Goal: Task Accomplishment & Management: Manage account settings

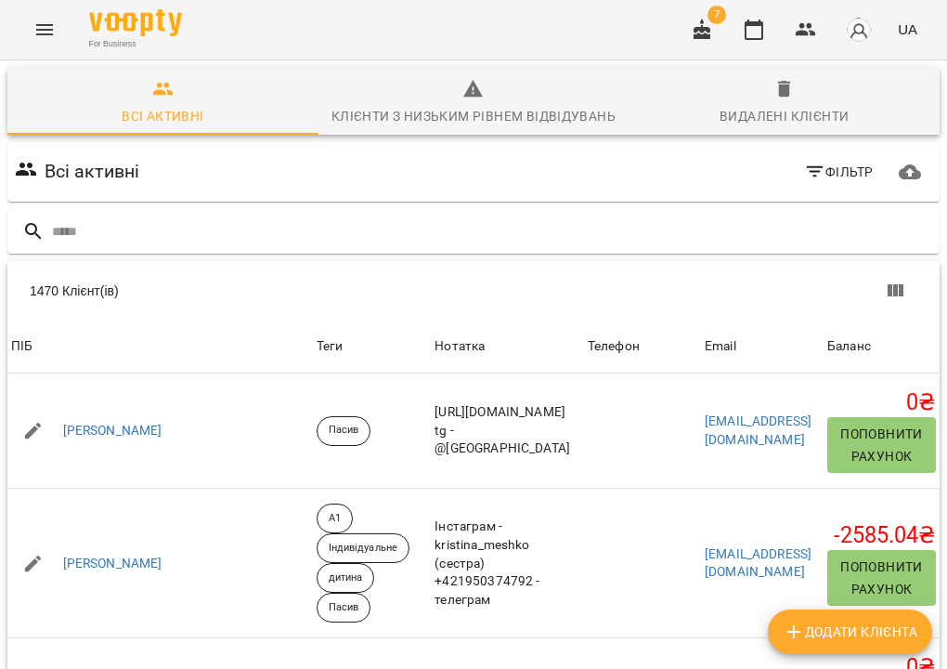
click at [485, 227] on input "text" at bounding box center [492, 231] width 880 height 31
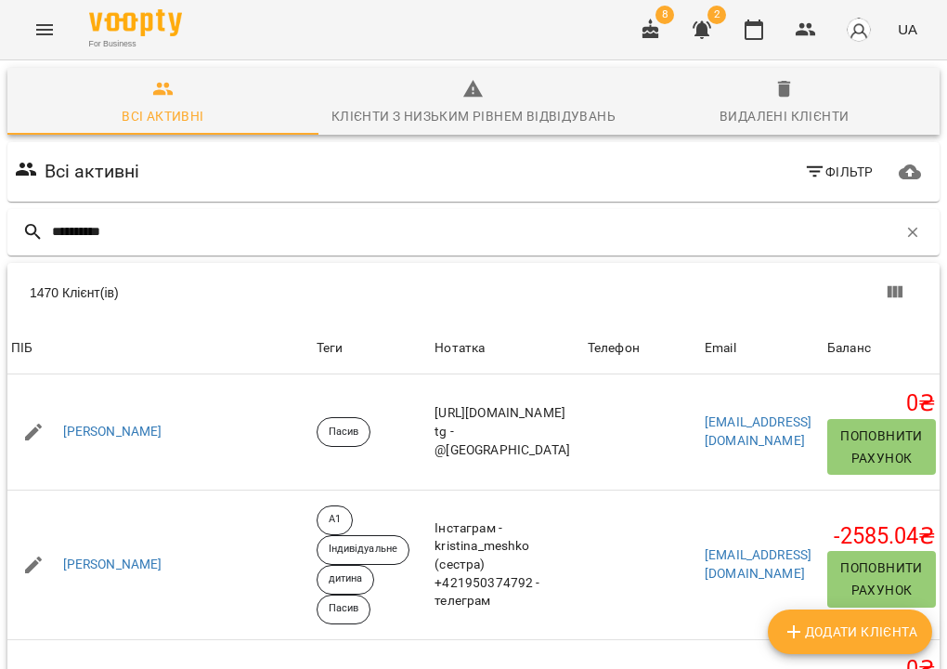
type input "**********"
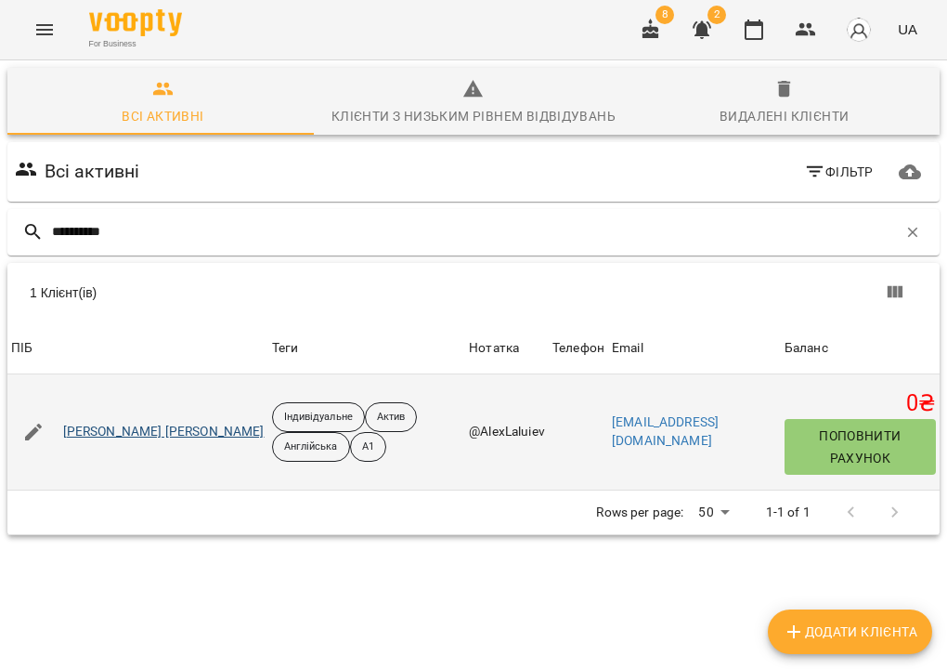
click at [151, 430] on link "Бураковець Олександр Вікторович" at bounding box center [163, 431] width 201 height 19
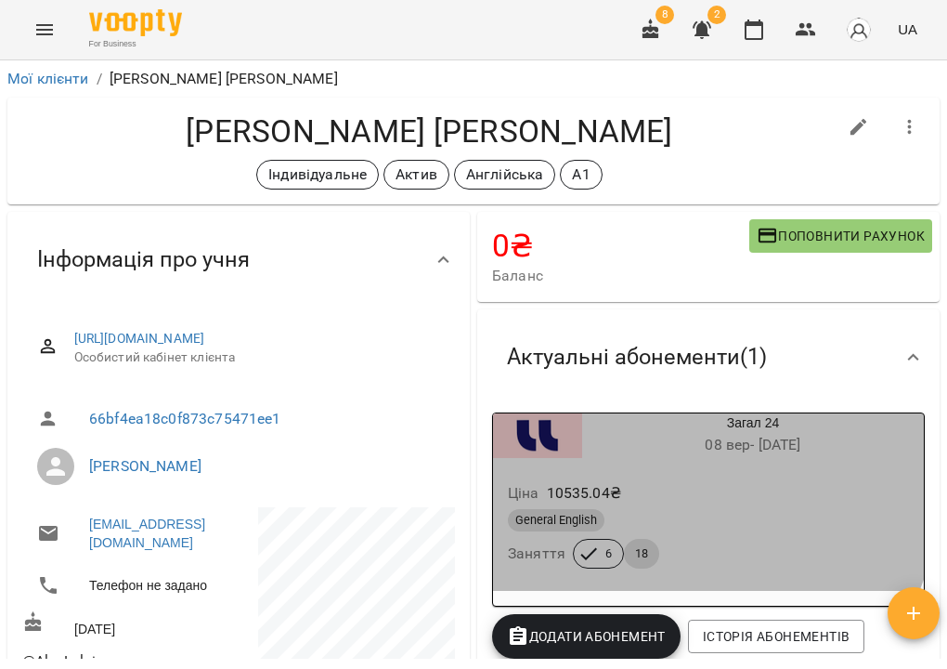
click at [670, 490] on div "Ціна 10535.04 ₴" at bounding box center [708, 492] width 409 height 33
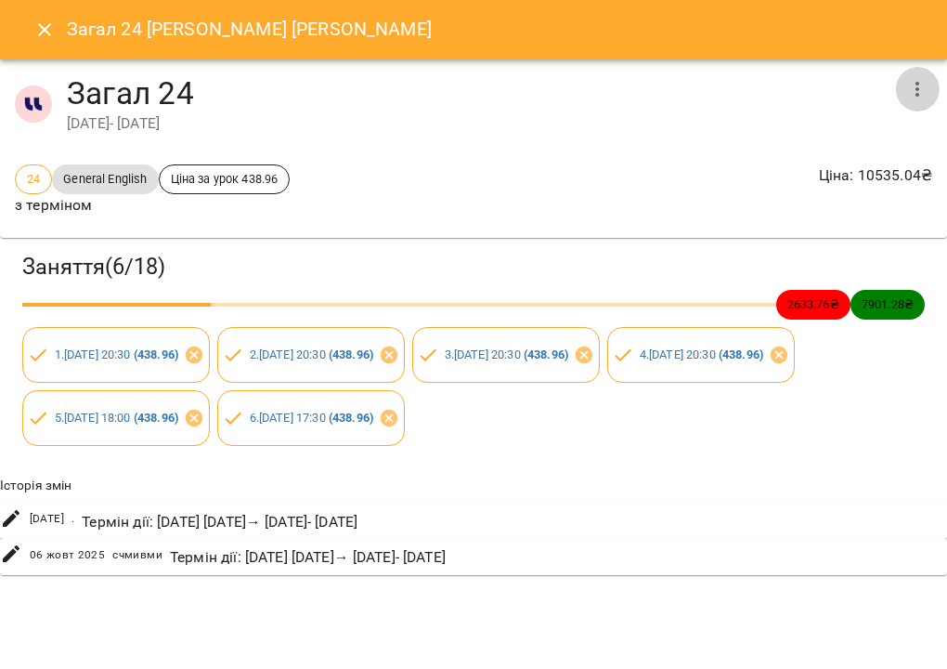
click at [920, 99] on icon "button" at bounding box center [917, 89] width 22 height 22
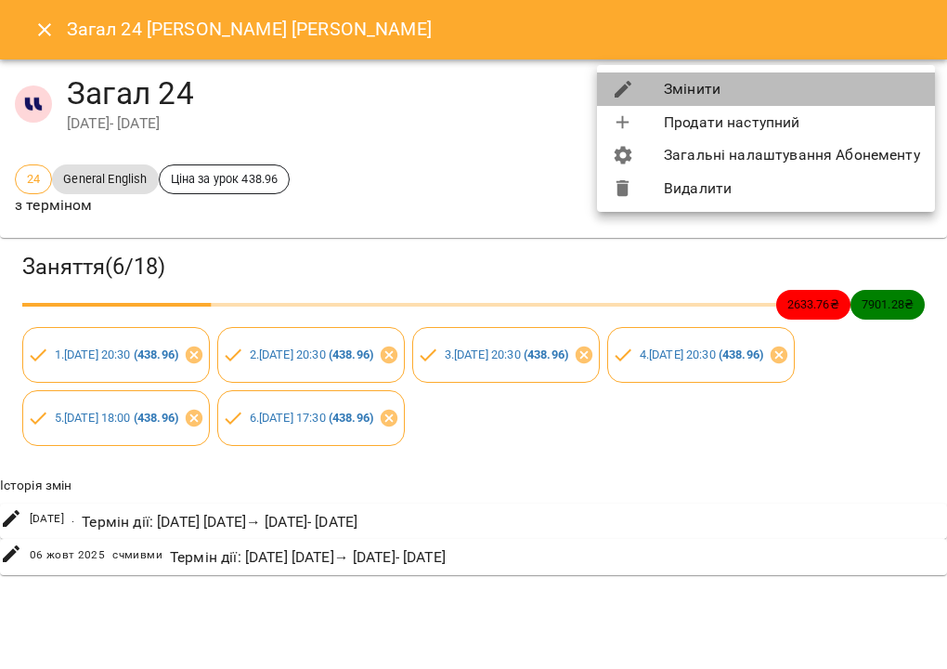
click at [890, 96] on li "Змінити" at bounding box center [766, 88] width 338 height 33
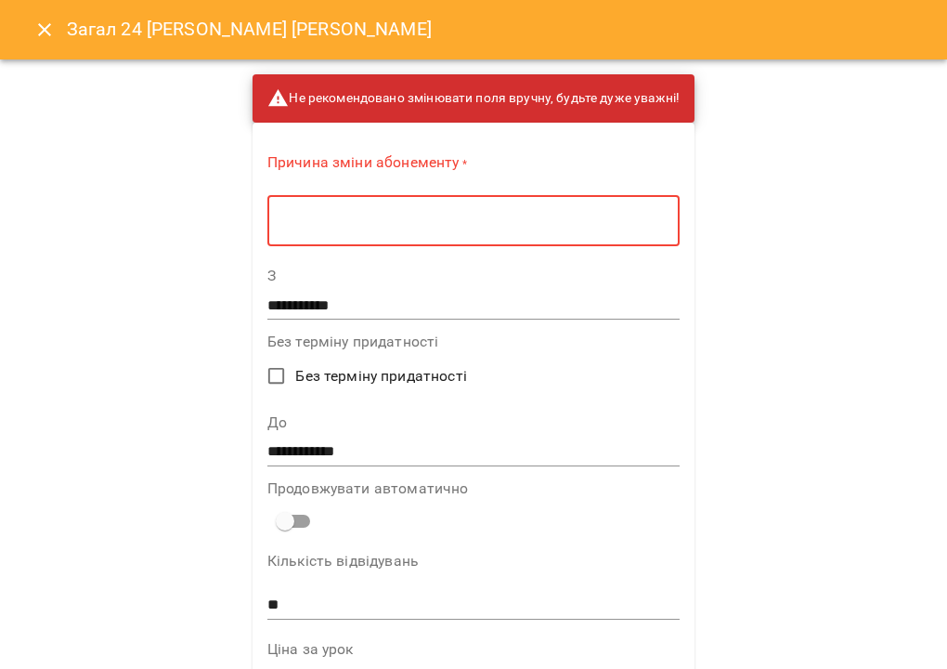
click at [567, 226] on textarea at bounding box center [473, 221] width 386 height 17
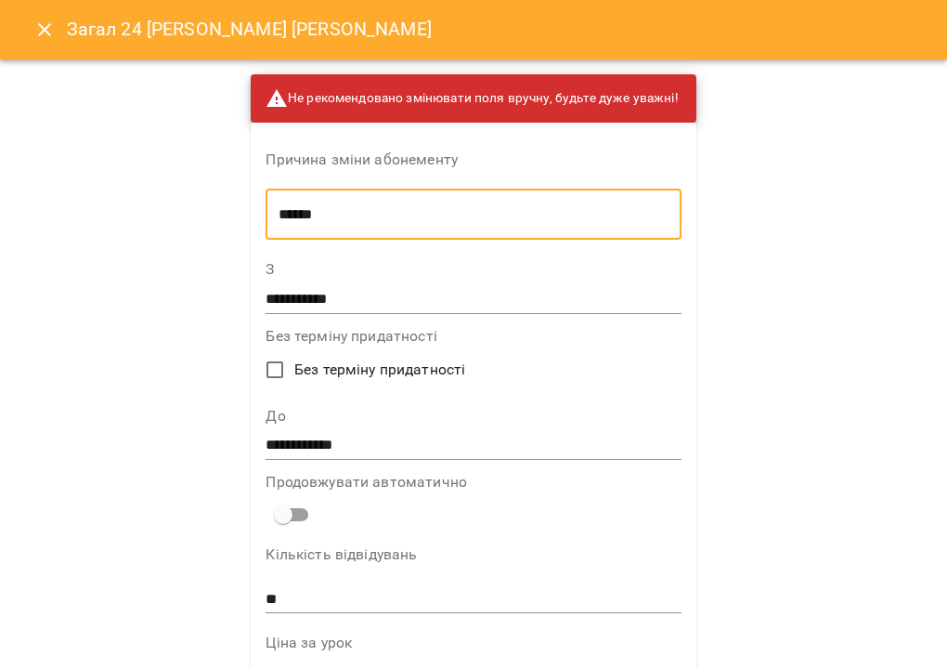
type textarea "******"
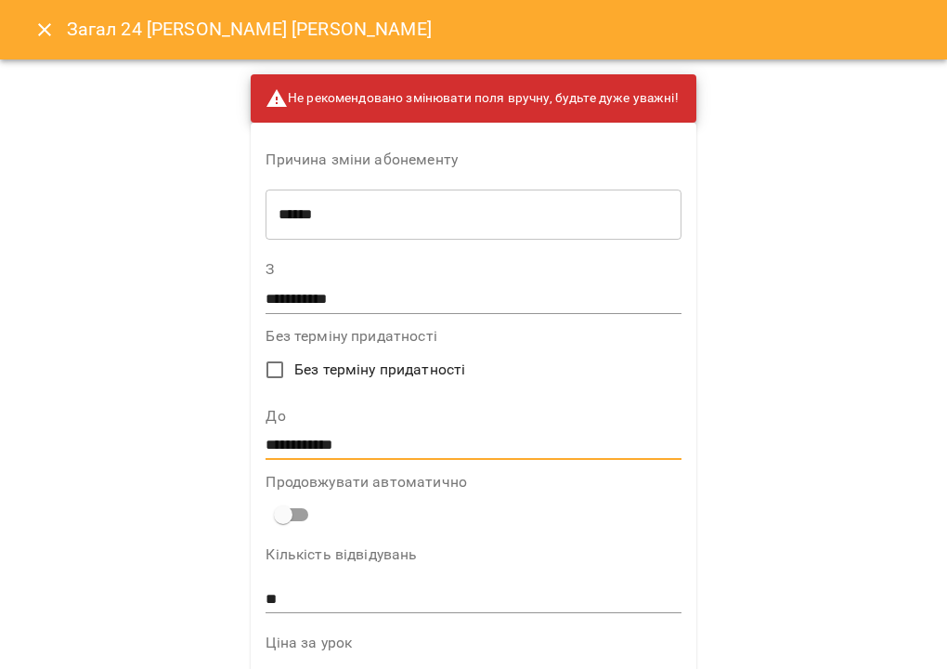
click at [429, 432] on input "**********" at bounding box center [473, 446] width 415 height 30
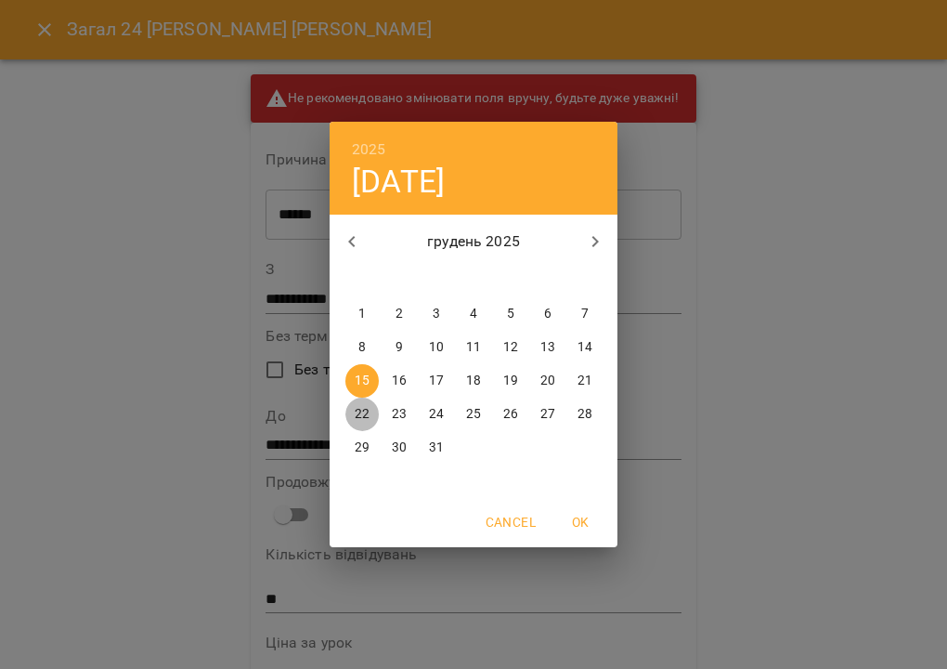
click at [359, 421] on p "22" at bounding box center [362, 414] width 15 height 19
type input "**********"
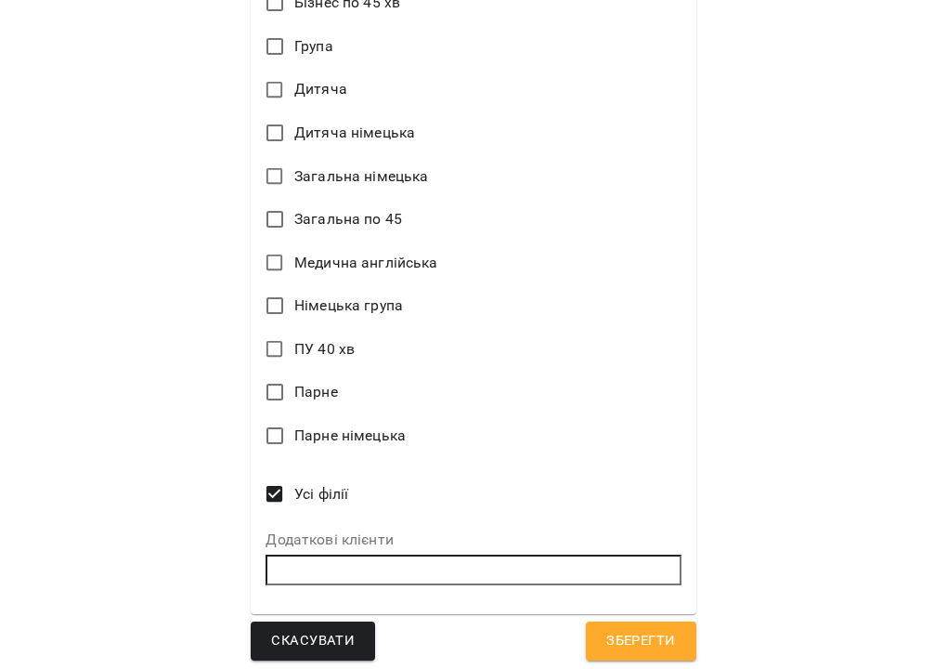
scroll to position [1196, 0]
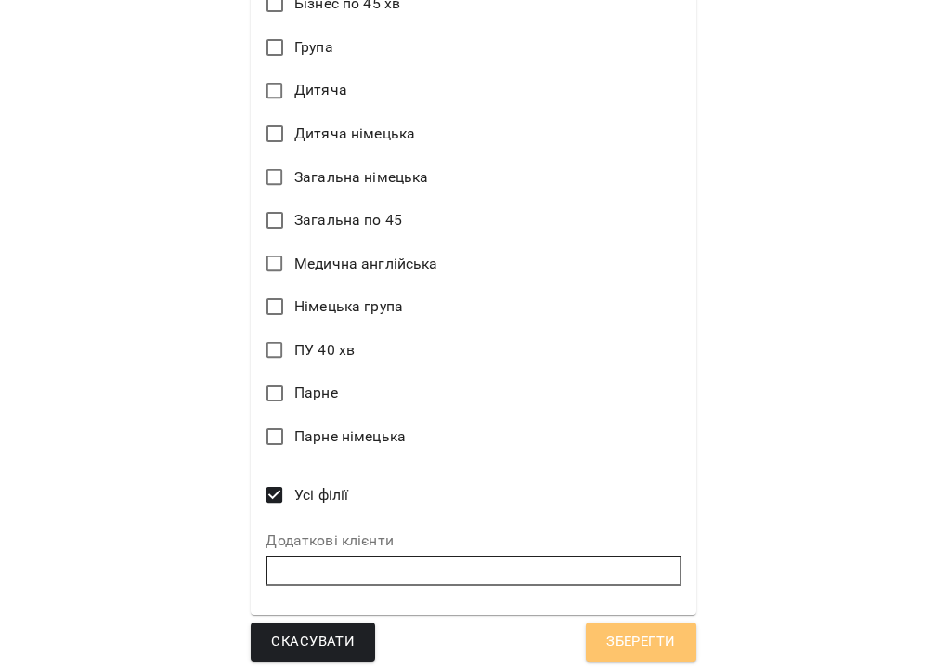
click at [627, 630] on span "Зберегти" at bounding box center [640, 642] width 69 height 24
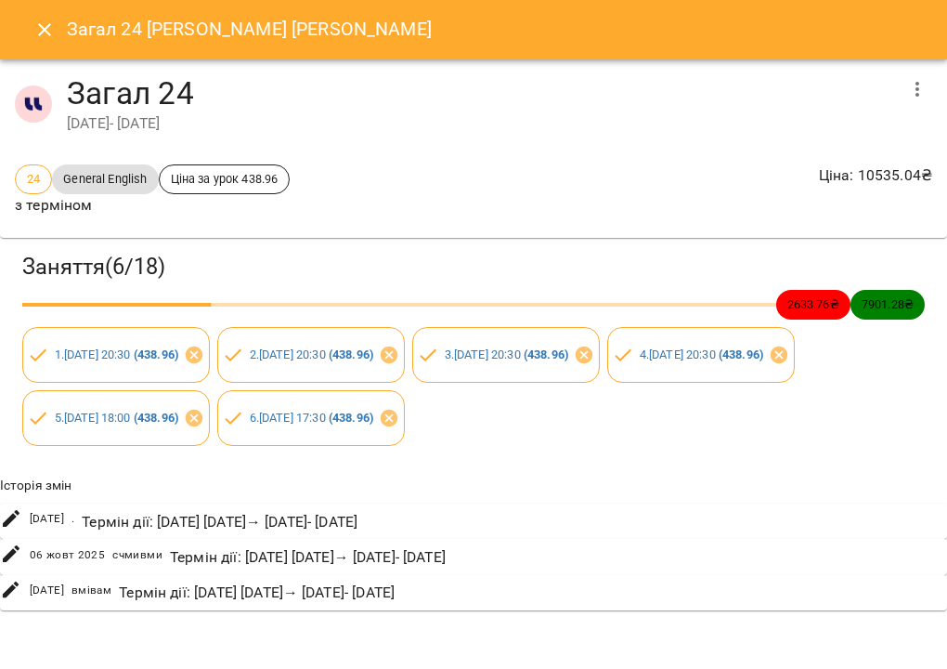
click at [55, 40] on icon "Close" at bounding box center [44, 30] width 22 height 22
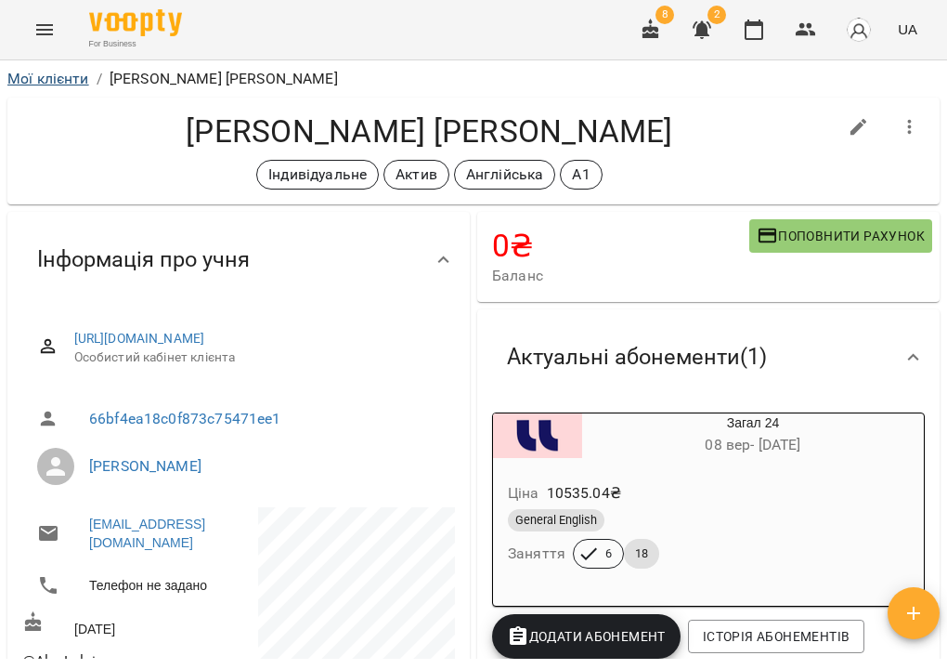
click at [62, 84] on link "Мої клієнти" at bounding box center [48, 79] width 82 height 18
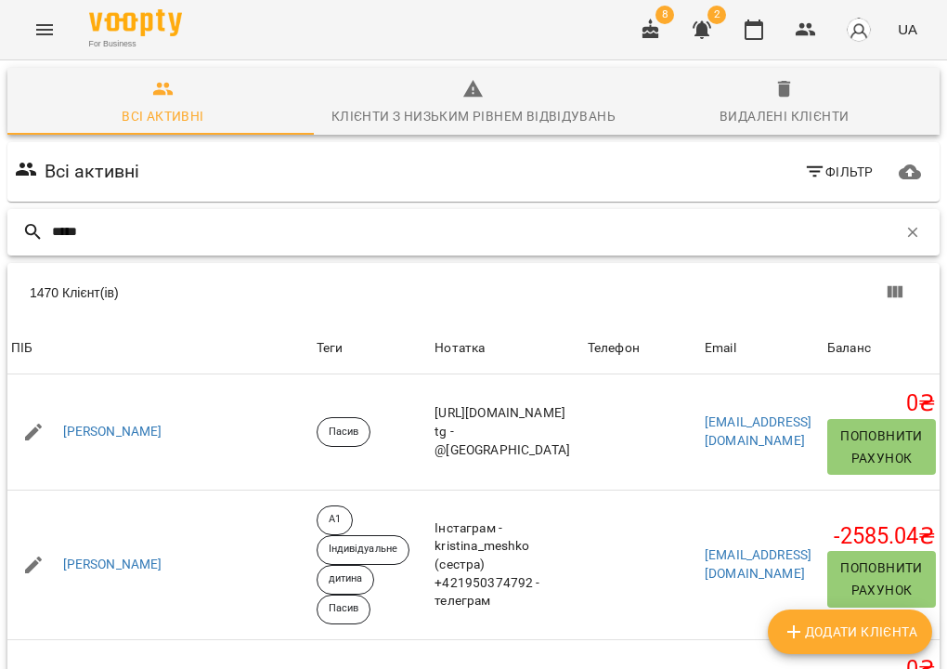
type input "*****"
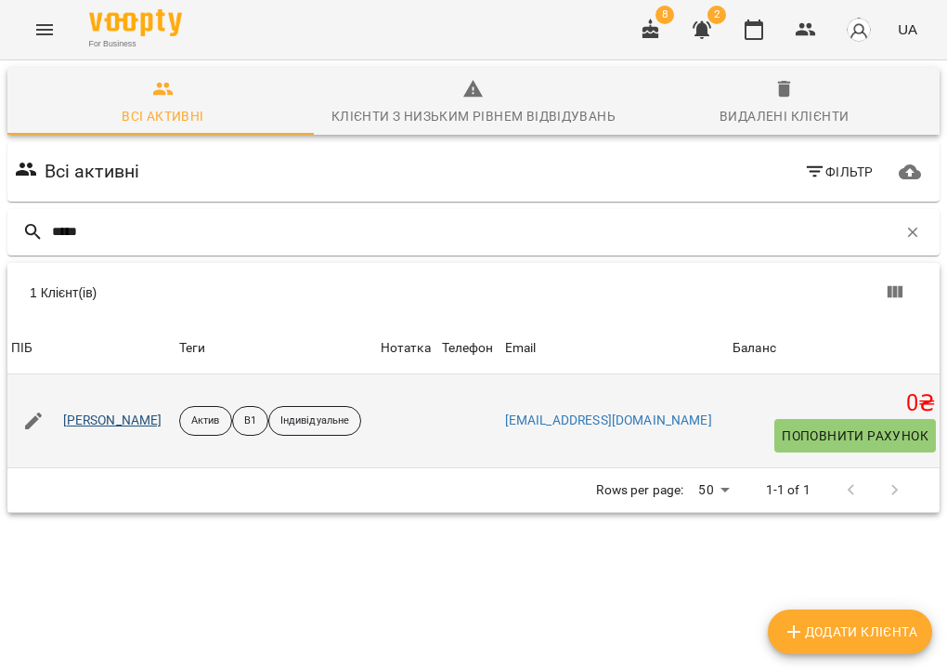
click at [162, 421] on link "Бурка Поліна Геннадіївна" at bounding box center [112, 420] width 99 height 19
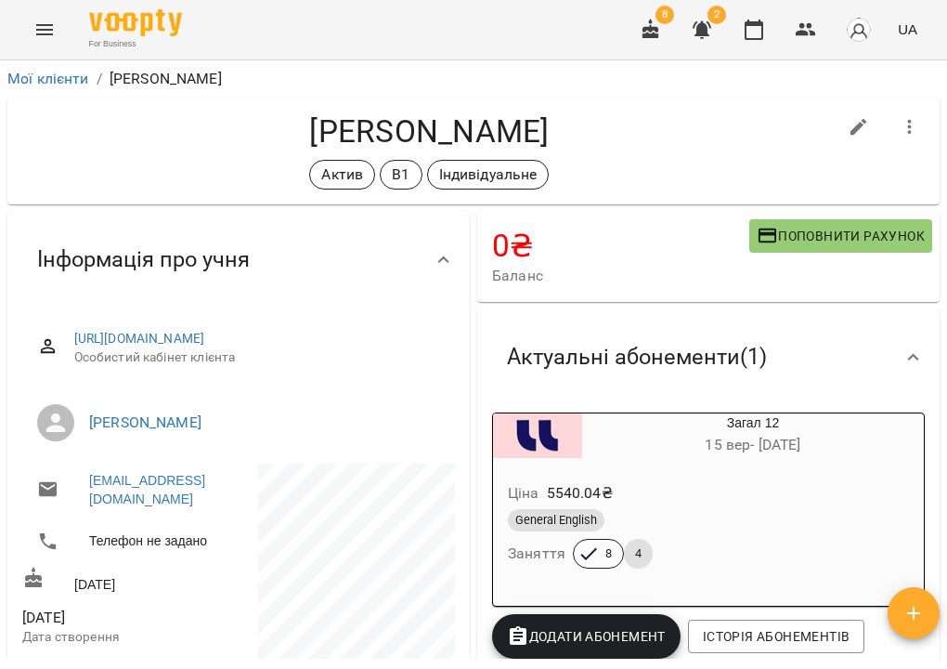
click at [657, 487] on div "Ціна 5540.04 ₴" at bounding box center [708, 492] width 409 height 33
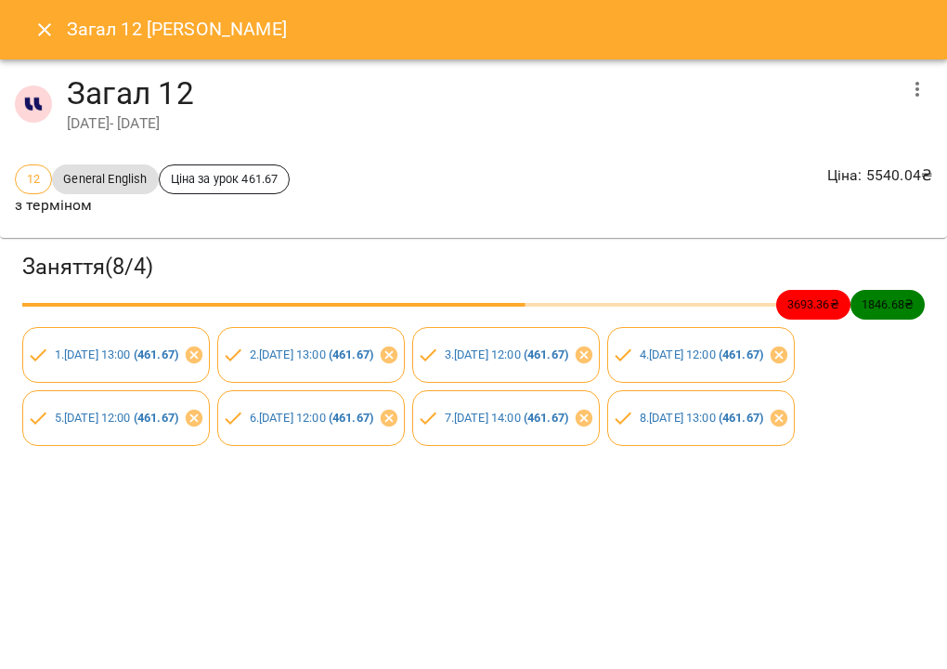
click at [916, 87] on icon "button" at bounding box center [917, 89] width 22 height 22
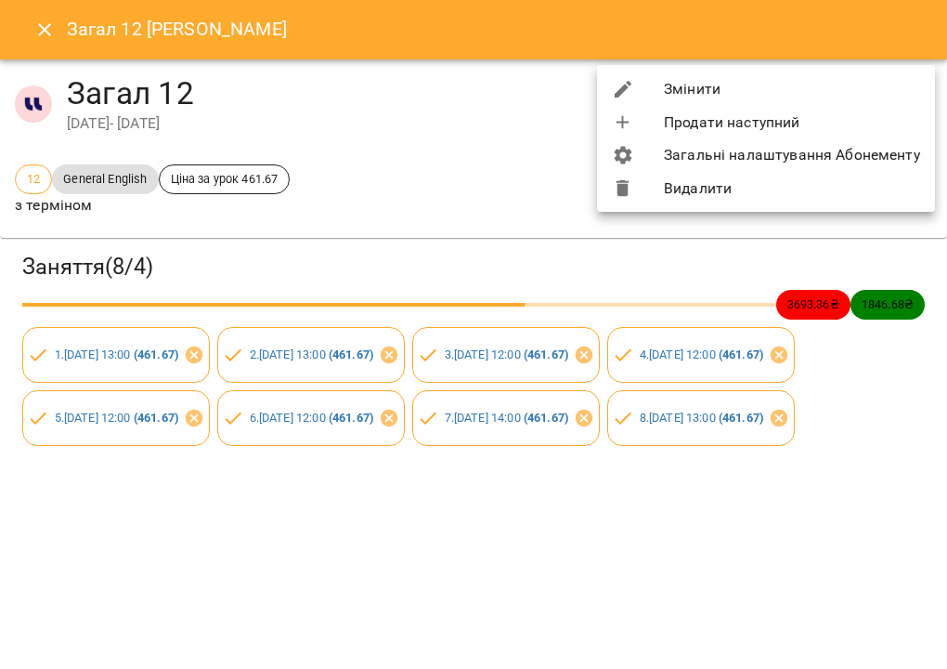
click at [885, 93] on li "Змінити" at bounding box center [766, 88] width 338 height 33
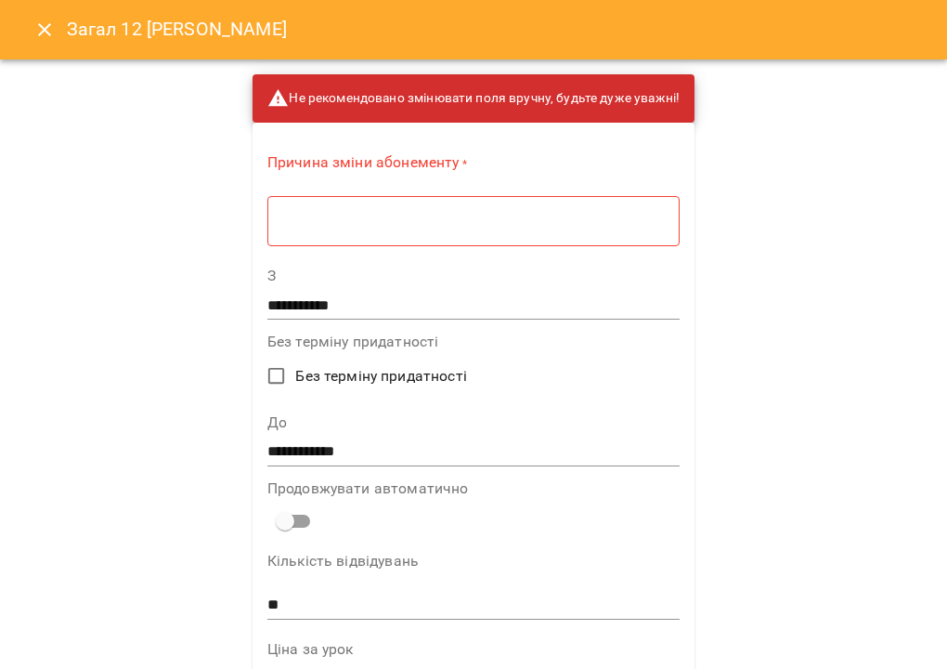
click at [538, 220] on textarea at bounding box center [473, 221] width 386 height 17
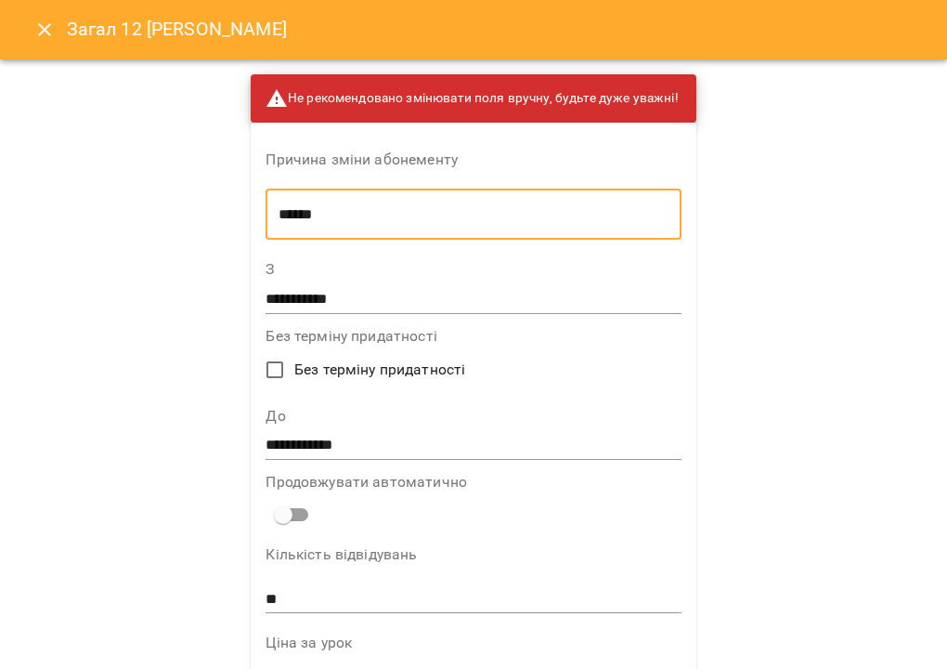
type textarea "******"
click at [333, 448] on input "**********" at bounding box center [473, 446] width 415 height 30
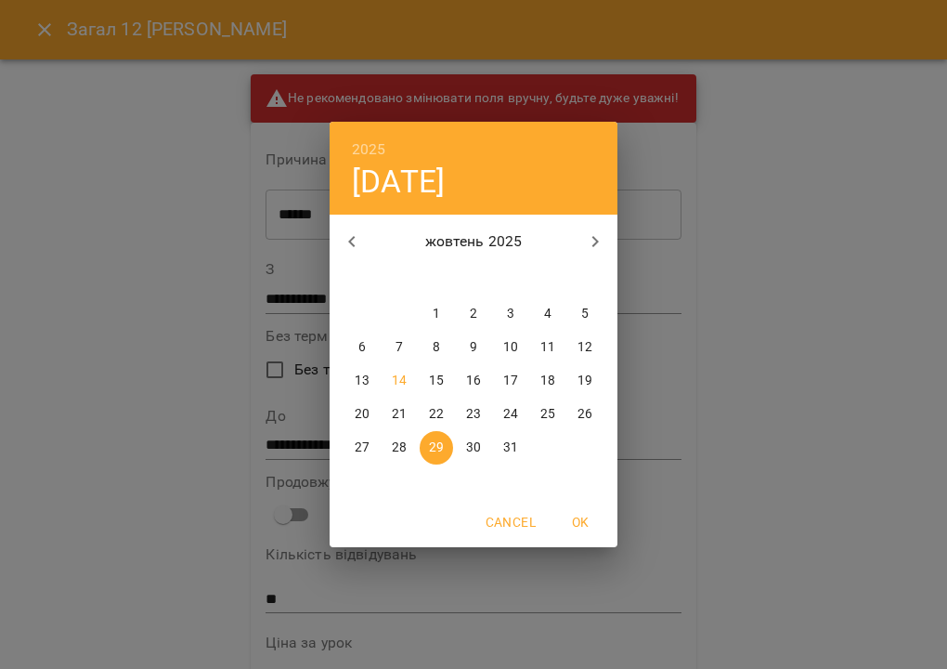
click at [591, 244] on icon "button" at bounding box center [595, 241] width 22 height 22
click at [434, 348] on p "5" at bounding box center [436, 347] width 7 height 19
type input "**********"
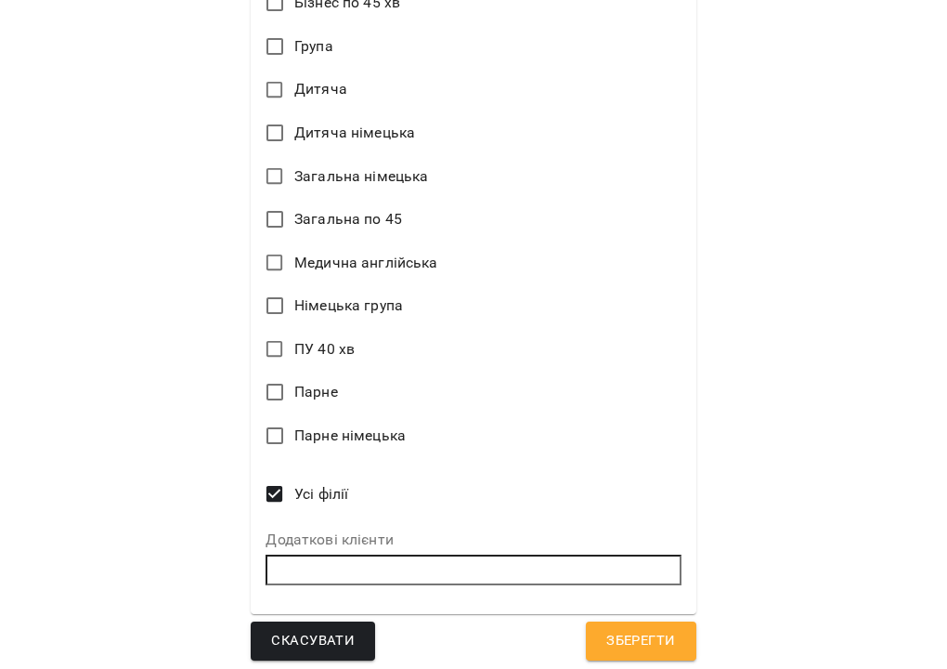
scroll to position [1196, 0]
click at [637, 638] on span "Зберегти" at bounding box center [640, 642] width 69 height 24
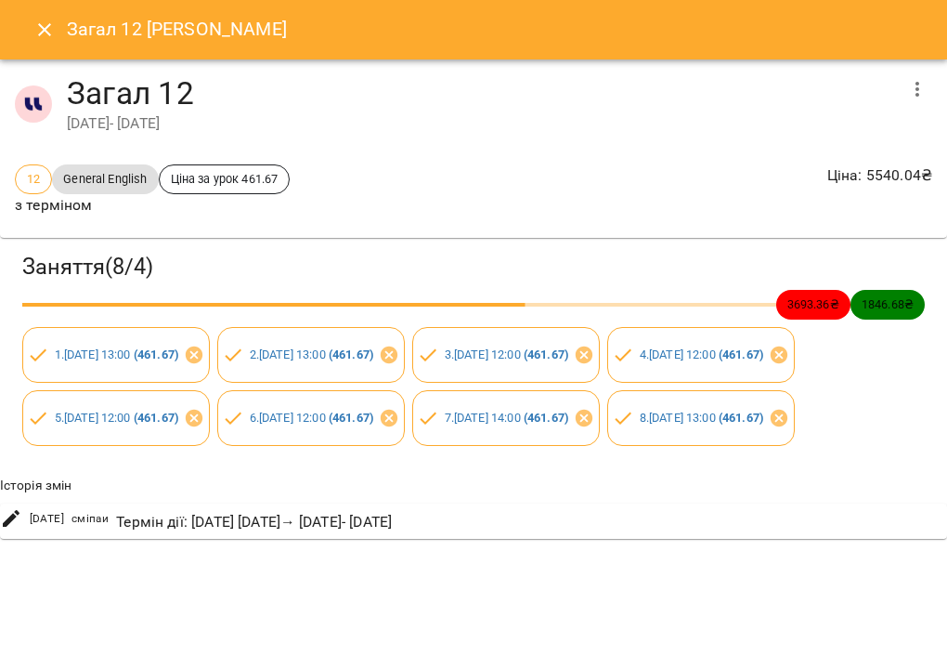
click at [50, 27] on icon "Close" at bounding box center [44, 30] width 22 height 22
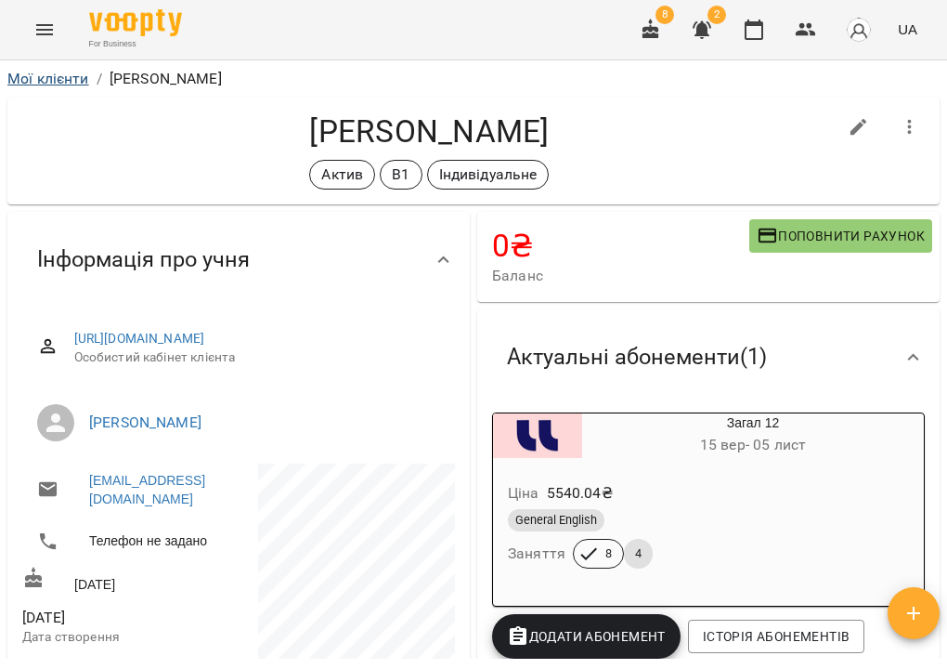
click at [71, 72] on link "Мої клієнти" at bounding box center [48, 79] width 82 height 18
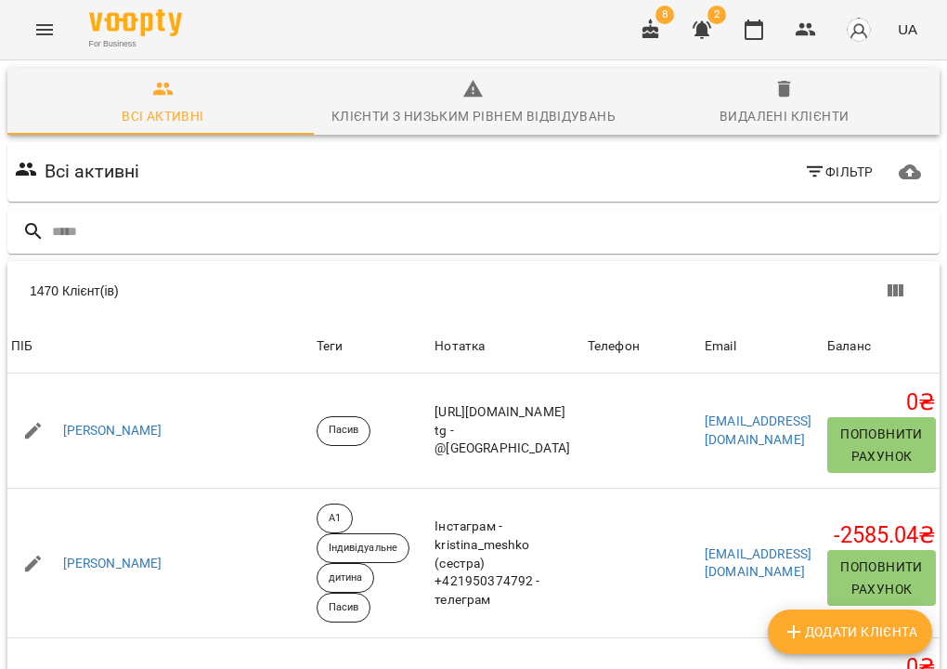
click at [708, 31] on icon "button" at bounding box center [702, 30] width 19 height 18
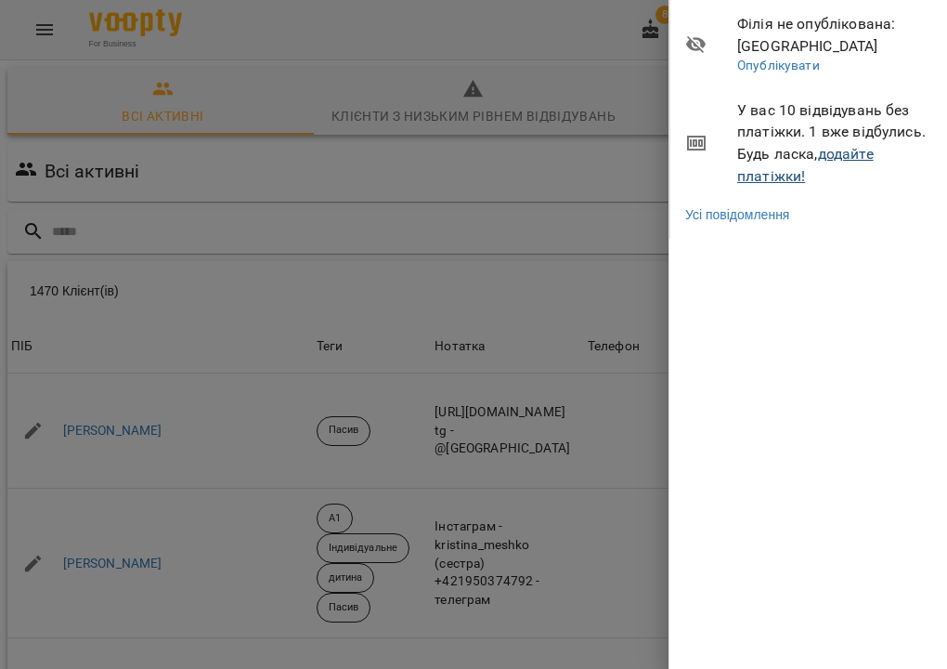
click at [841, 151] on link "додайте платіжки!" at bounding box center [805, 165] width 136 height 40
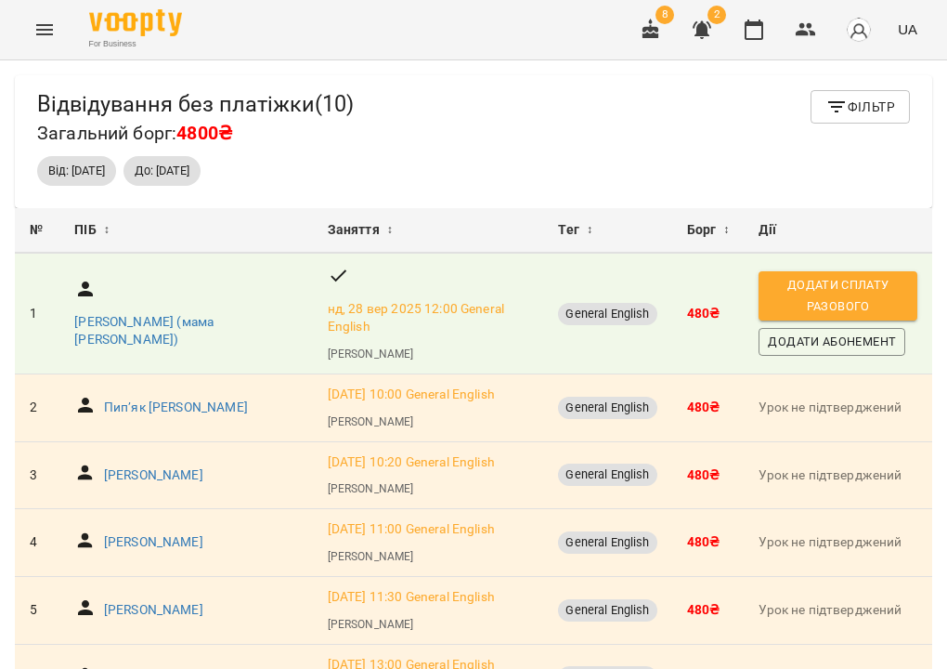
click at [52, 43] on button "Menu" at bounding box center [44, 29] width 45 height 45
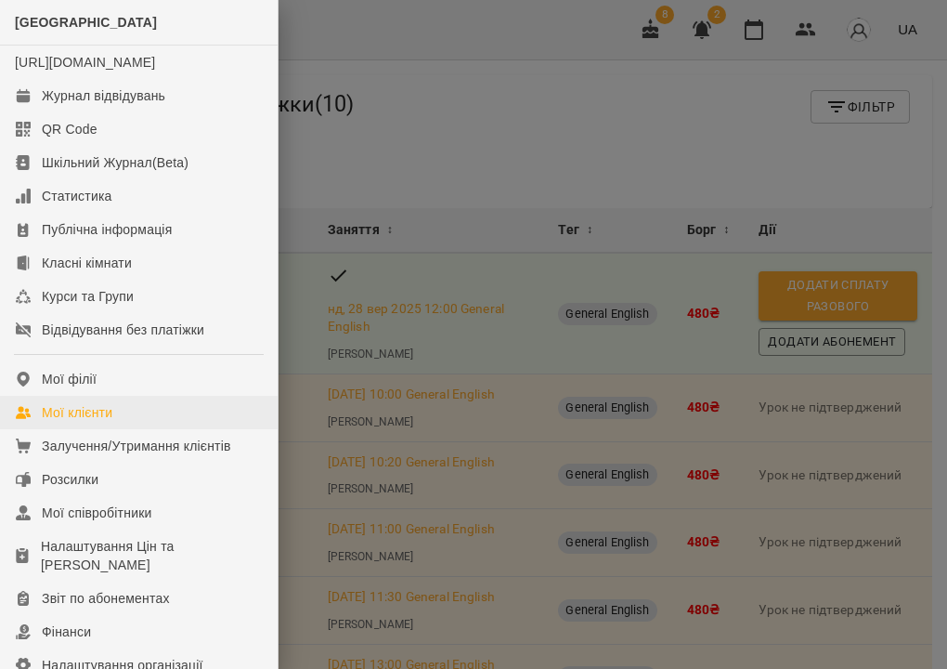
click at [115, 429] on link "Мої клієнти" at bounding box center [139, 412] width 278 height 33
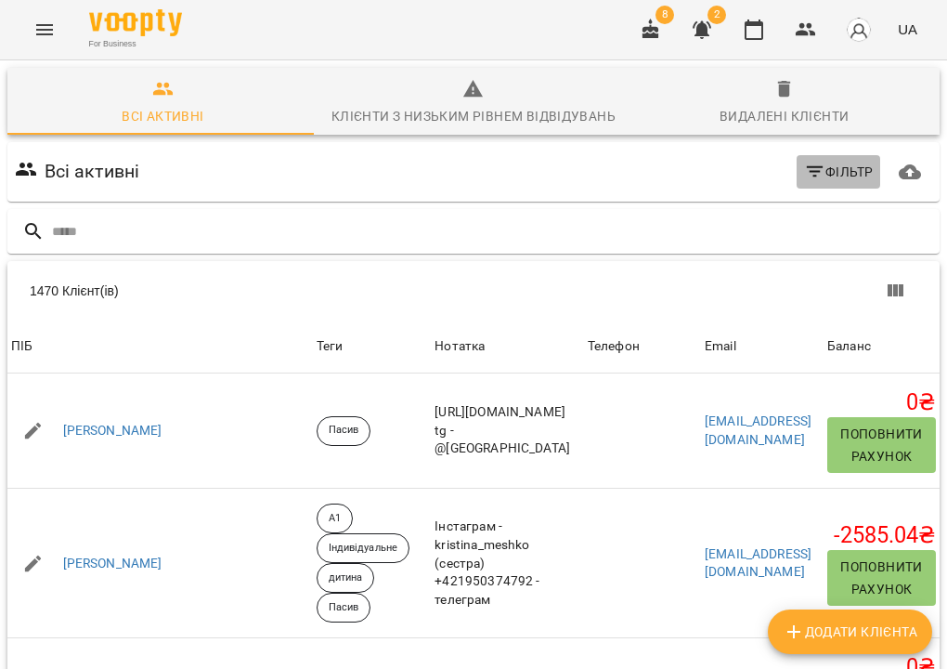
scroll to position [0, 161]
click at [813, 172] on span "Фільтр" at bounding box center [839, 172] width 70 height 22
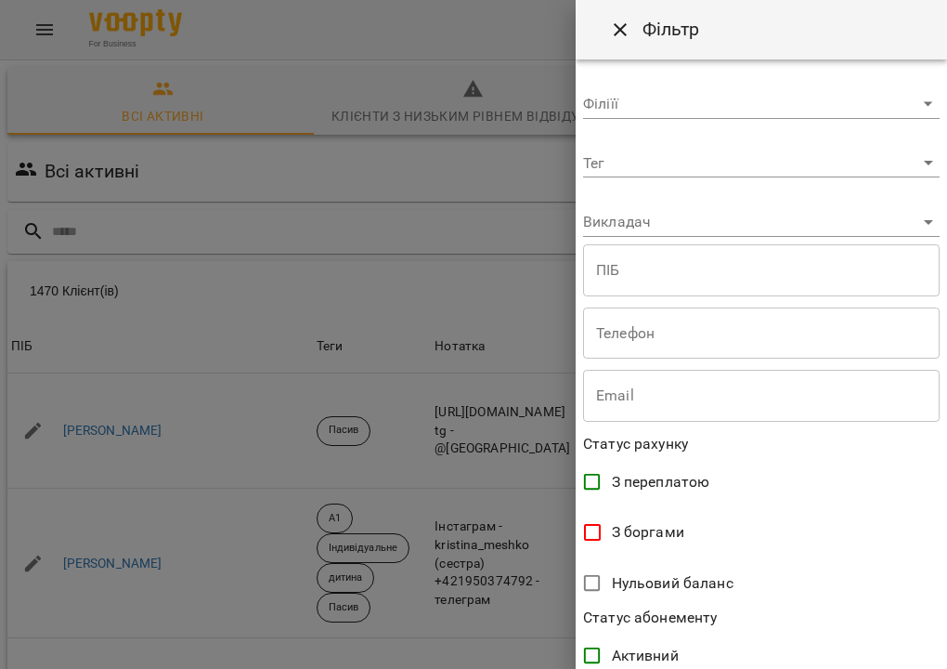
click at [663, 165] on body "For Business 8 2 UA Всі активні Клієнти з низьким рівнем відвідувань Видалені к…" at bounding box center [473, 483] width 947 height 967
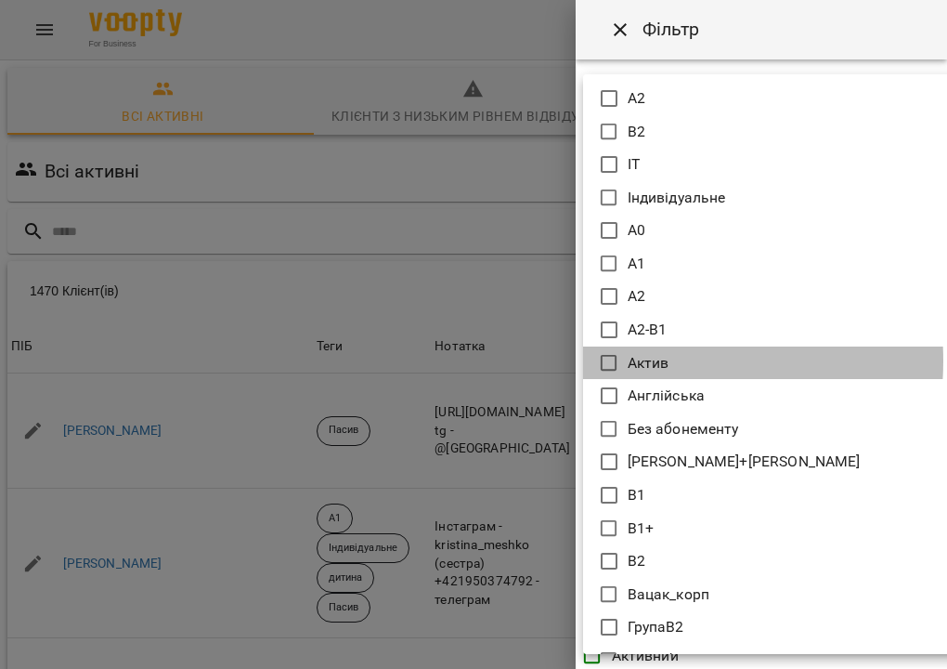
click at [617, 360] on icon at bounding box center [609, 363] width 22 height 22
type input "*****"
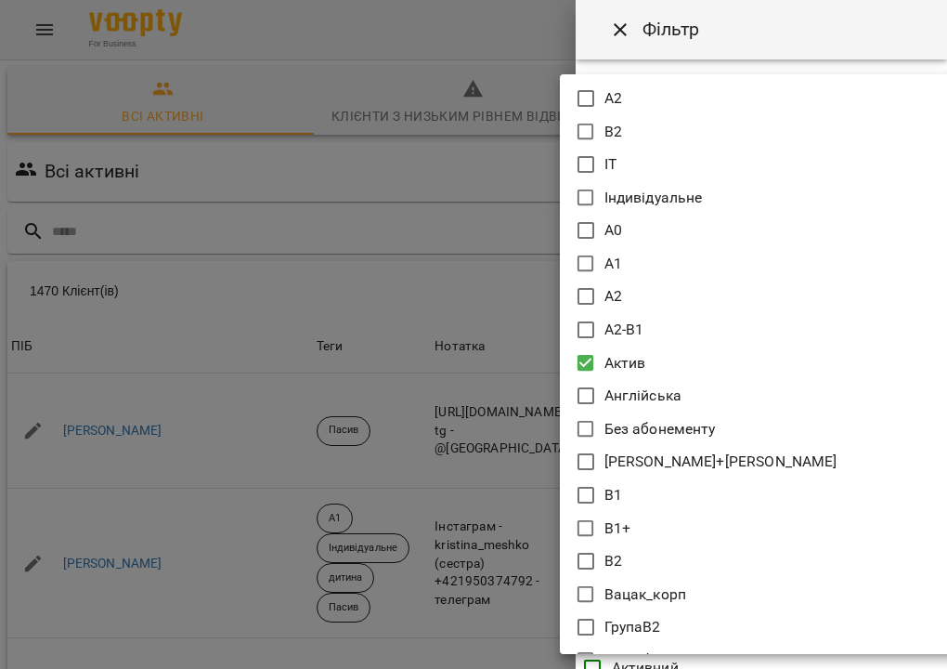
click at [474, 203] on div at bounding box center [473, 334] width 947 height 669
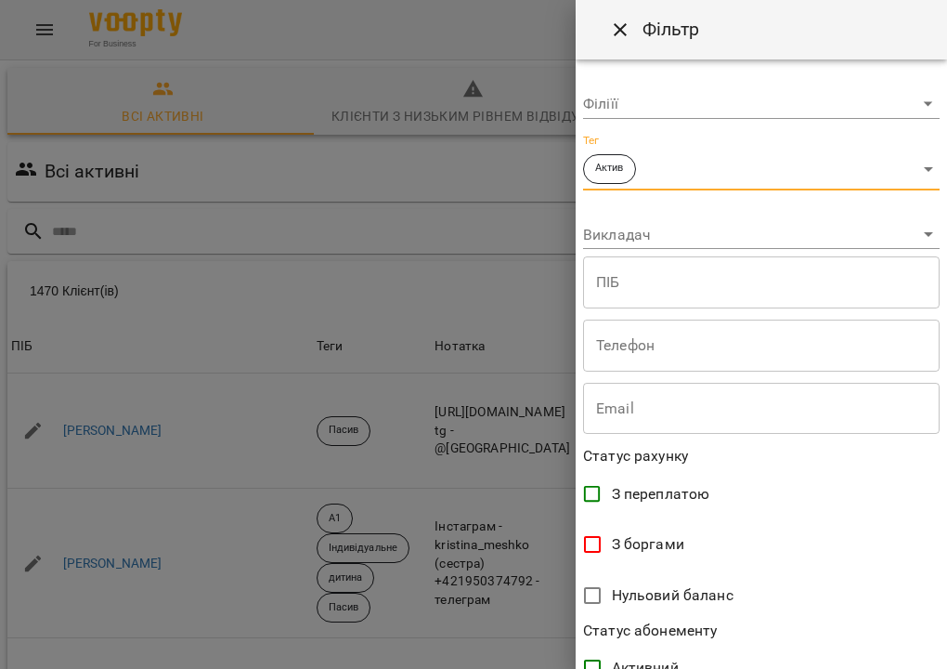
click at [673, 225] on body "For Business 8 2 UA Всі активні Клієнти з низьким рівнем відвідувань Видалені к…" at bounding box center [473, 483] width 947 height 967
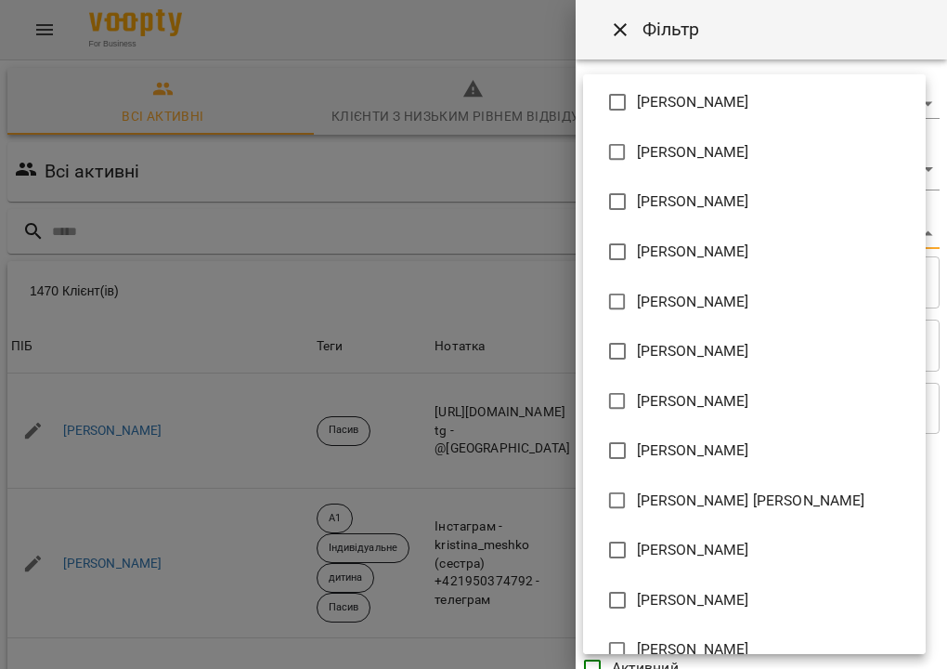
scroll to position [652, 0]
type input "**********"
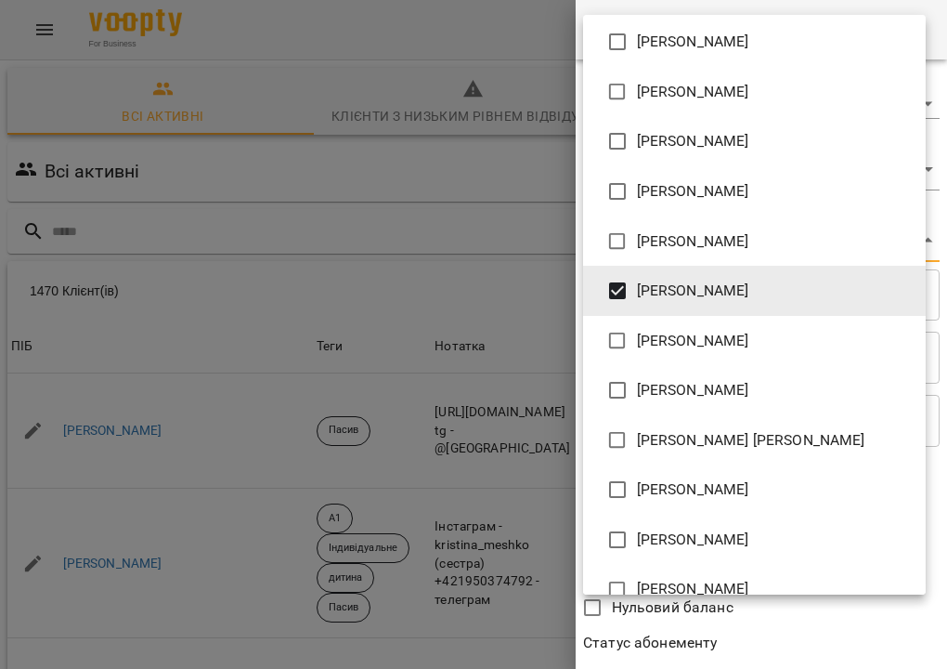
click at [516, 234] on div at bounding box center [473, 334] width 947 height 669
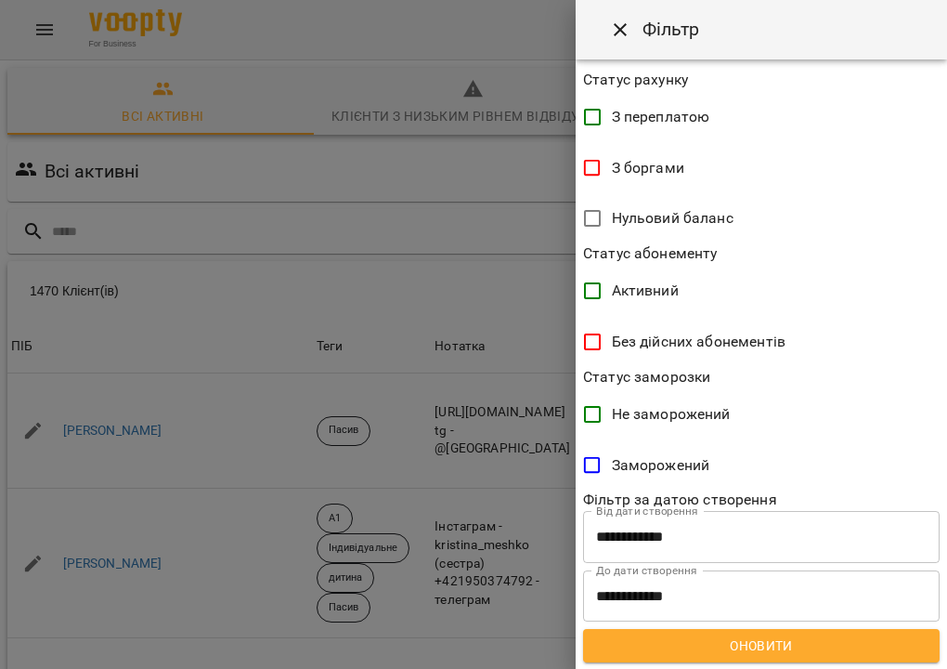
scroll to position [388, 0]
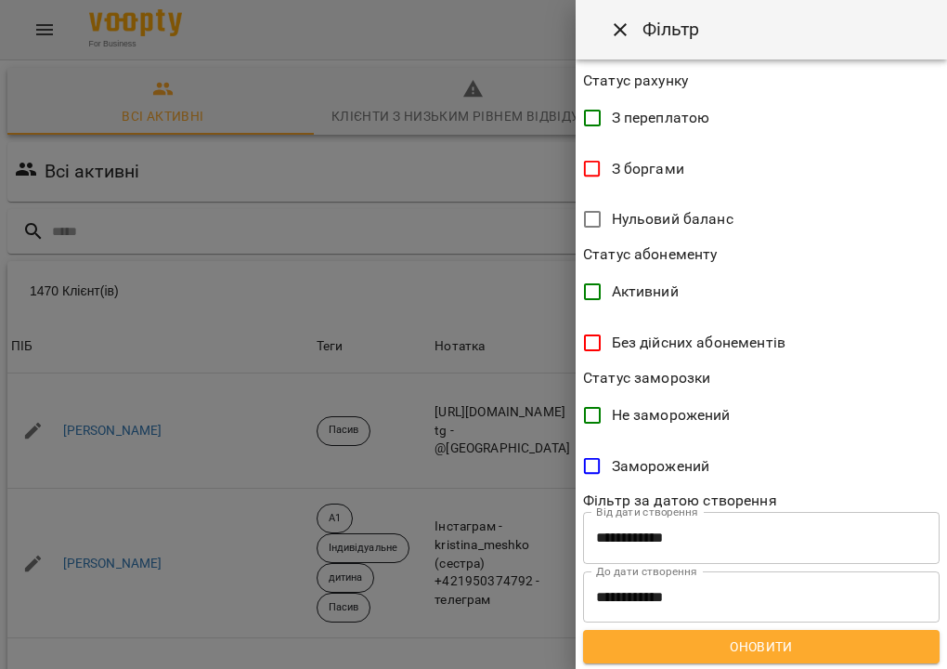
click at [796, 646] on span "Оновити" at bounding box center [761, 646] width 327 height 22
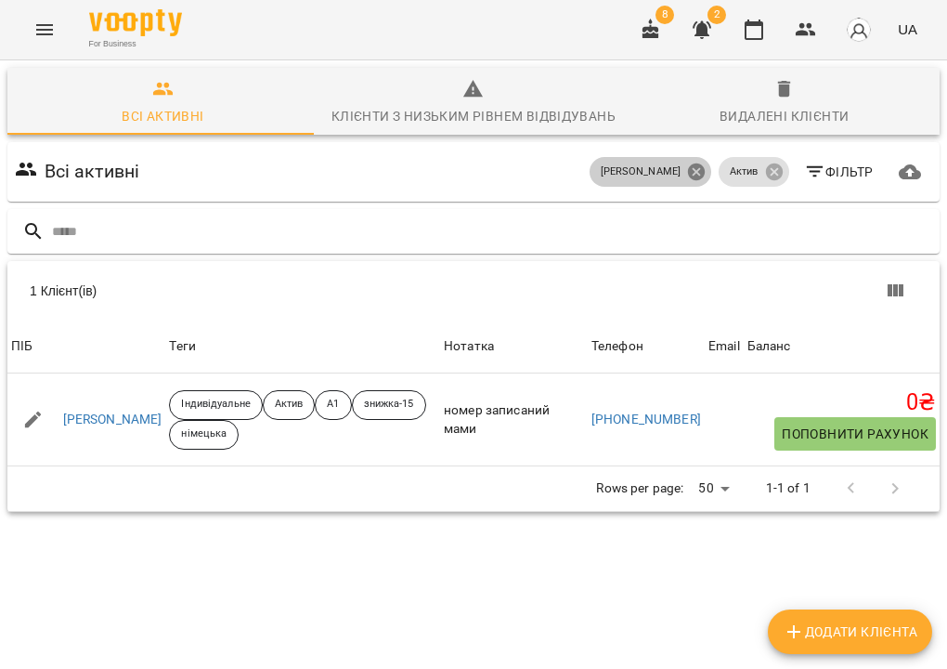
click at [693, 172] on icon at bounding box center [696, 171] width 17 height 17
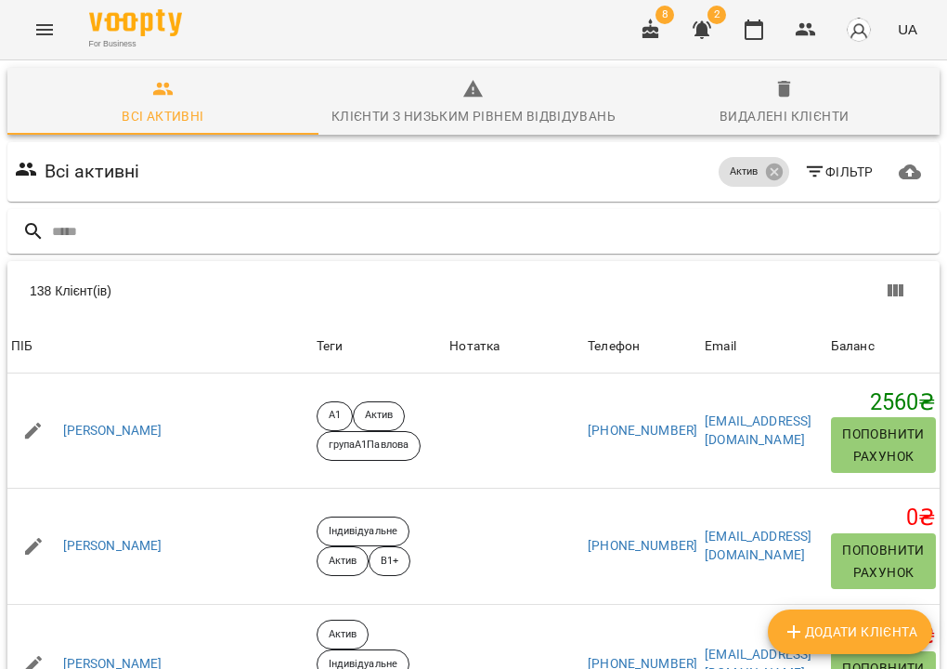
click at [770, 175] on div "Всі активні Актив Фільтр" at bounding box center [473, 172] width 925 height 52
click at [587, 211] on div at bounding box center [473, 231] width 932 height 45
click at [773, 173] on icon at bounding box center [774, 172] width 20 height 20
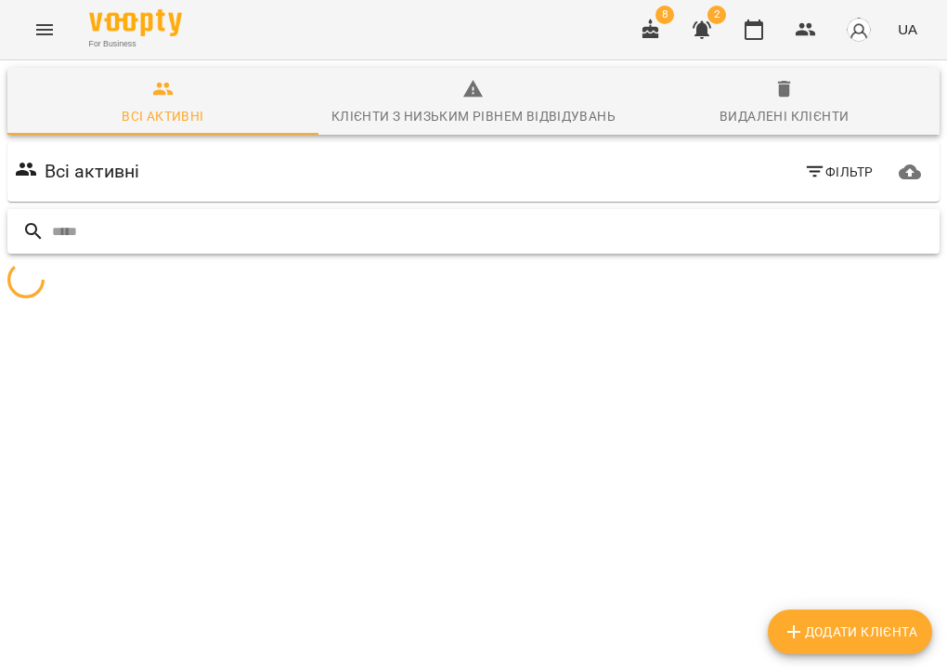
click at [661, 241] on input "text" at bounding box center [492, 231] width 880 height 31
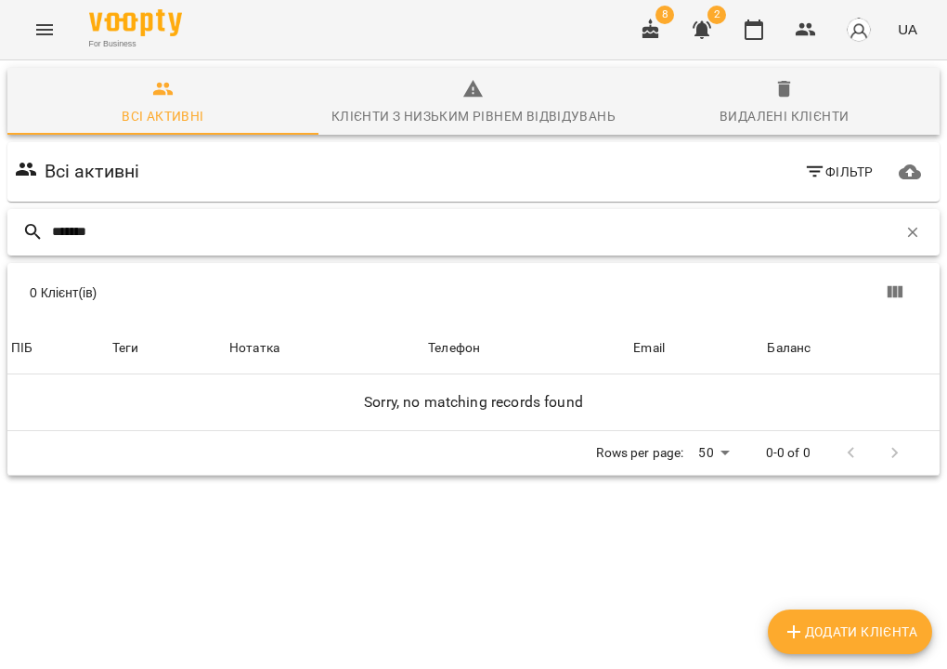
click at [67, 237] on input "*******" at bounding box center [474, 231] width 845 height 31
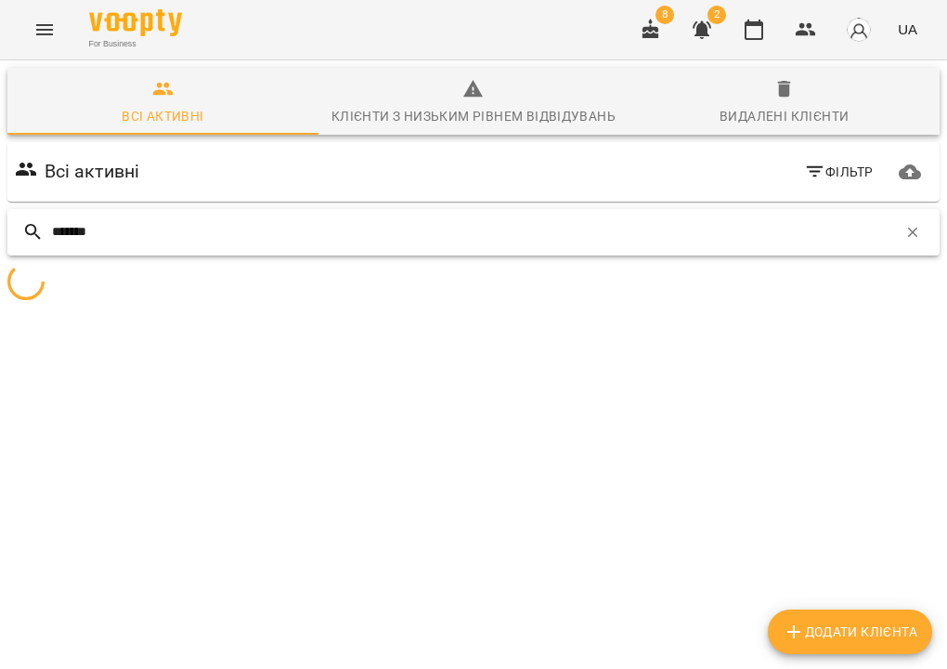
type input "*******"
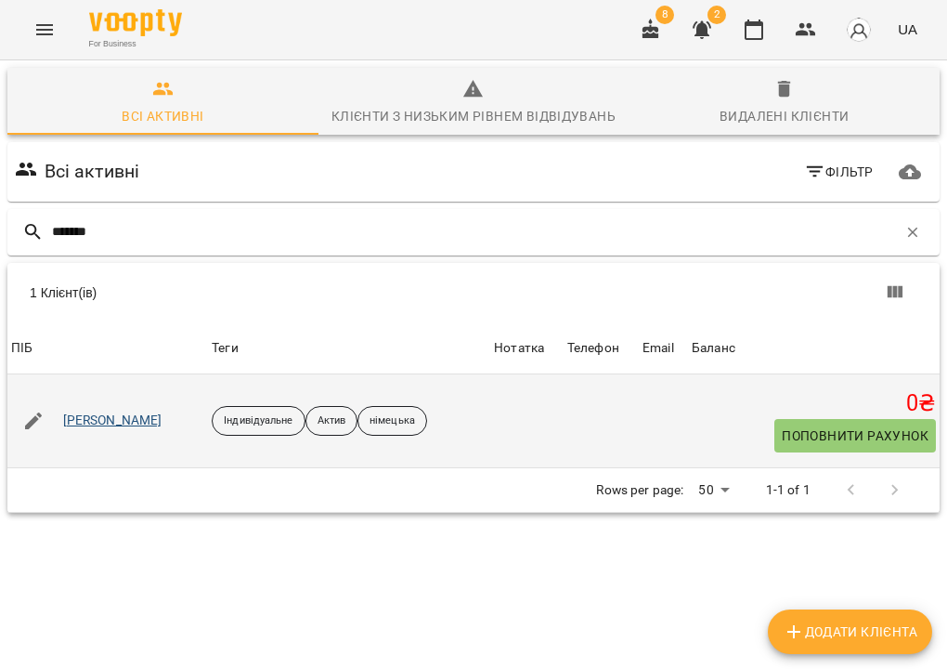
click at [109, 423] on link "[PERSON_NAME]" at bounding box center [112, 420] width 99 height 19
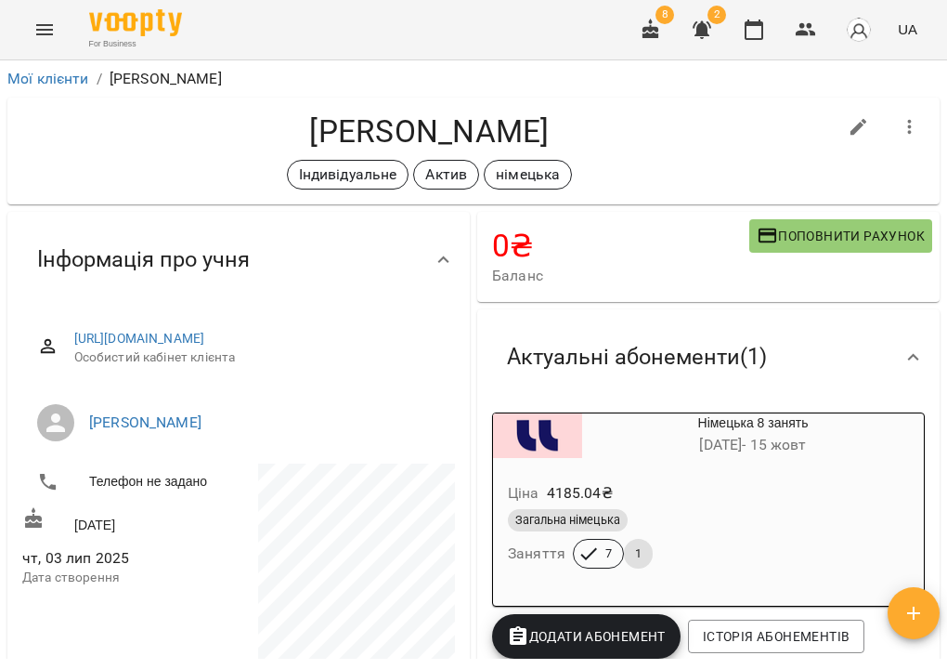
click at [849, 132] on icon "button" at bounding box center [859, 127] width 22 height 22
select select "**"
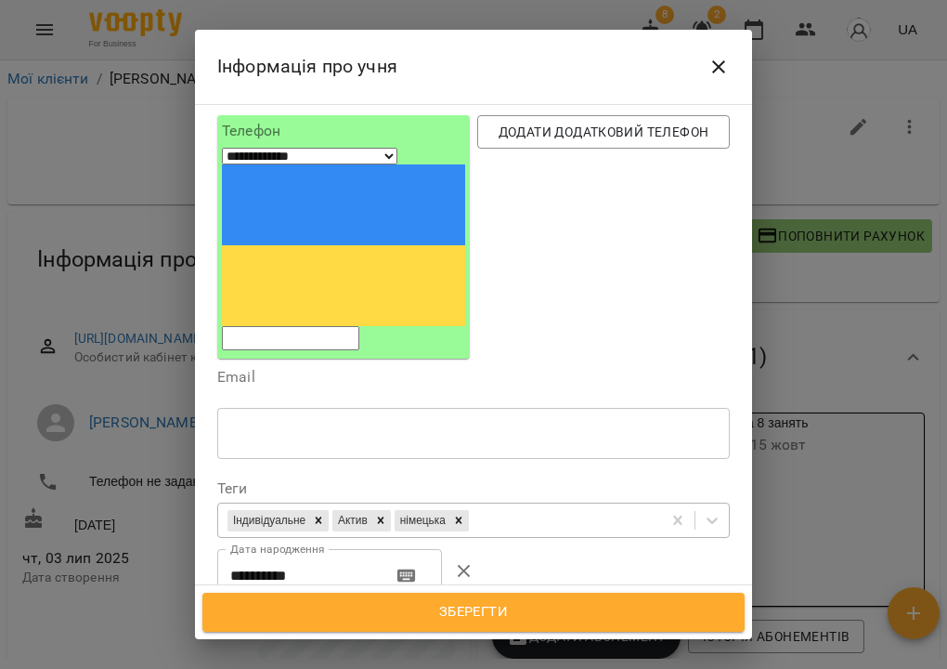
scroll to position [176, 0]
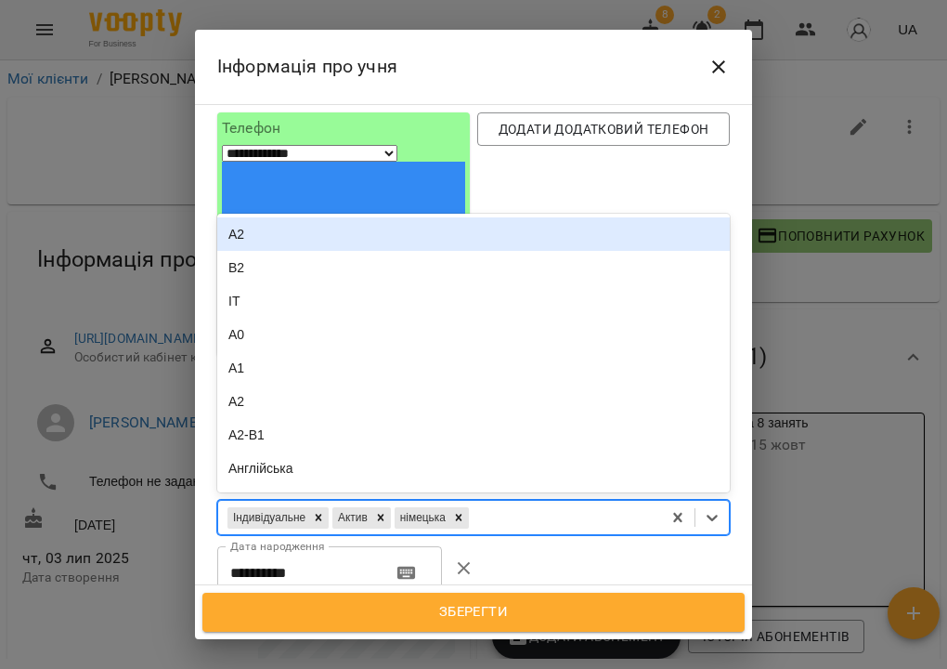
click at [536, 502] on div "Індивідуальне Актив німецька" at bounding box center [439, 517] width 443 height 31
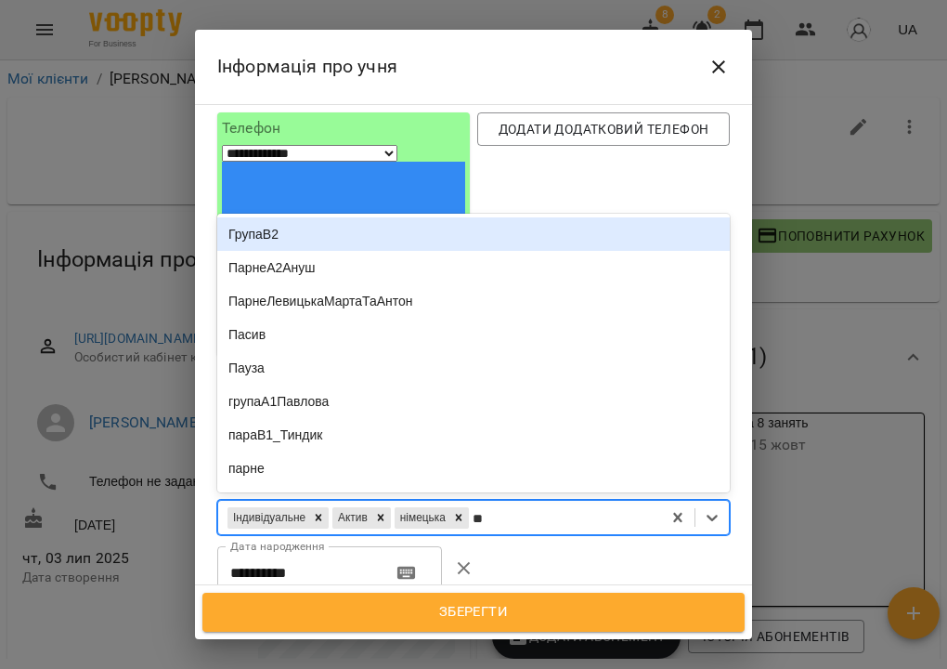
type input "***"
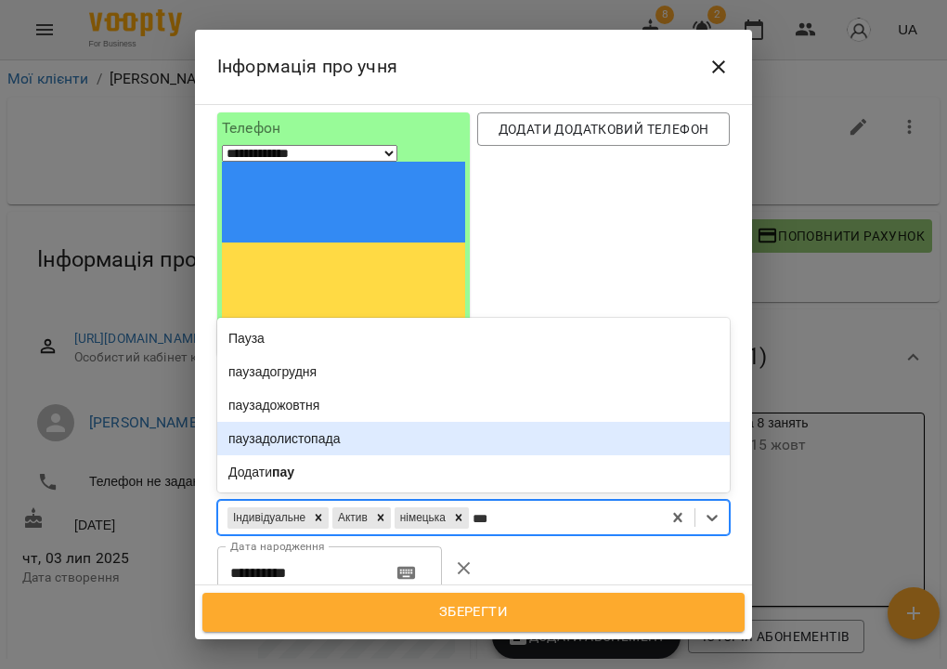
click at [378, 422] on div "паузадолистопада" at bounding box center [473, 438] width 513 height 33
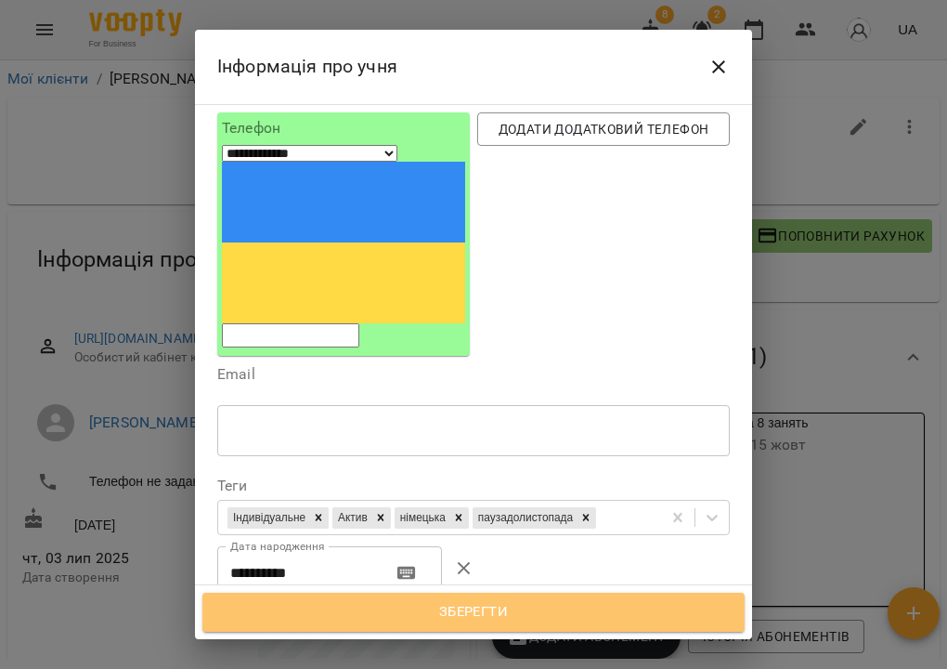
click at [473, 612] on span "Зберегти" at bounding box center [473, 612] width 501 height 24
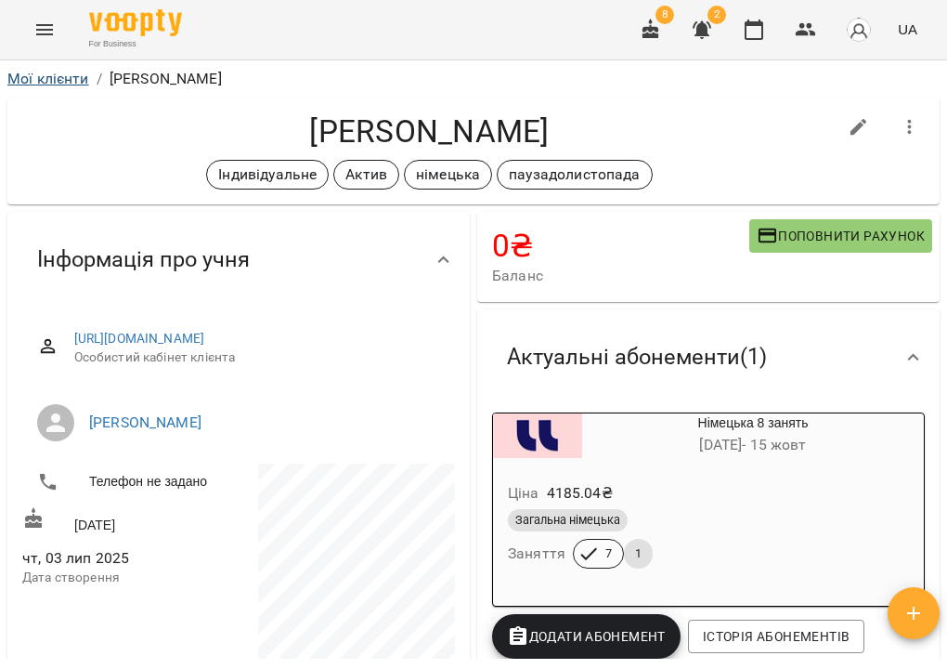
click at [57, 83] on link "Мої клієнти" at bounding box center [48, 79] width 82 height 18
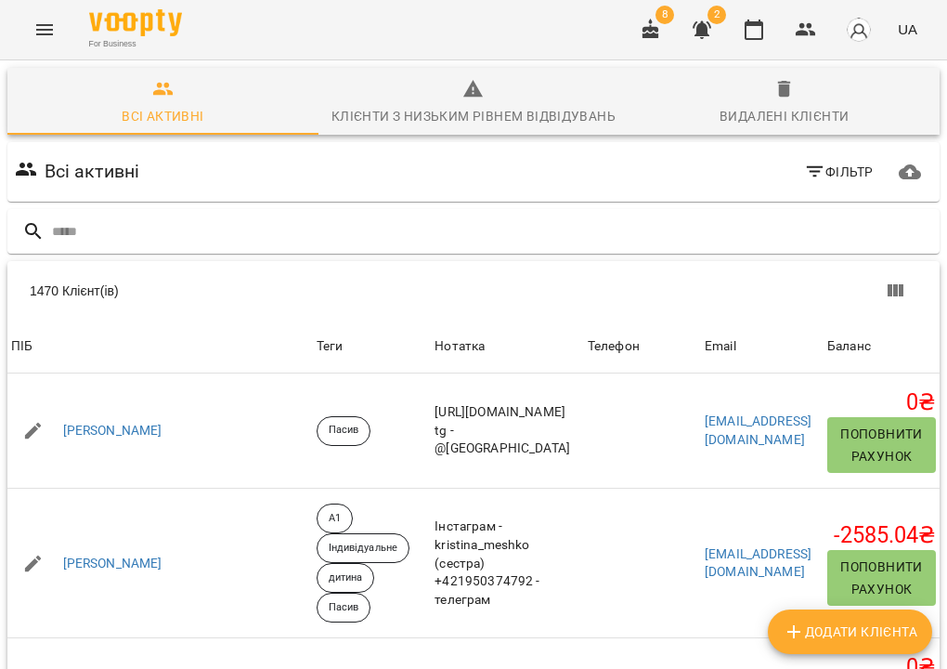
click at [649, 41] on button "button" at bounding box center [651, 29] width 45 height 45
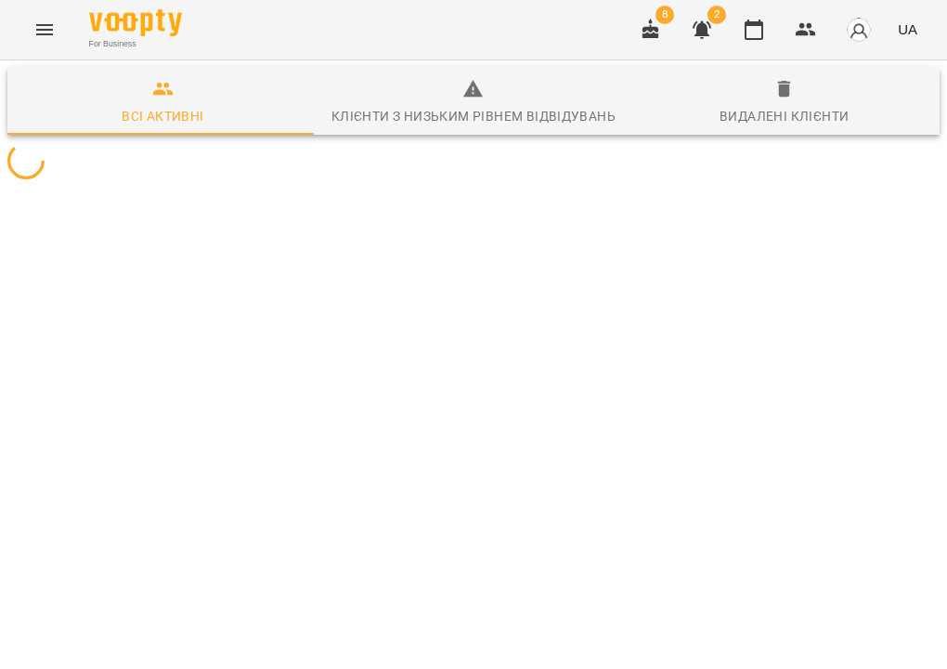
click at [657, 31] on icon "button" at bounding box center [651, 29] width 17 height 20
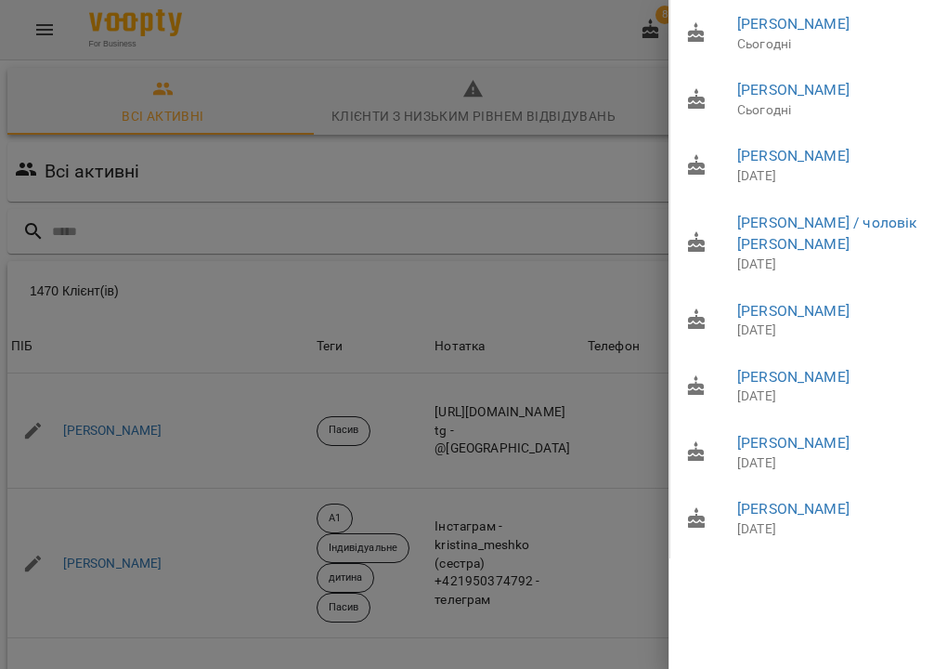
click at [222, 54] on div at bounding box center [473, 334] width 947 height 669
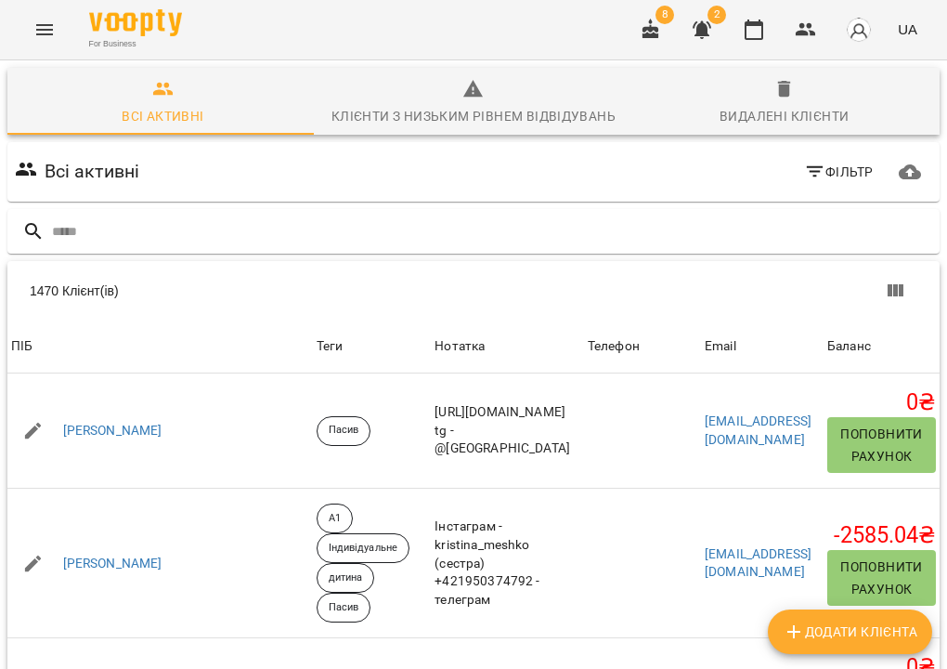
click at [33, 34] on icon "Menu" at bounding box center [44, 30] width 22 height 22
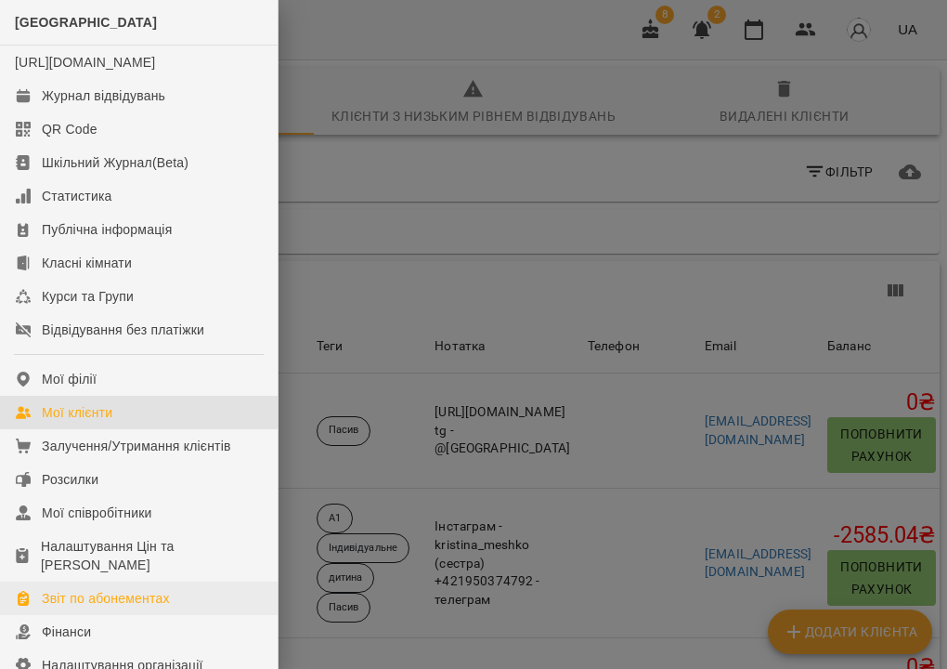
click at [116, 607] on div "Звіт по абонементах" at bounding box center [106, 598] width 128 height 19
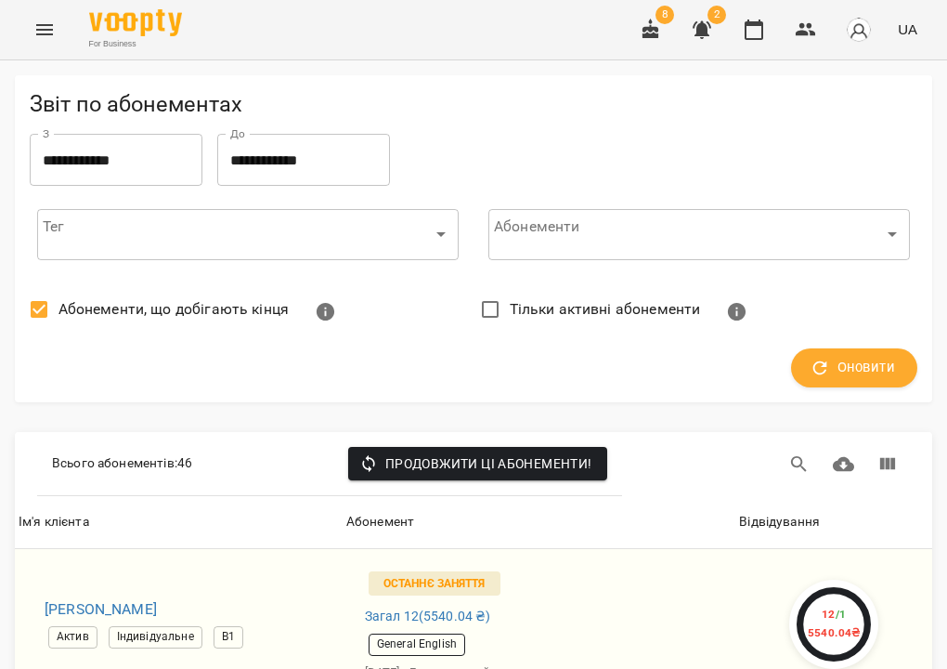
click at [517, 108] on h5 "Звіт по абонементах" at bounding box center [474, 104] width 888 height 29
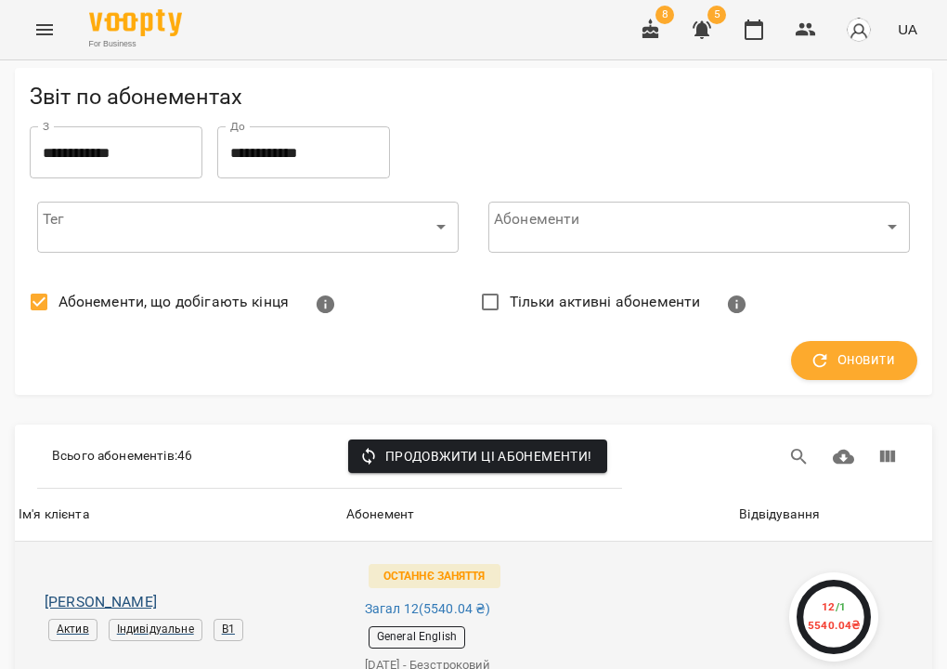
scroll to position [456, 0]
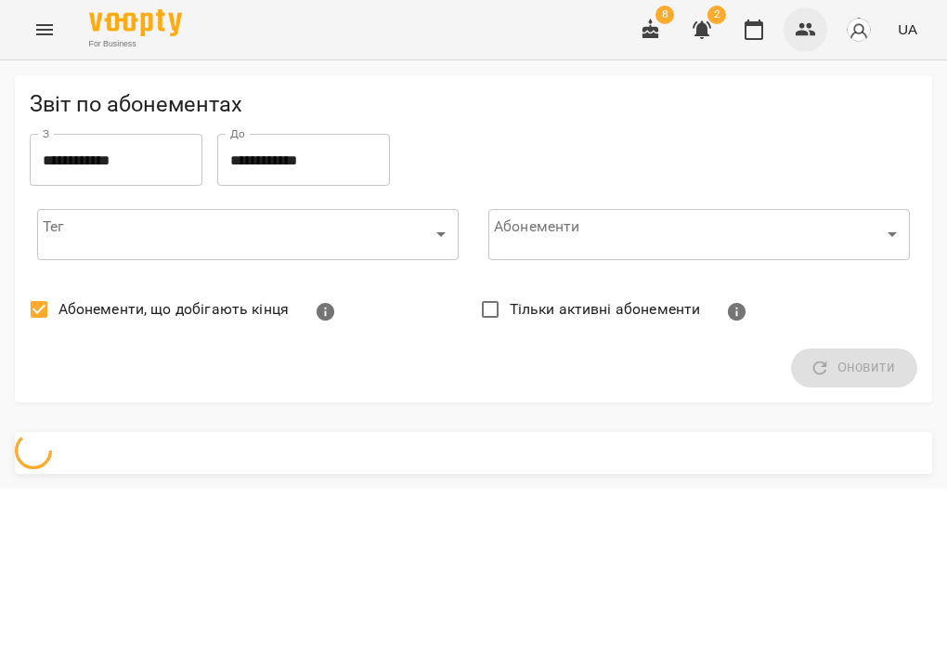
click at [798, 32] on icon "button" at bounding box center [806, 30] width 22 height 22
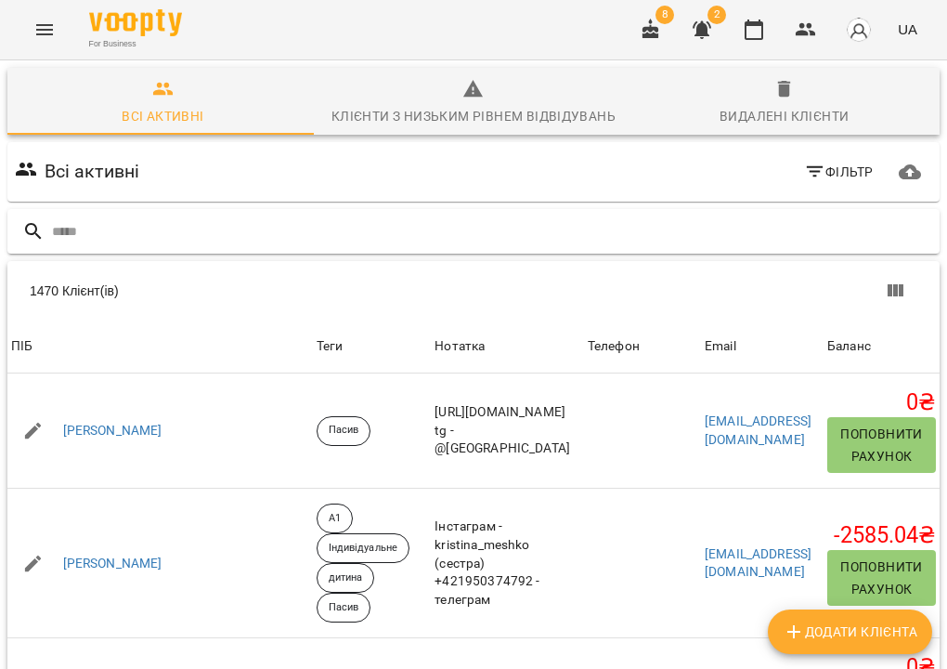
click at [322, 231] on input "text" at bounding box center [492, 231] width 880 height 31
type input "******"
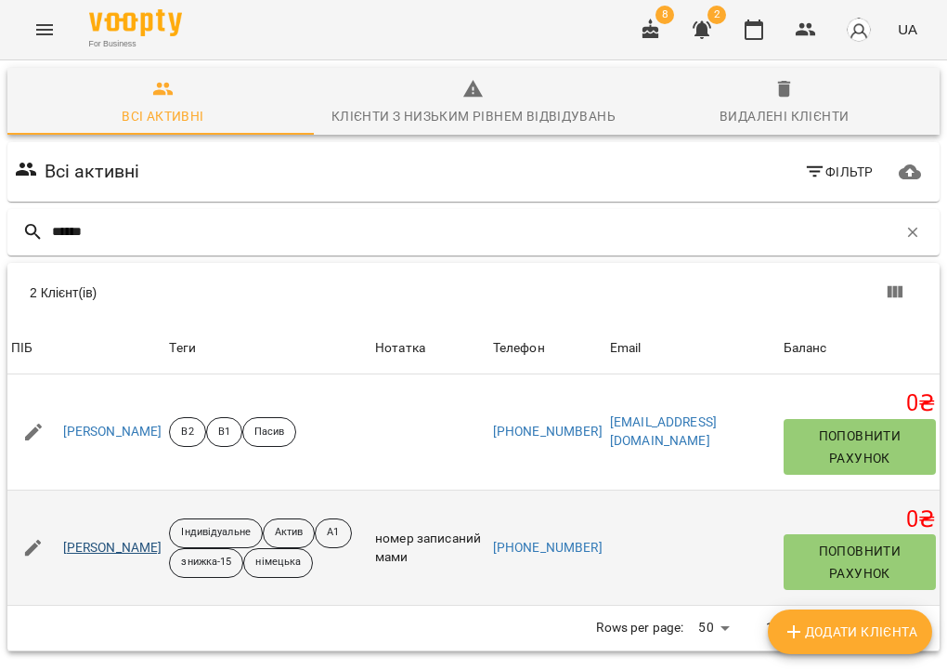
click at [122, 552] on link "Левчук Христина" at bounding box center [112, 548] width 99 height 19
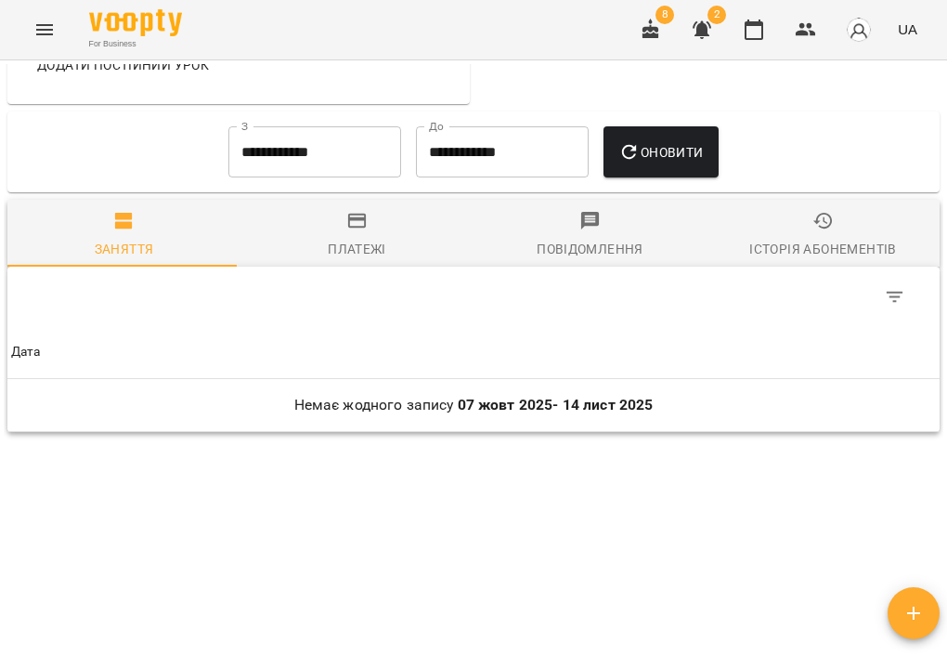
scroll to position [981, 0]
click at [292, 167] on input "**********" at bounding box center [314, 152] width 173 height 52
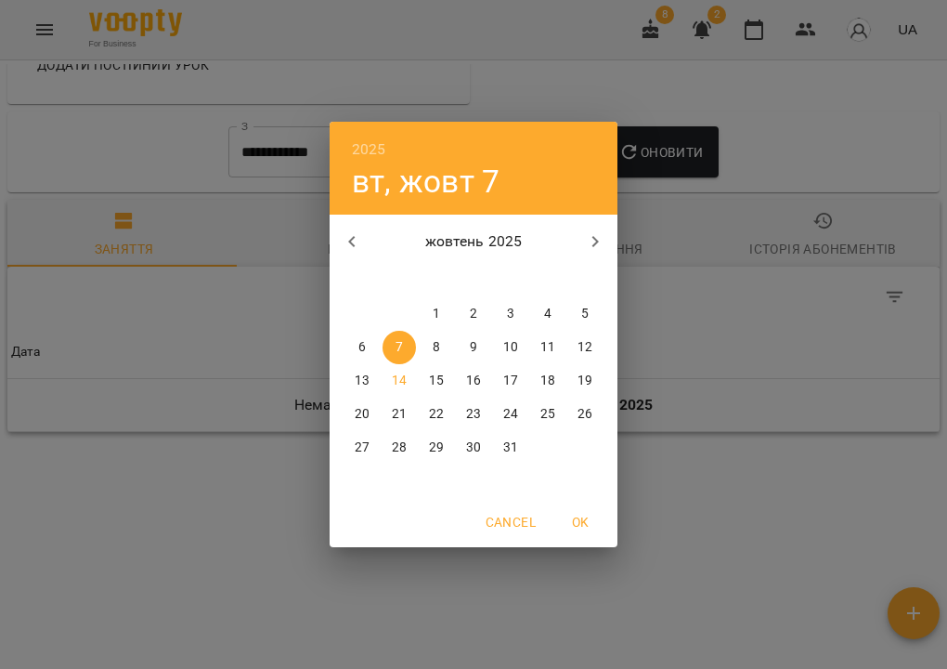
click at [348, 232] on icon "button" at bounding box center [352, 241] width 22 height 22
click at [413, 312] on span "1" at bounding box center [399, 314] width 33 height 19
type input "**********"
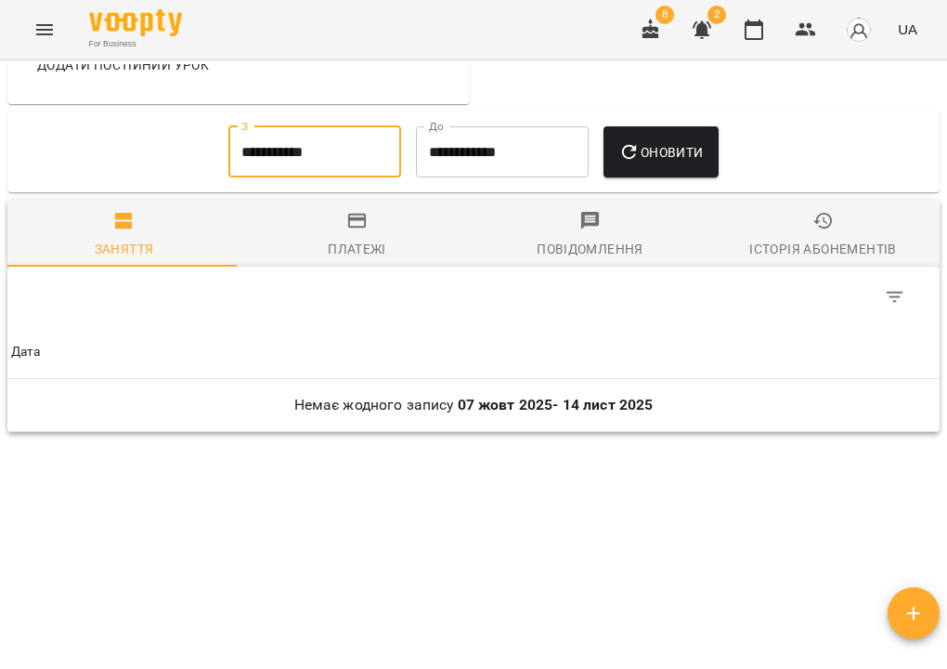
click at [672, 148] on span "Оновити" at bounding box center [660, 152] width 84 height 22
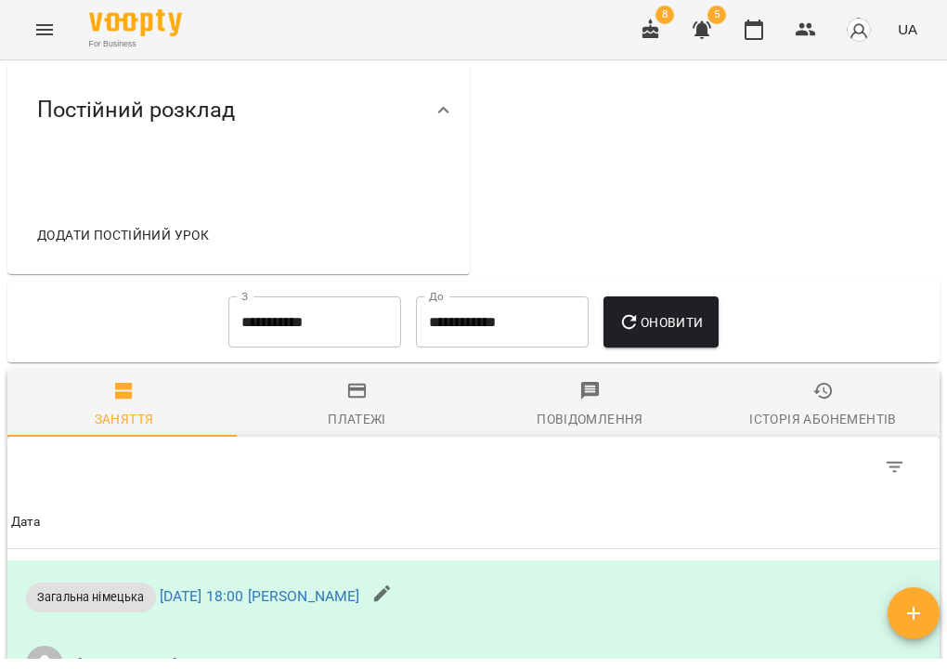
scroll to position [0, 0]
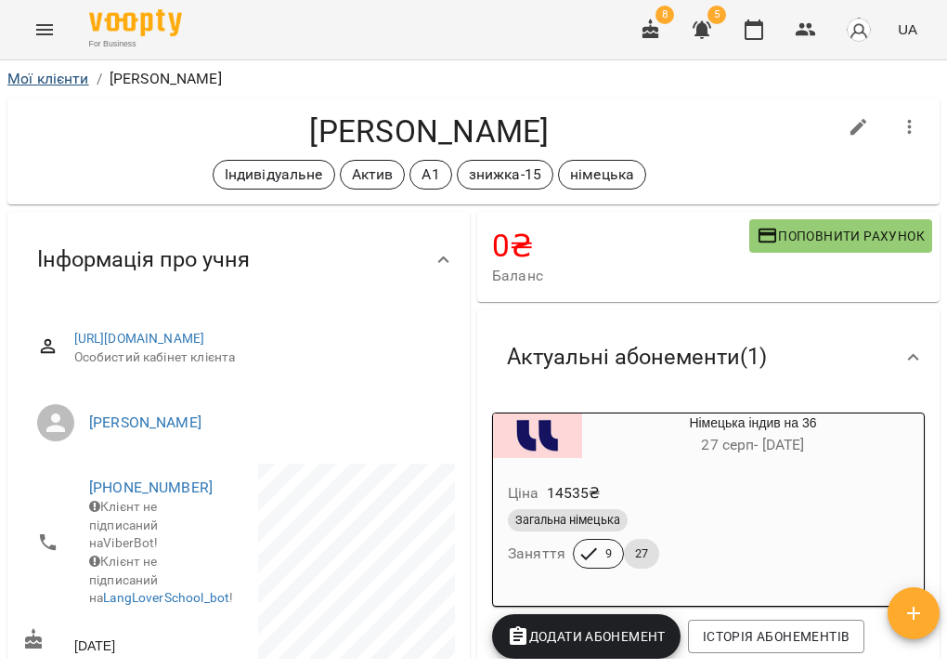
click at [58, 76] on link "Мої клієнти" at bounding box center [48, 79] width 82 height 18
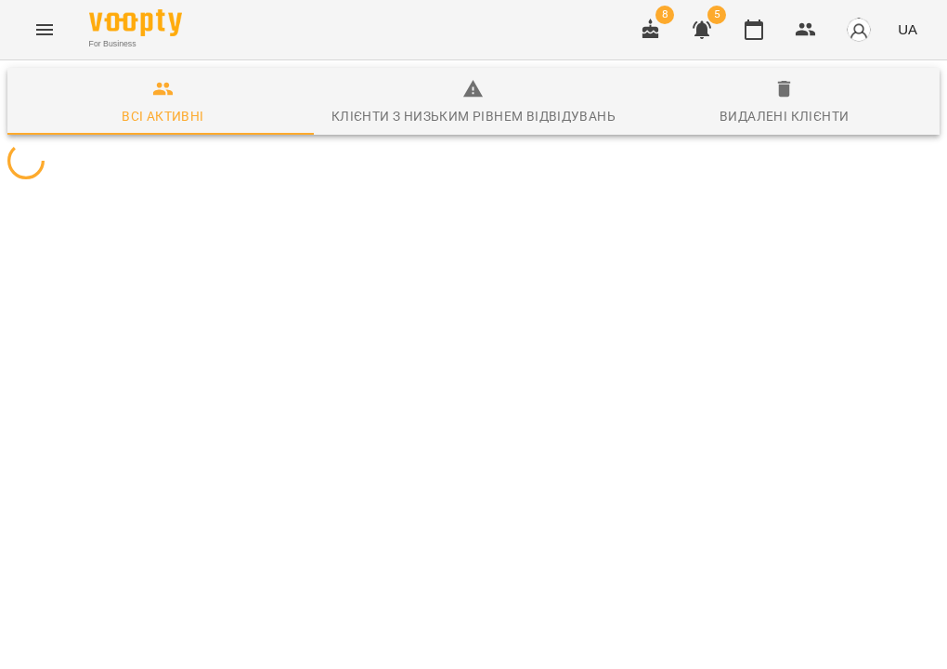
click at [48, 22] on icon "Menu" at bounding box center [44, 30] width 22 height 22
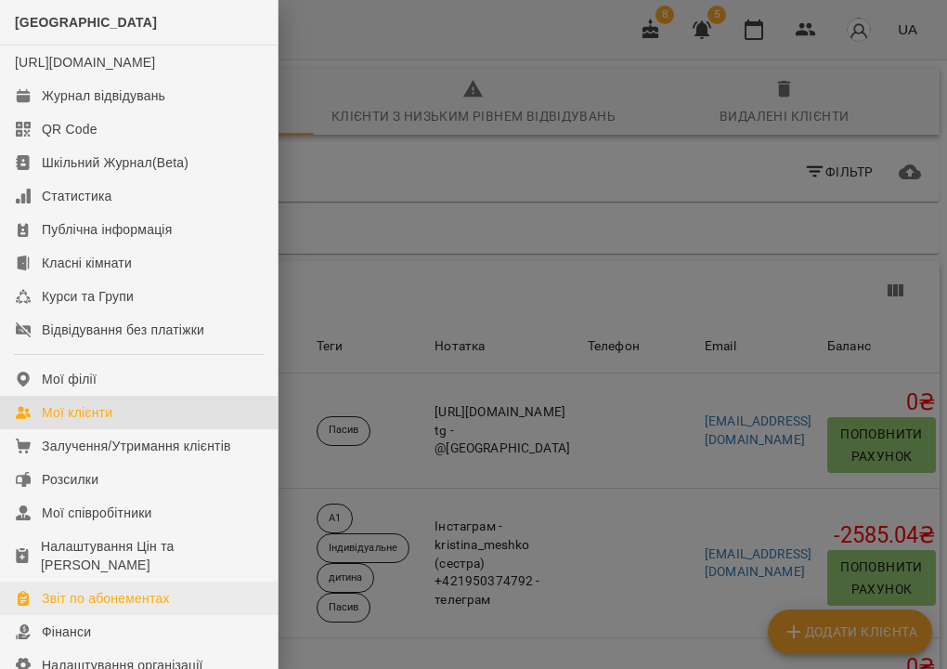
click at [107, 607] on div "Звіт по абонементах" at bounding box center [106, 598] width 128 height 19
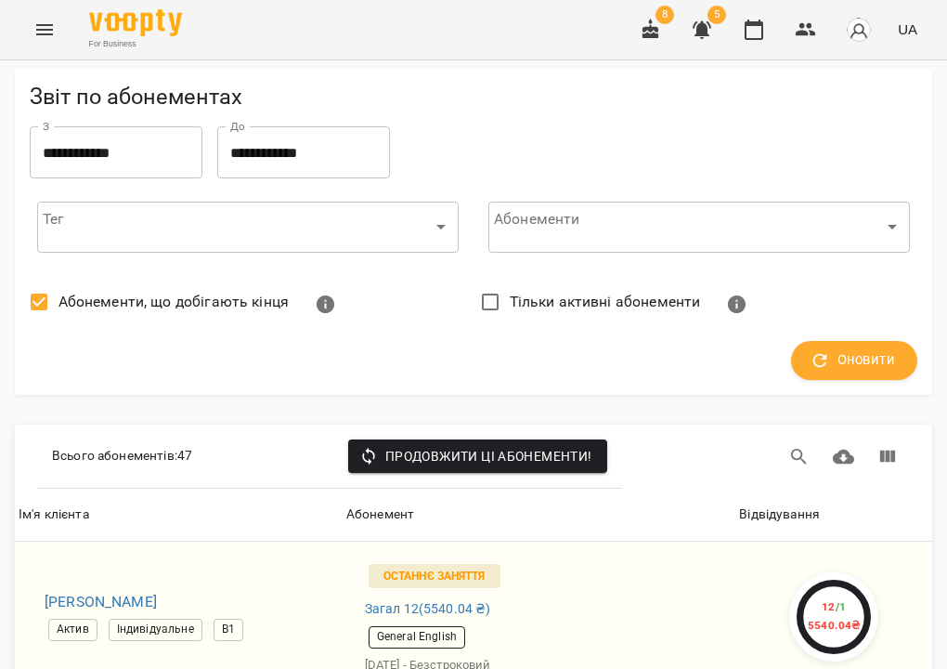
scroll to position [2323, 0]
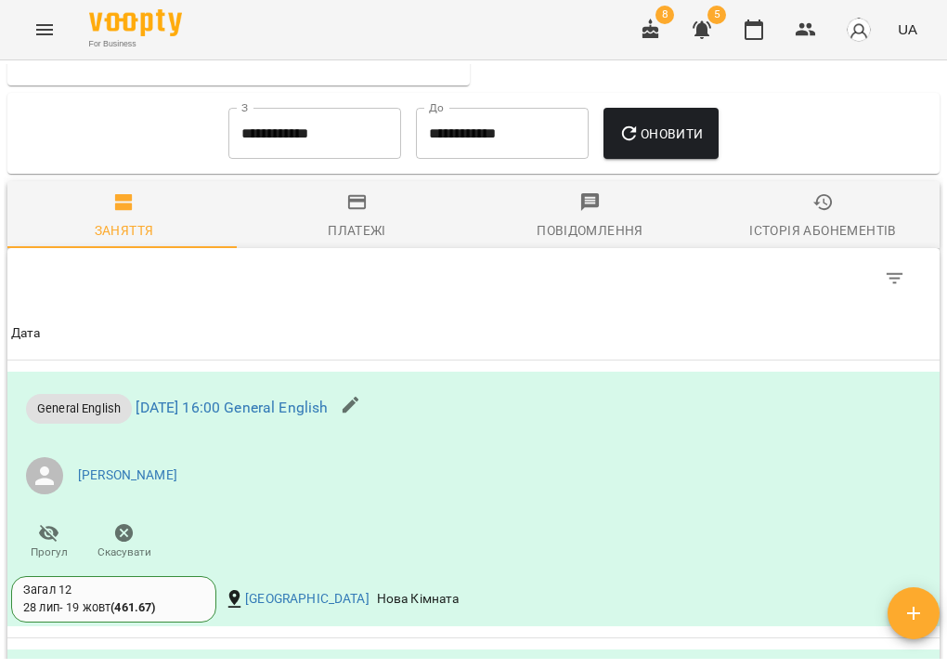
click at [812, 241] on div "Історія абонементів" at bounding box center [822, 230] width 147 height 22
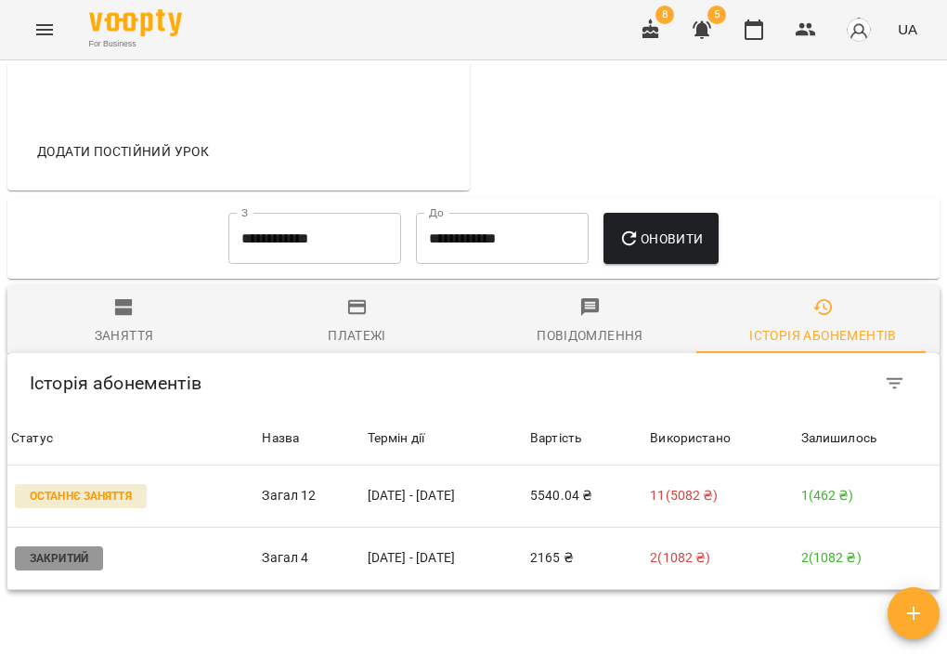
scroll to position [759, 0]
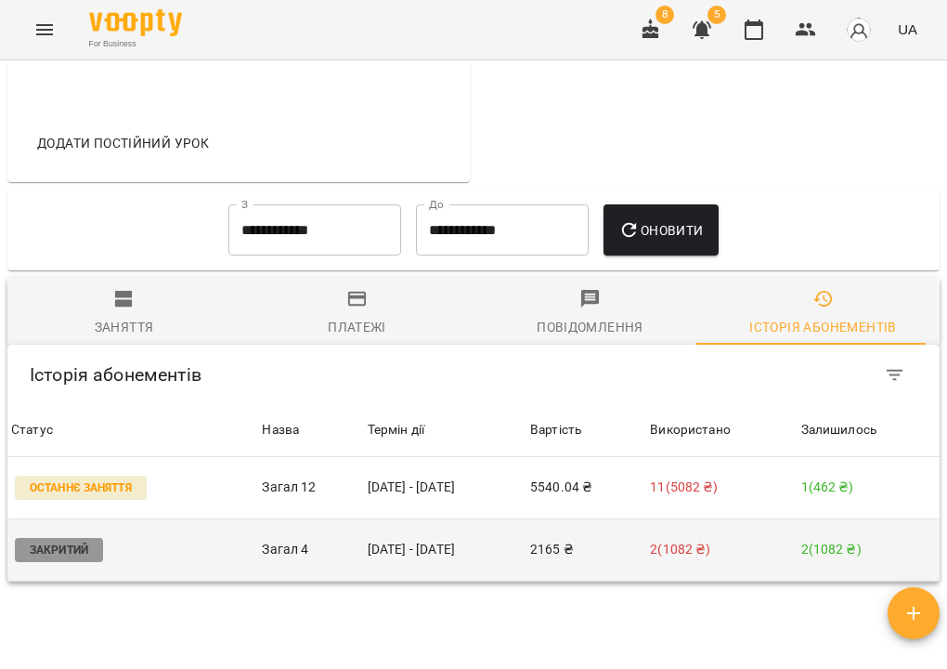
click at [462, 580] on td "[DATE] - [DATE]" at bounding box center [445, 549] width 162 height 62
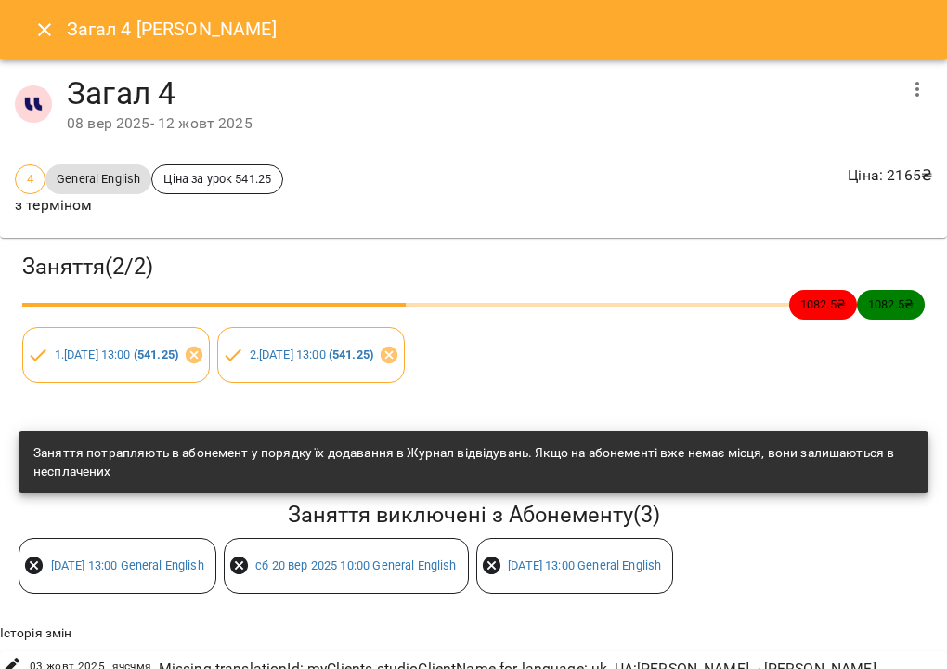
click at [916, 95] on icon "button" at bounding box center [918, 89] width 4 height 15
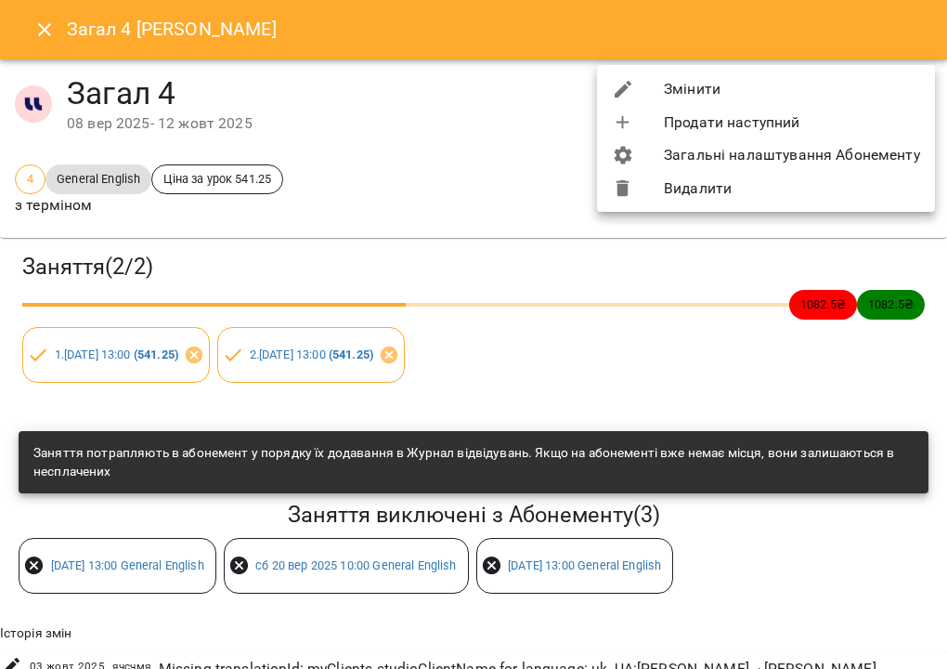
click at [880, 92] on li "Змінити" at bounding box center [766, 88] width 338 height 33
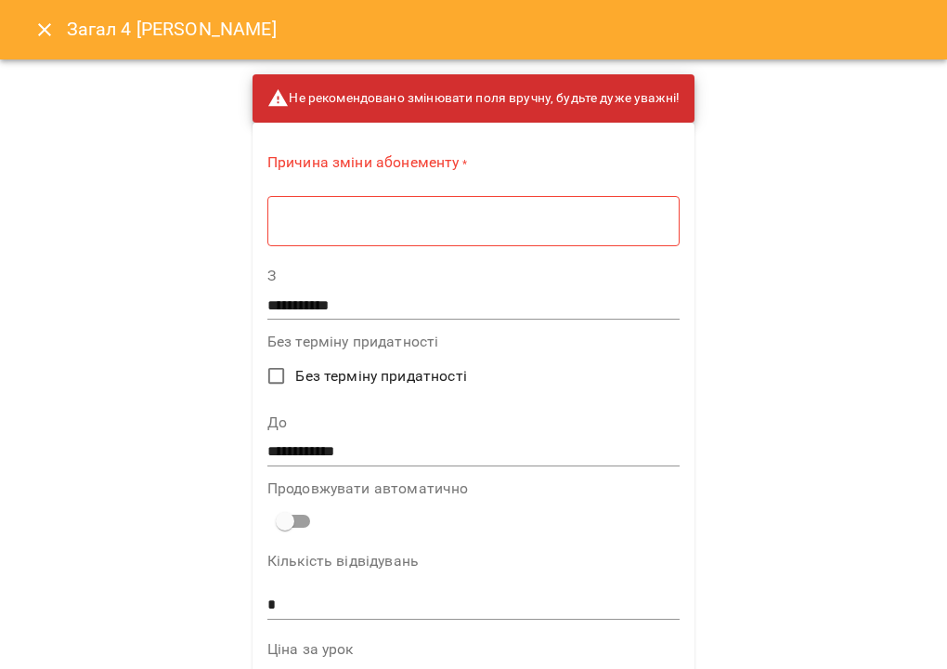
click at [537, 223] on textarea at bounding box center [473, 221] width 386 height 17
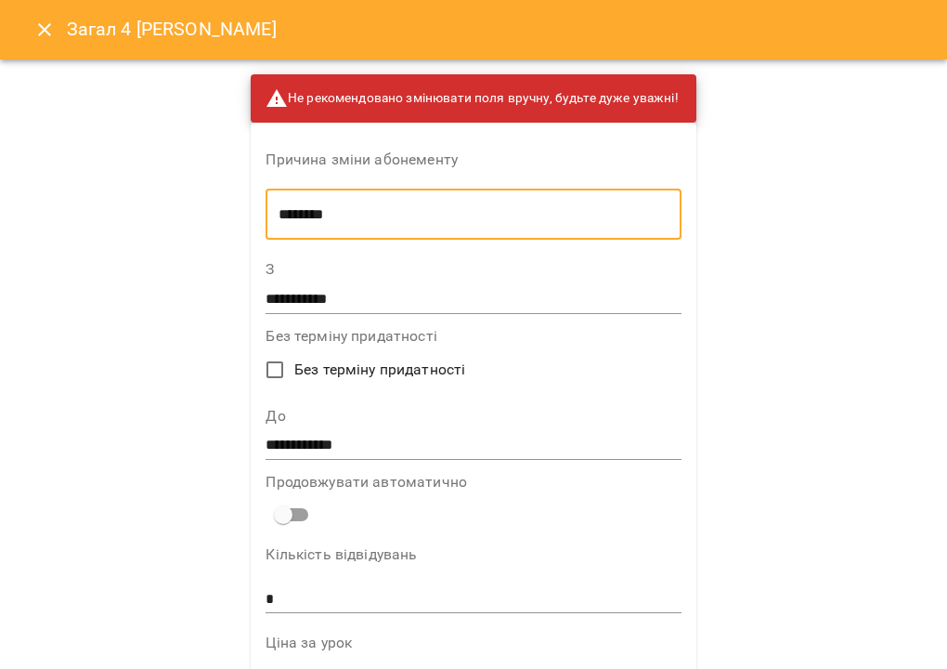
type textarea "********"
click at [430, 456] on input "**********" at bounding box center [473, 446] width 415 height 30
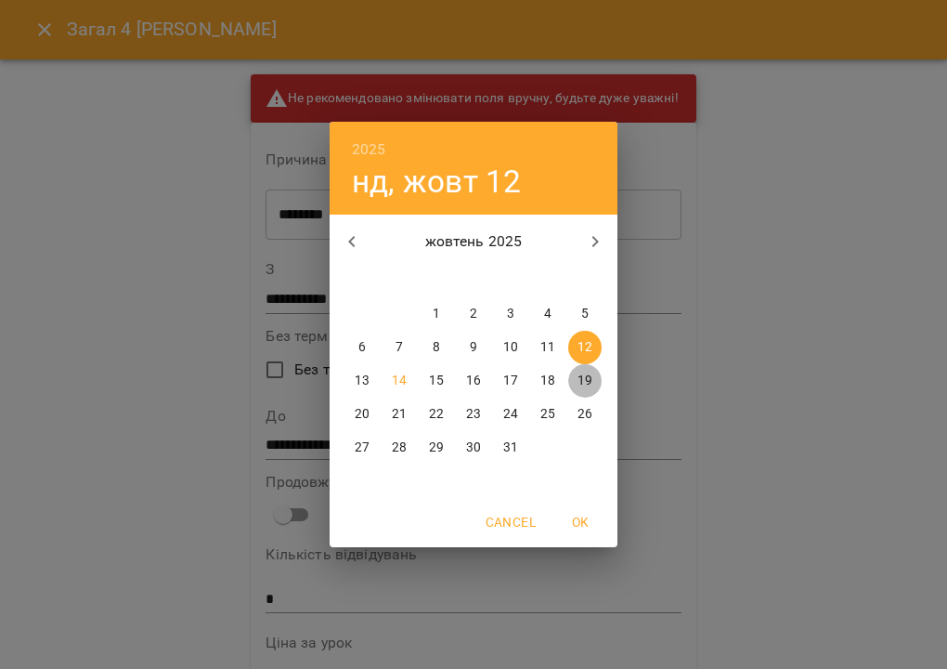
click at [583, 379] on p "19" at bounding box center [585, 380] width 15 height 19
type input "**********"
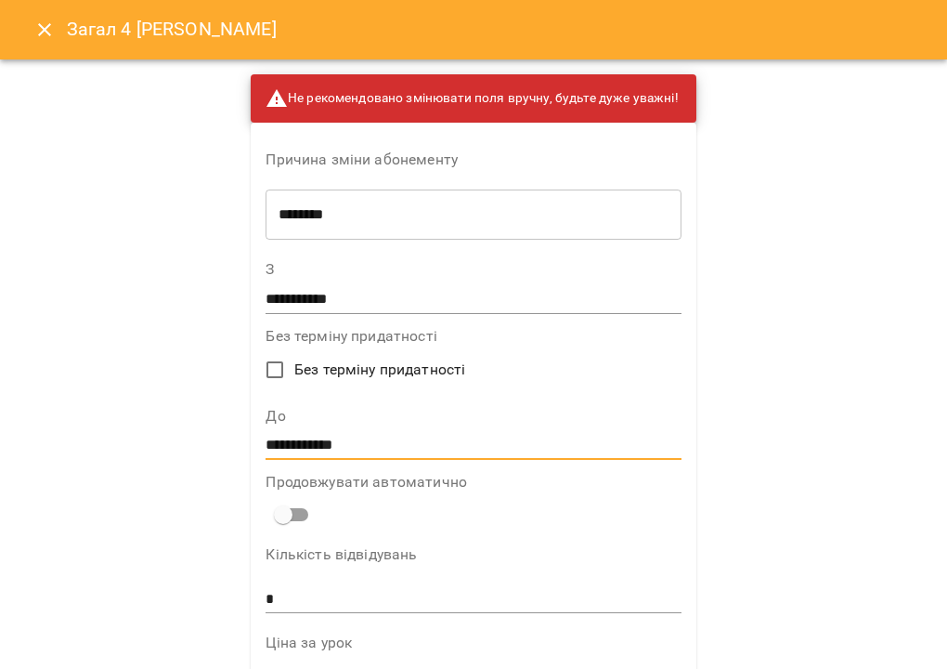
scroll to position [1196, 0]
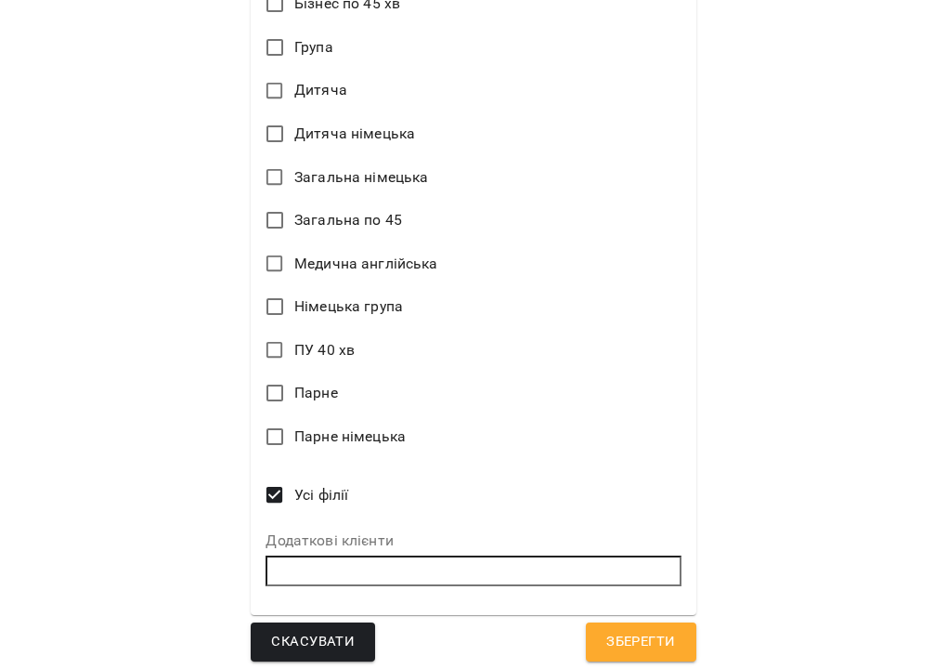
click at [643, 630] on span "Зберегти" at bounding box center [640, 642] width 69 height 24
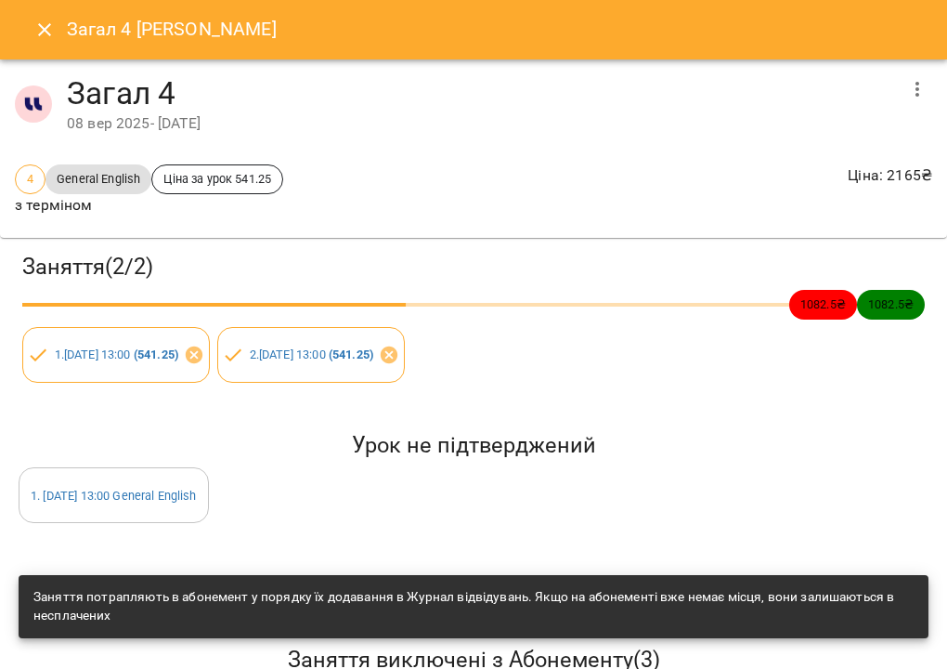
click at [42, 29] on icon "Close" at bounding box center [44, 30] width 22 height 22
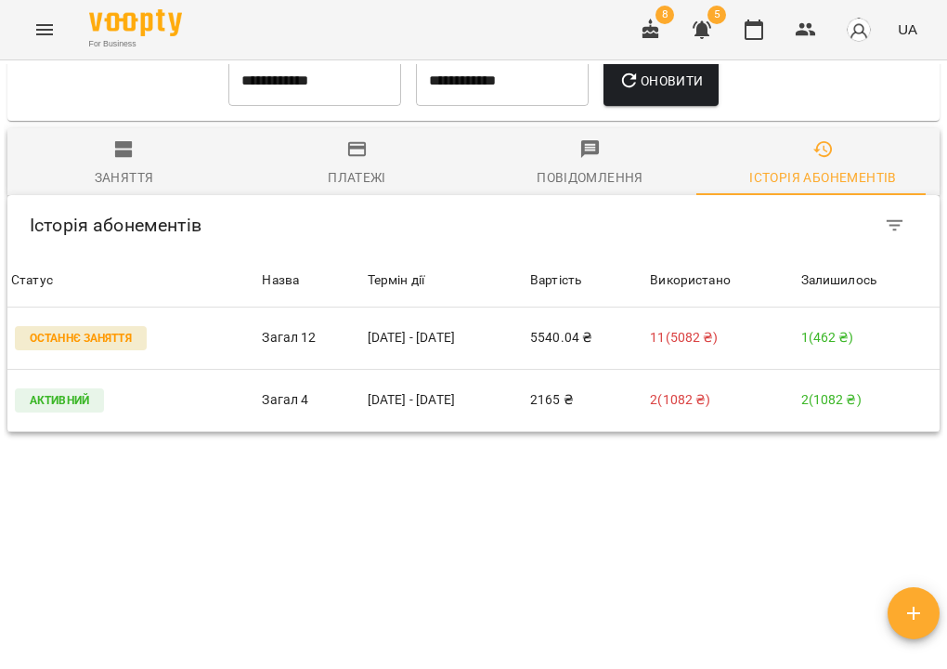
scroll to position [0, 0]
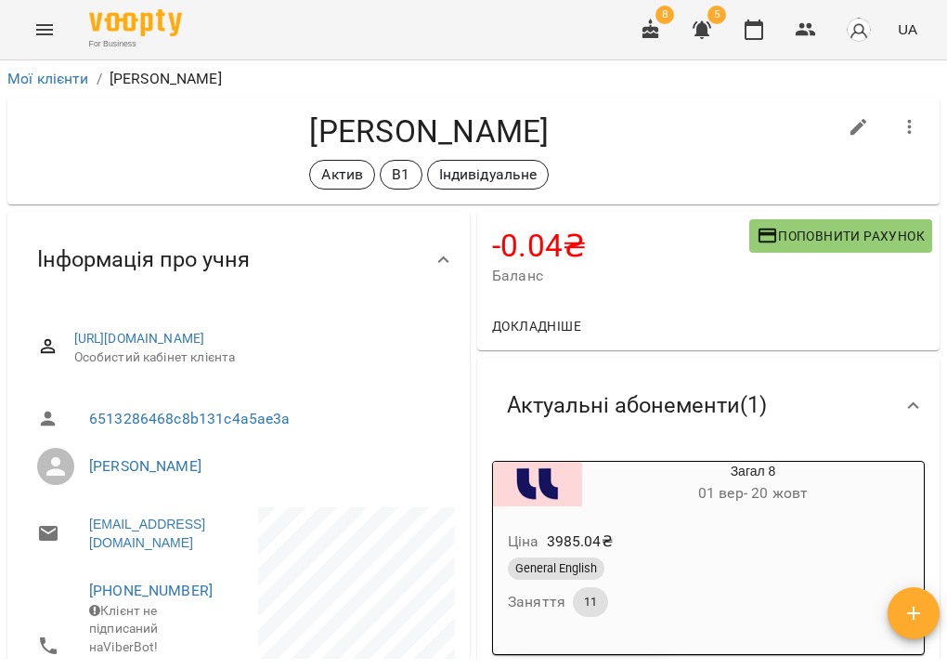
click at [798, 519] on div "Ціна 3985.04 ₴ General English Заняття 11" at bounding box center [708, 576] width 431 height 126
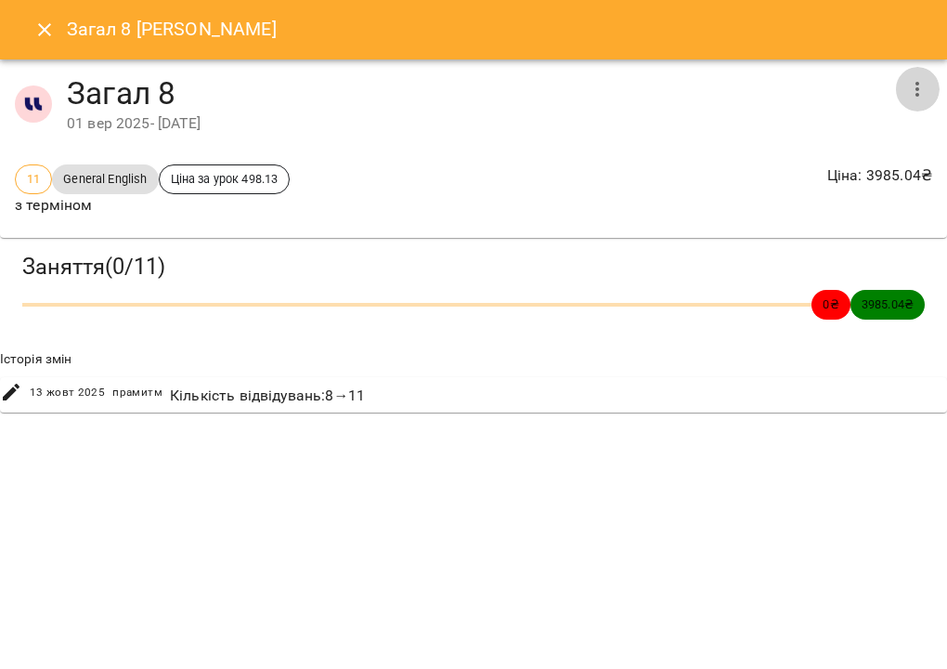
click at [919, 86] on icon "button" at bounding box center [917, 89] width 22 height 22
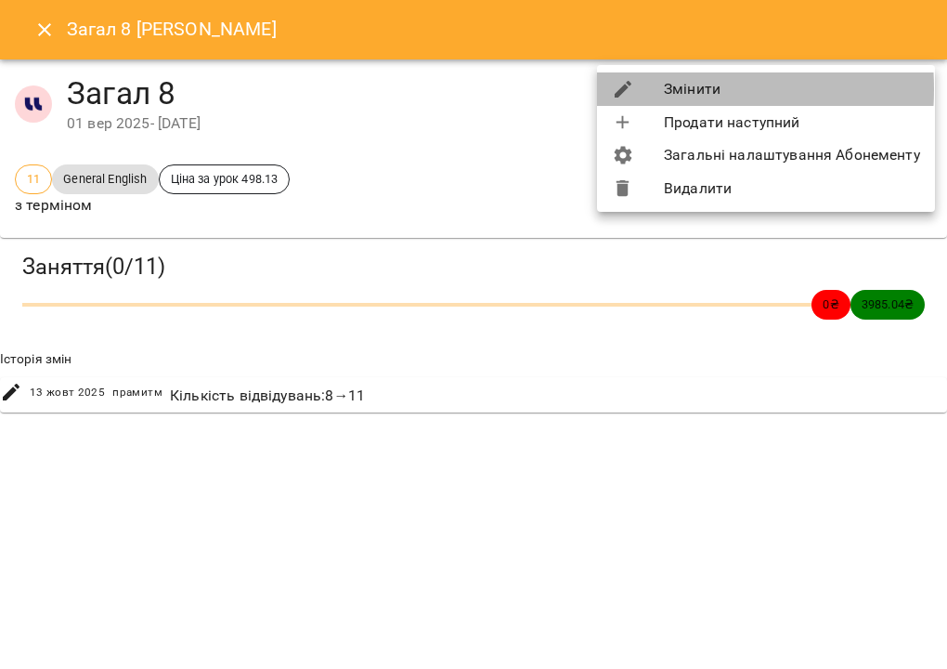
click at [627, 89] on icon at bounding box center [623, 89] width 22 height 22
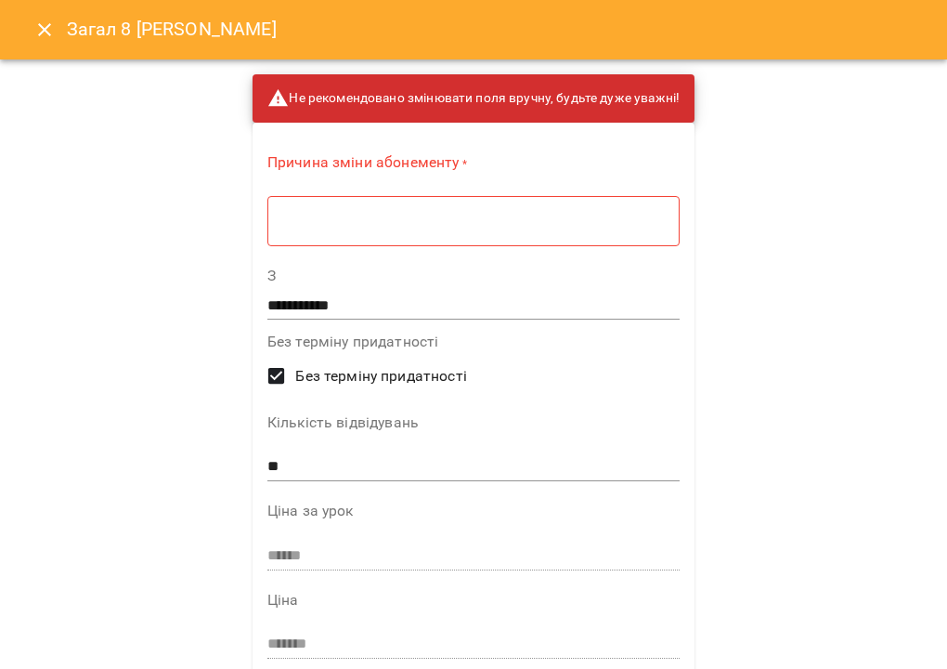
scroll to position [1065, 0]
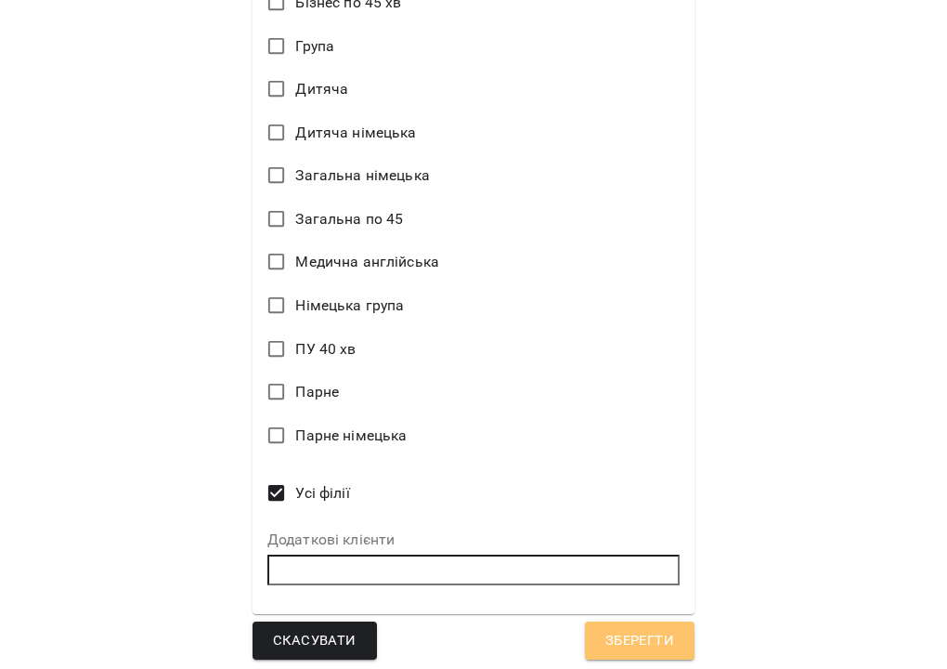
click at [656, 632] on span "Зберегти" at bounding box center [639, 641] width 69 height 24
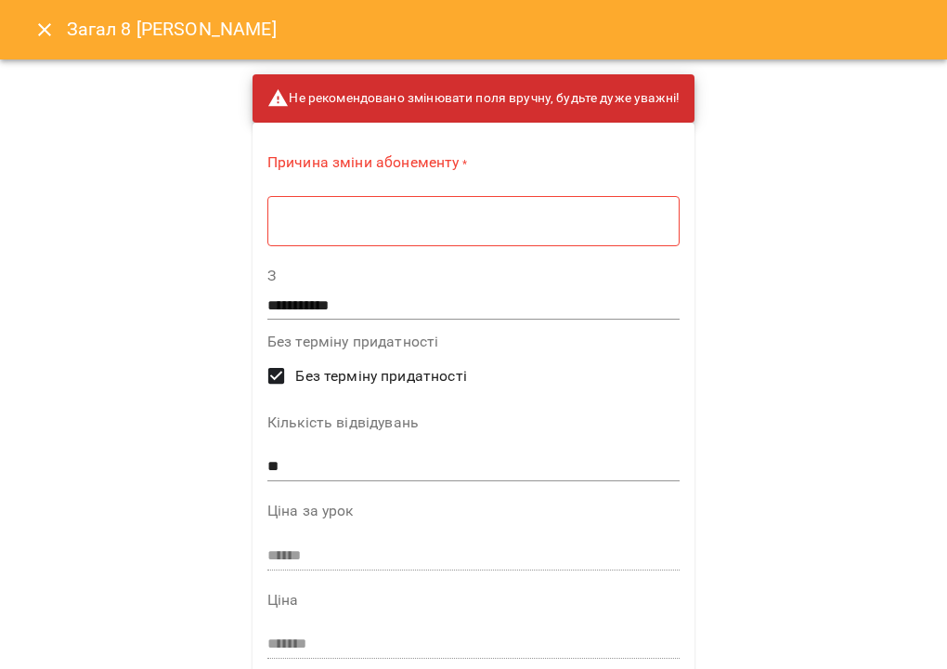
click at [409, 238] on div "* ​" at bounding box center [473, 220] width 412 height 51
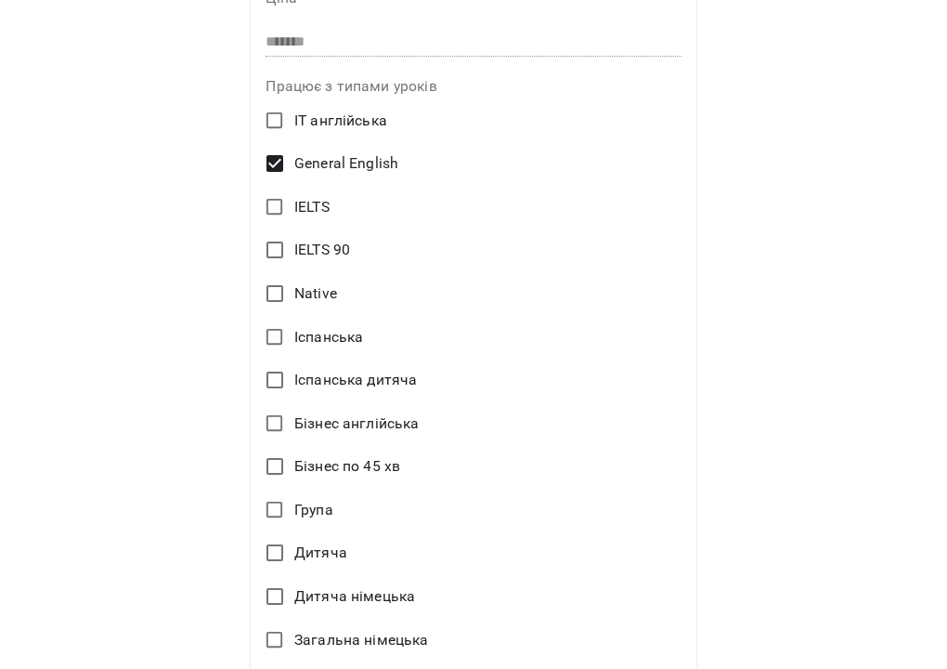
scroll to position [1059, 0]
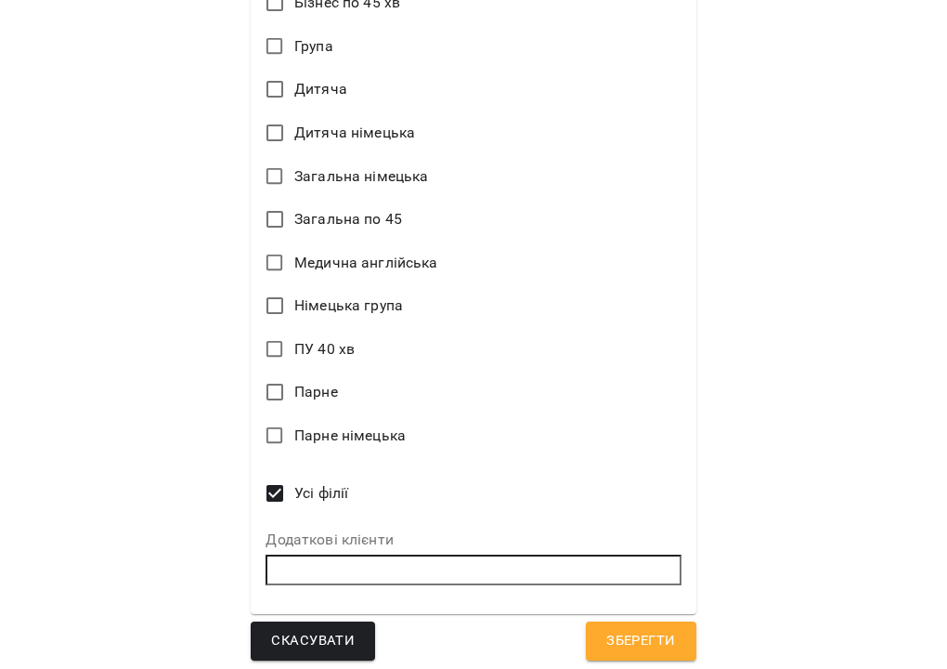
type textarea "*********"
click at [616, 632] on span "Зберегти" at bounding box center [640, 641] width 69 height 24
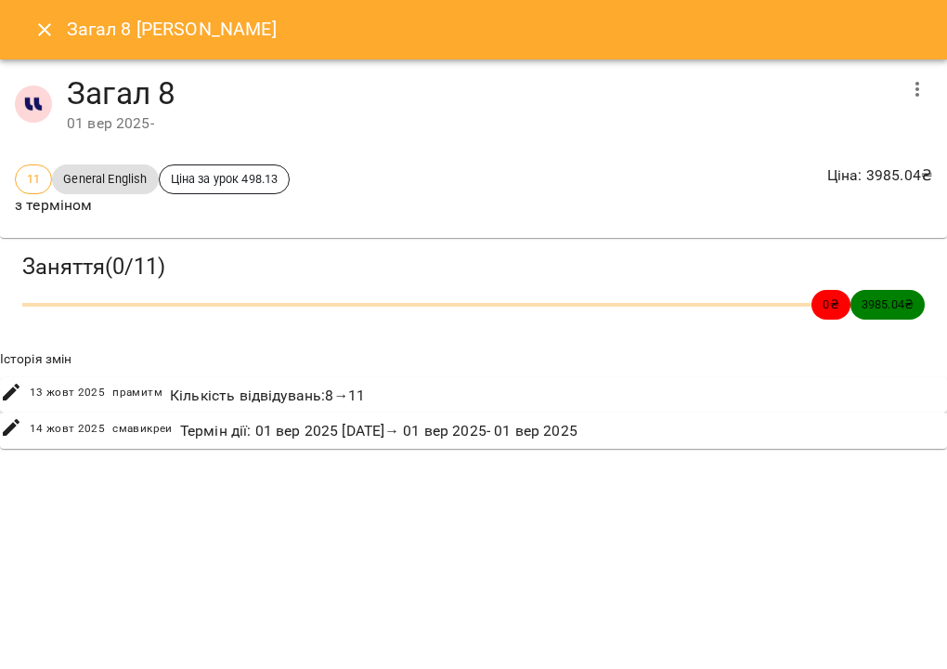
click at [37, 22] on icon "Close" at bounding box center [44, 30] width 22 height 22
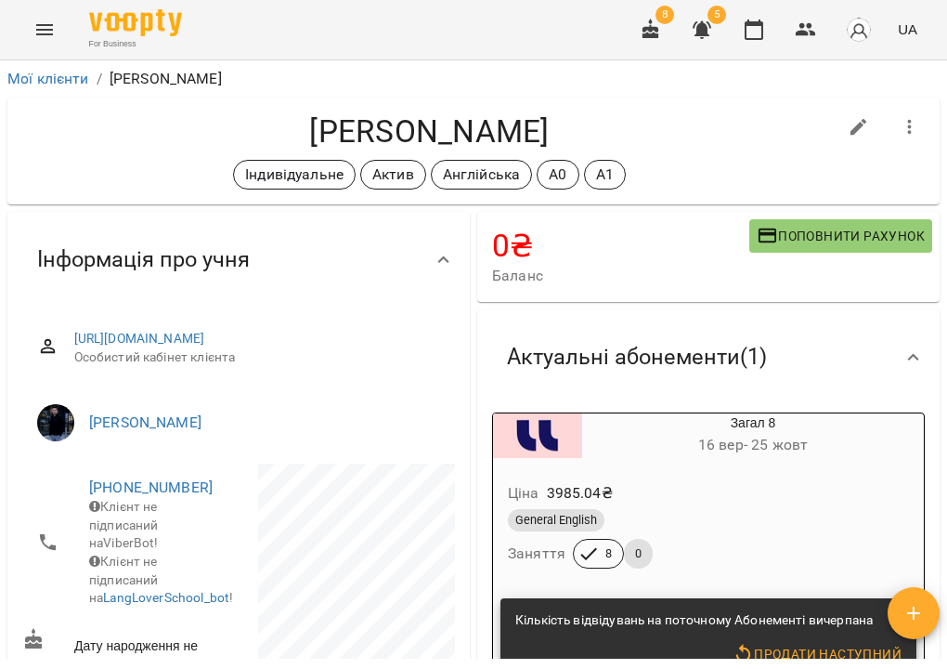
click at [675, 485] on div "Ціна 3985.04 ₴" at bounding box center [708, 492] width 409 height 33
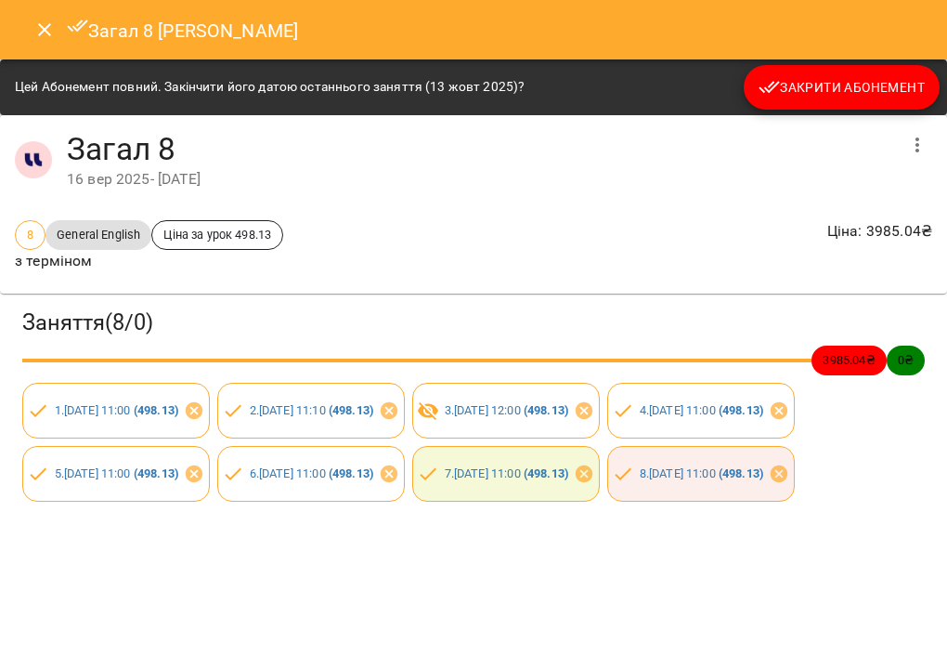
click at [816, 78] on span "Закрити Абонемент" at bounding box center [842, 87] width 166 height 22
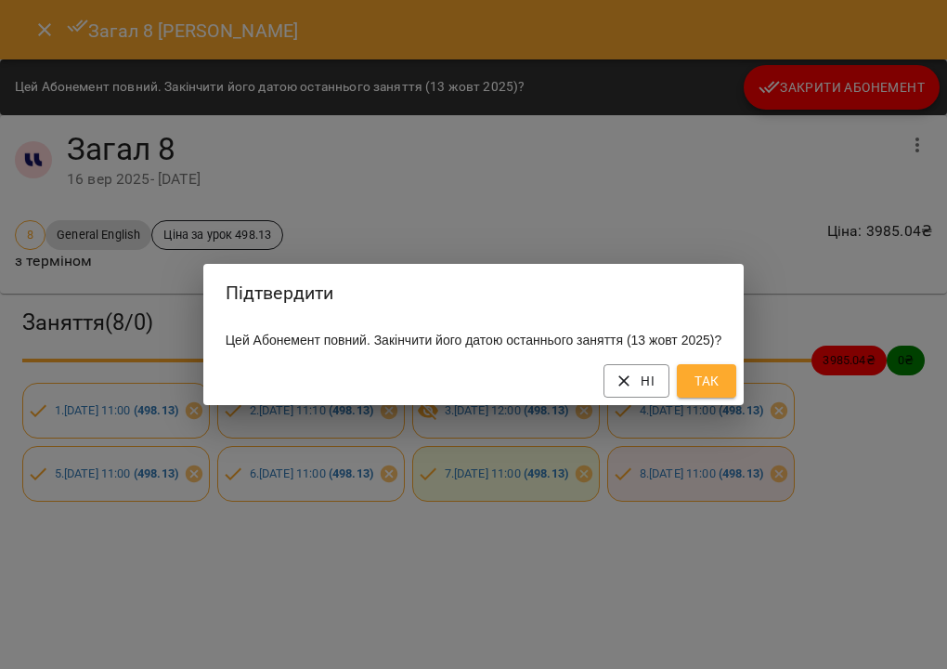
click at [718, 383] on span "Так" at bounding box center [707, 381] width 30 height 22
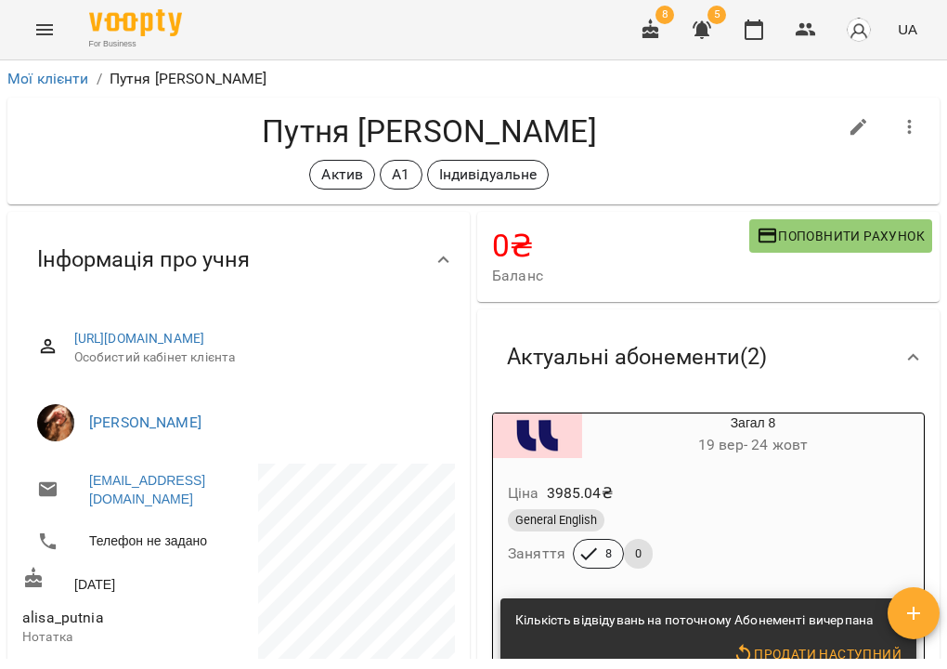
click at [709, 481] on div "Ціна 3985.04 ₴" at bounding box center [708, 492] width 409 height 33
click at [785, 471] on div "Ціна 3985.04 ₴ General English Заняття 8 0" at bounding box center [708, 528] width 431 height 126
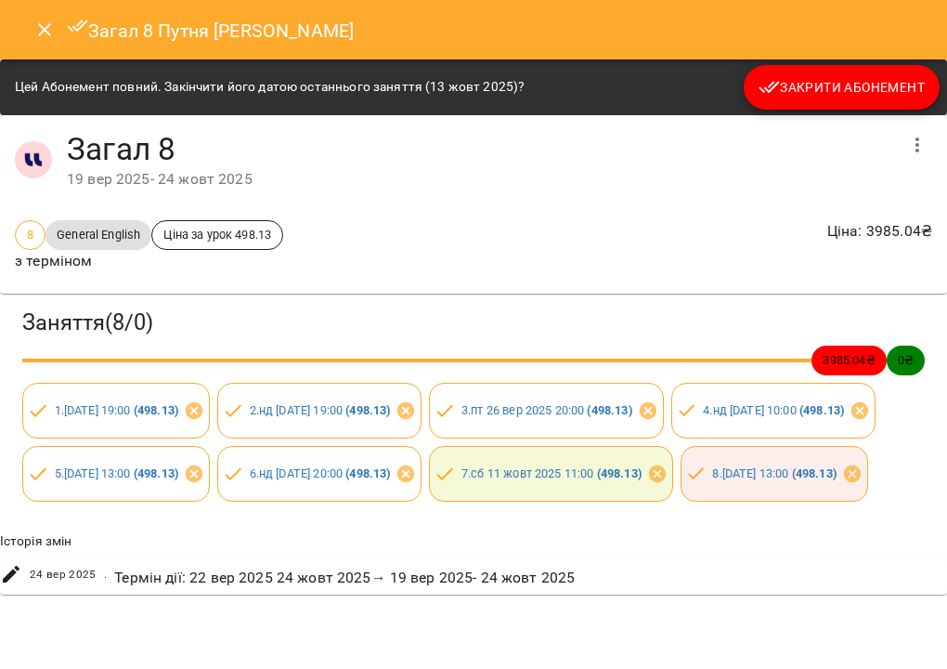
scroll to position [4, 0]
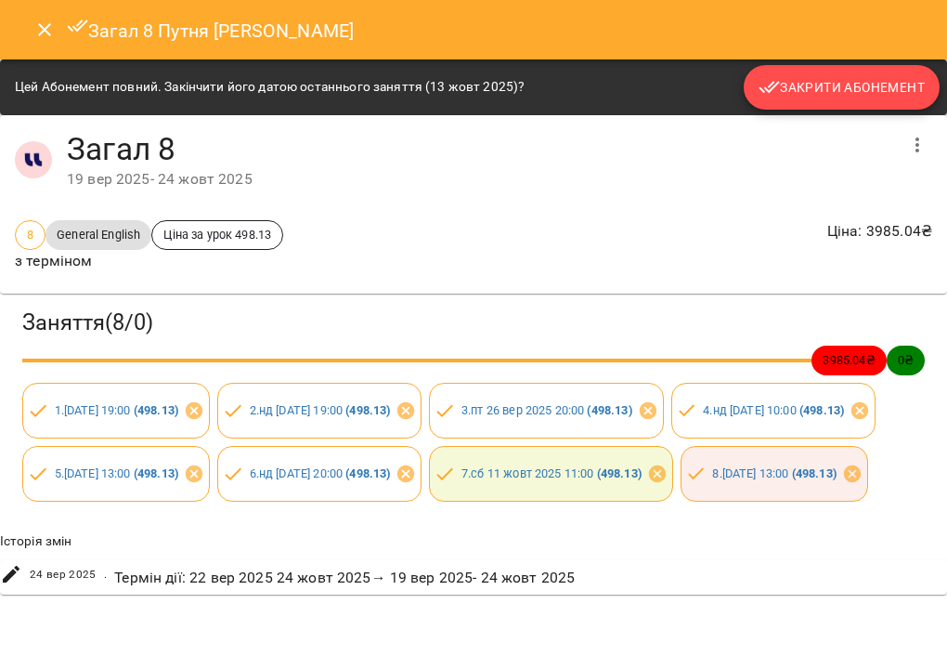
click at [840, 78] on span "Закрити Абонемент" at bounding box center [842, 87] width 166 height 22
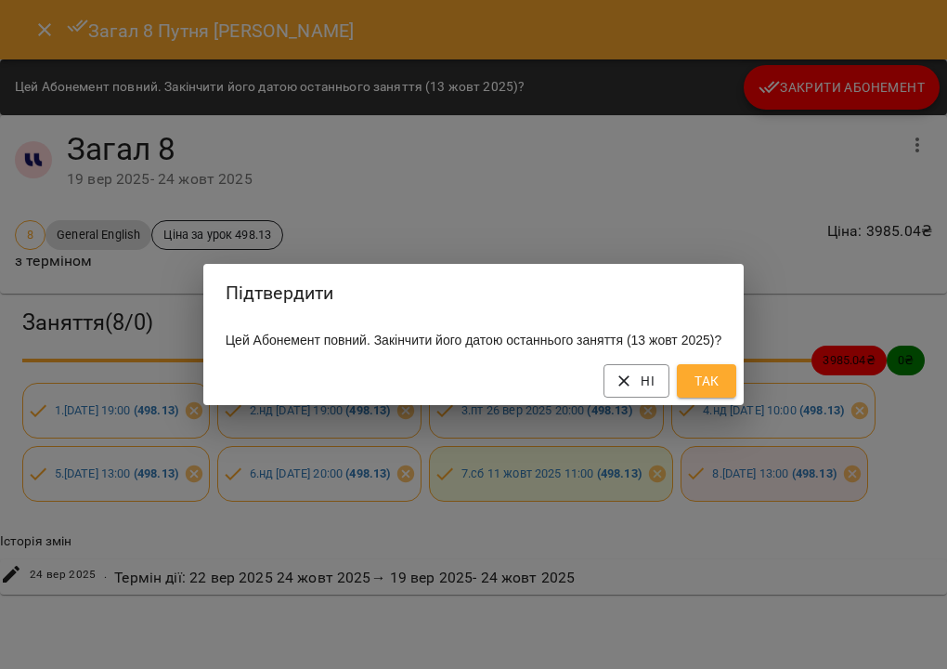
click at [721, 389] on span "Так" at bounding box center [707, 381] width 30 height 22
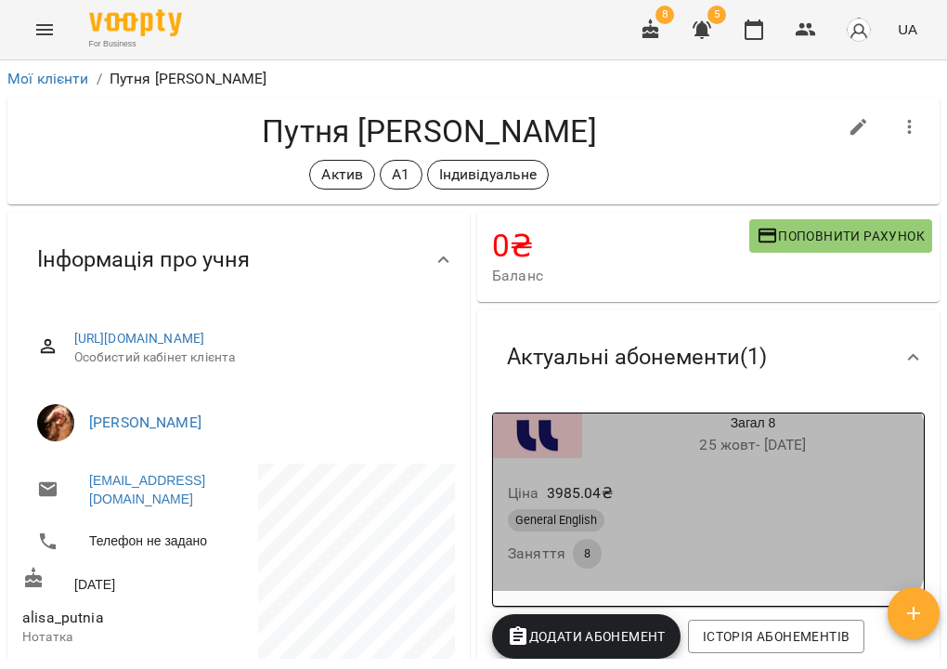
click at [684, 498] on div "Ціна 3985.04 ₴" at bounding box center [708, 492] width 409 height 33
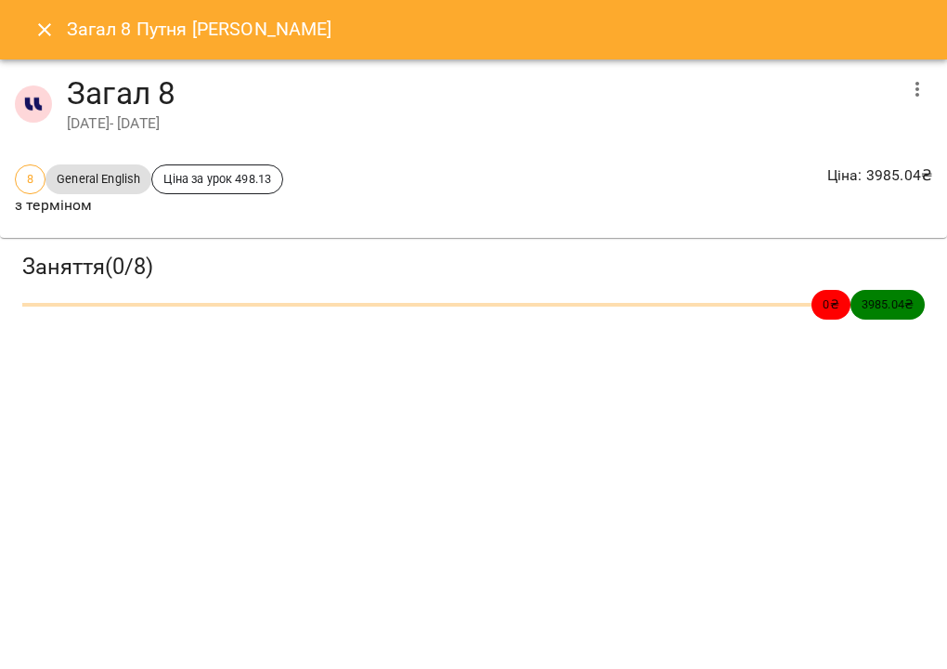
click at [931, 83] on button "button" at bounding box center [917, 89] width 45 height 45
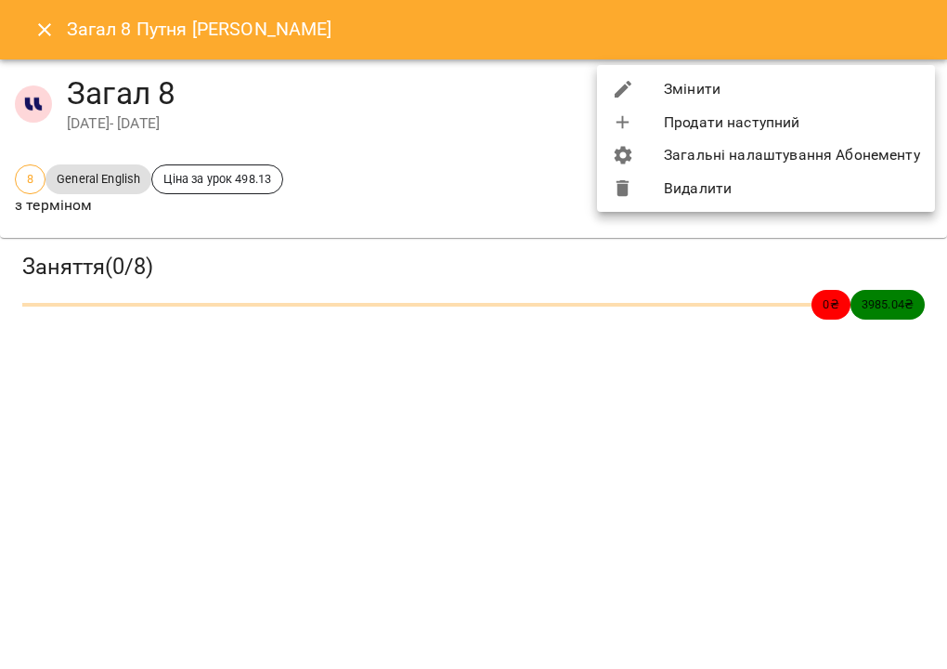
click at [915, 84] on li "Змінити" at bounding box center [766, 88] width 338 height 33
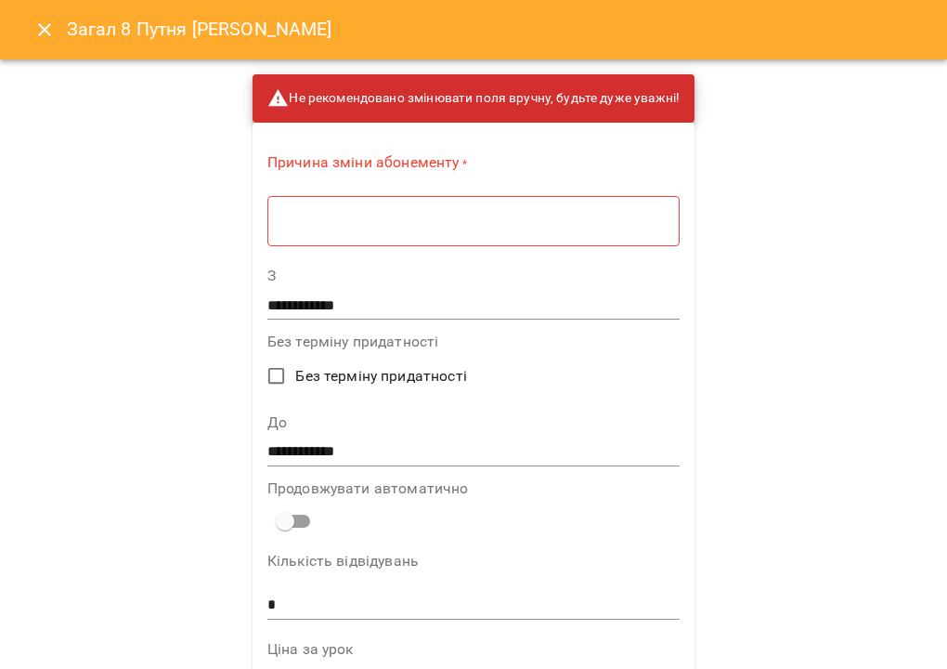
click at [567, 235] on div "* ​" at bounding box center [473, 220] width 412 height 51
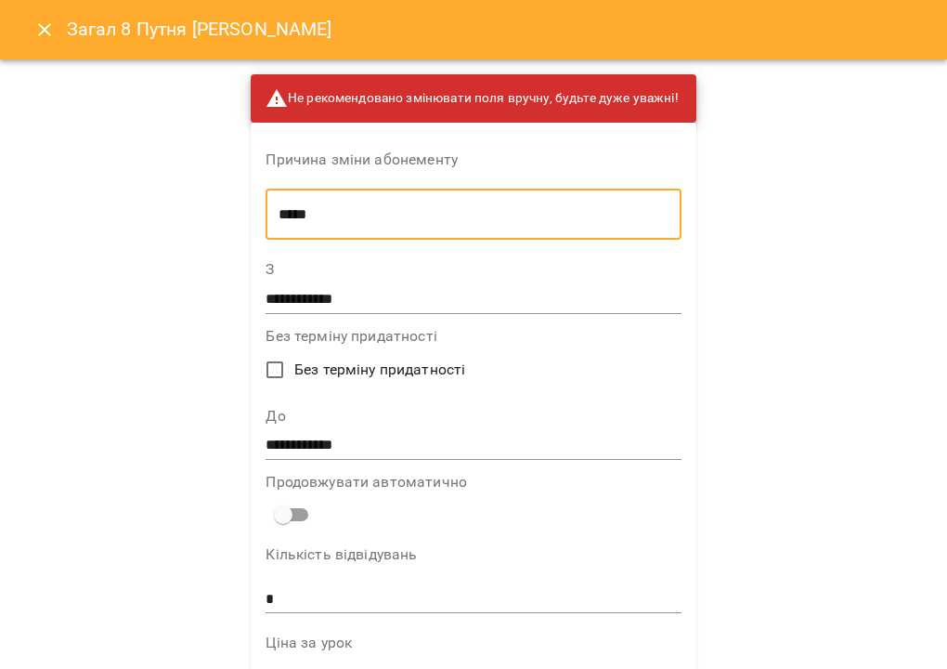
type textarea "*****"
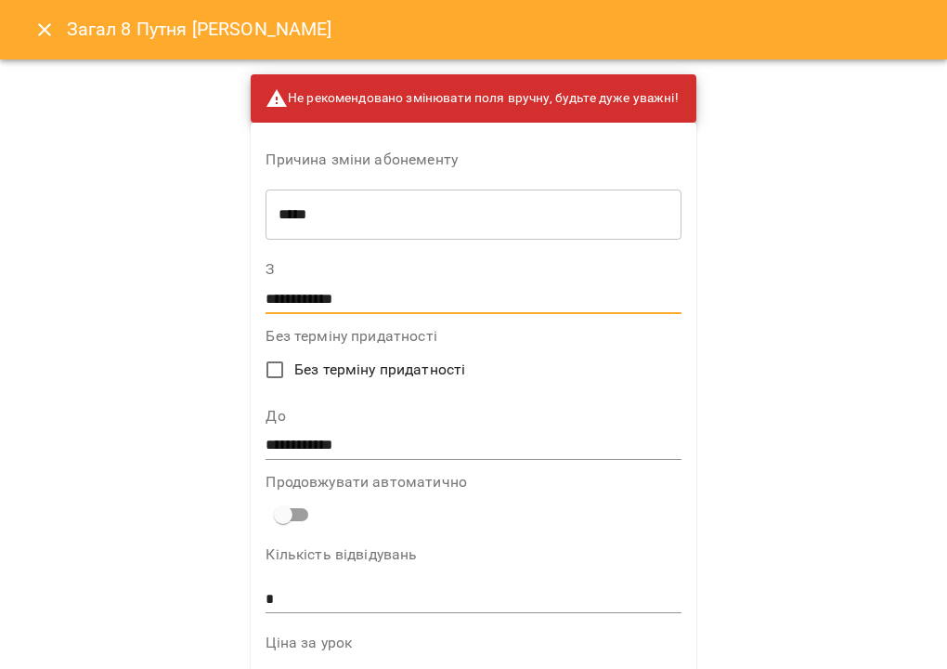
click at [468, 299] on input "**********" at bounding box center [473, 299] width 415 height 30
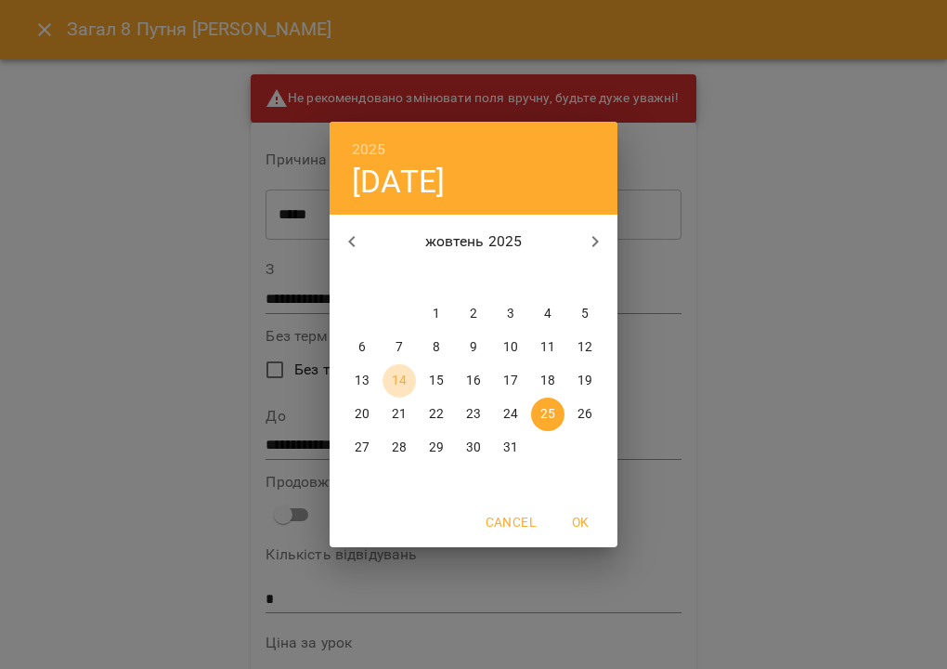
click at [390, 384] on span "14" at bounding box center [399, 380] width 33 height 19
type input "**********"
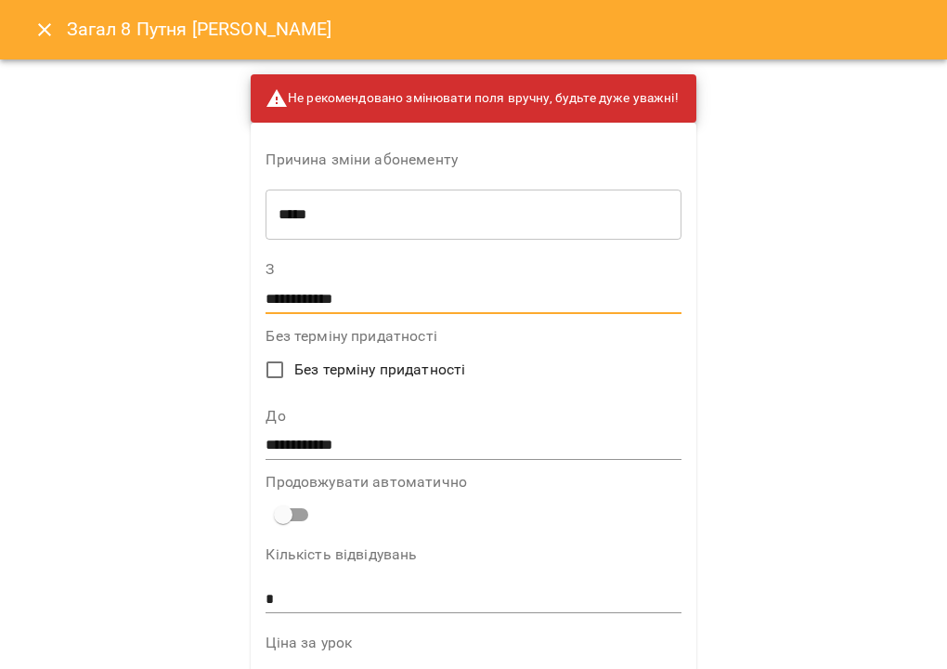
click at [393, 443] on input "**********" at bounding box center [473, 446] width 415 height 30
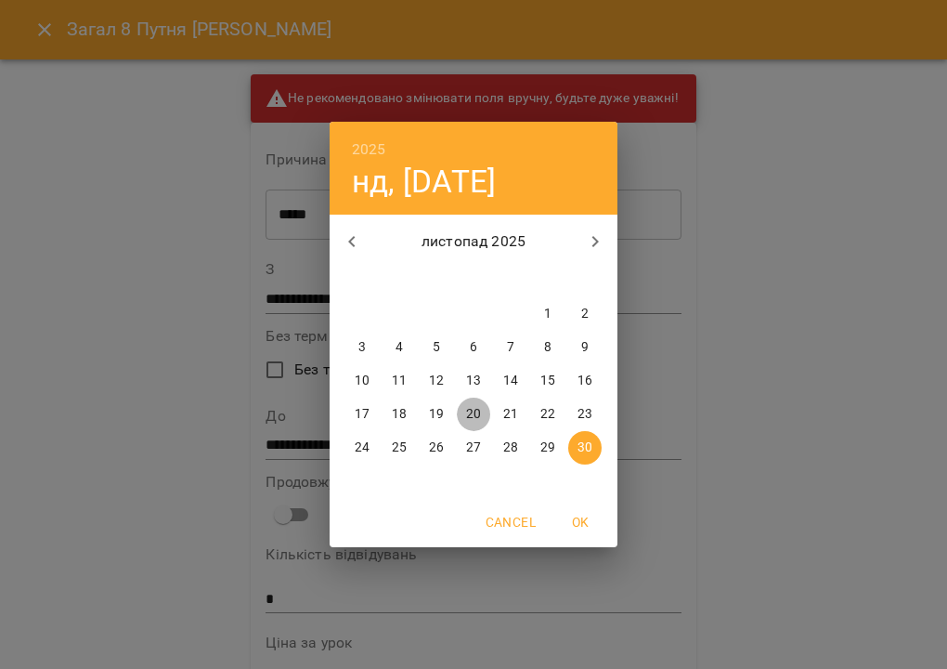
click at [473, 414] on p "20" at bounding box center [473, 414] width 15 height 19
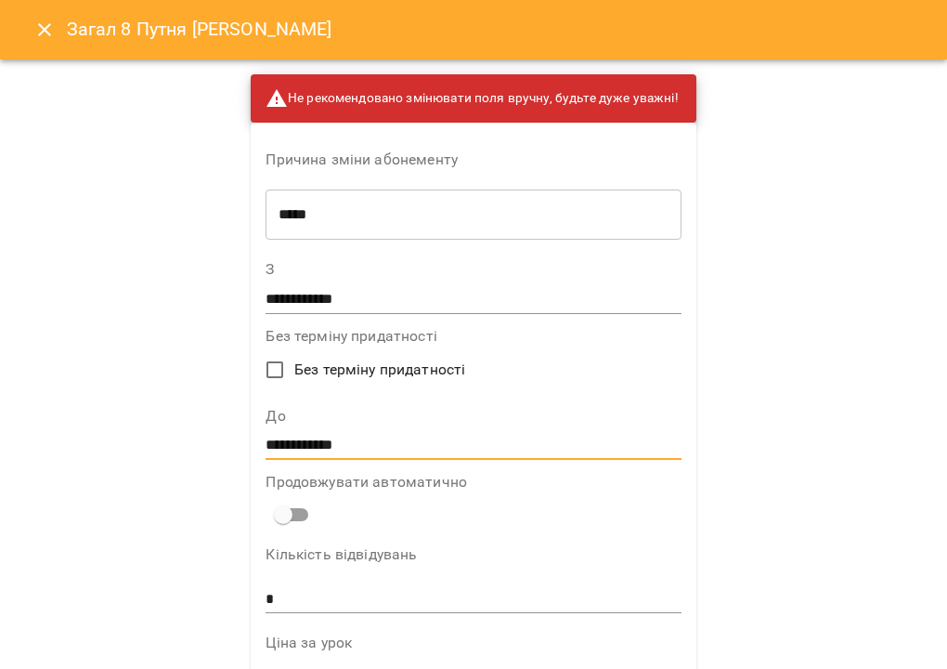
click at [358, 446] on input "**********" at bounding box center [473, 446] width 415 height 30
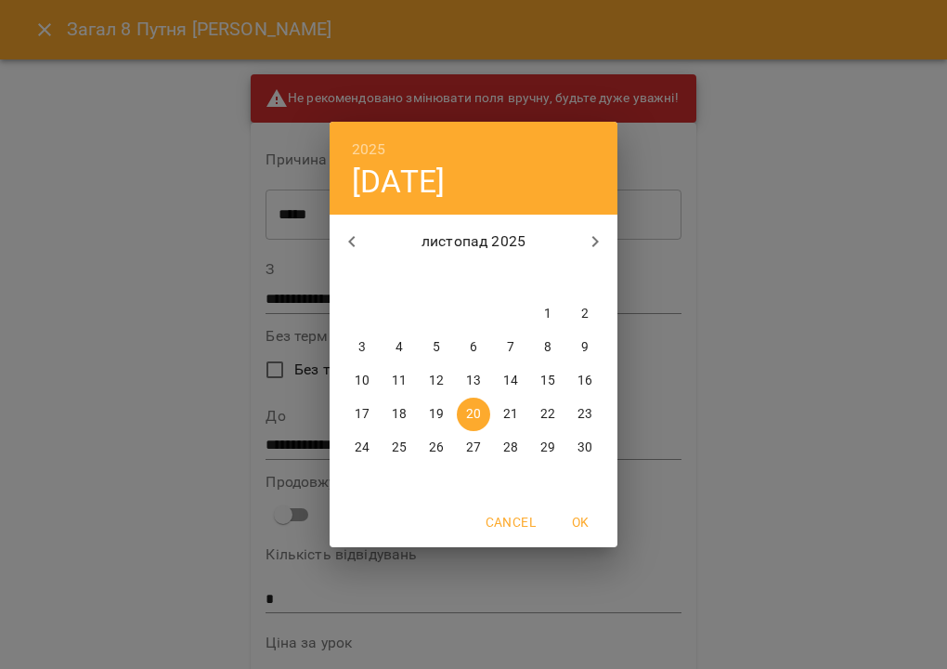
click at [591, 449] on p "30" at bounding box center [585, 447] width 15 height 19
type input "**********"
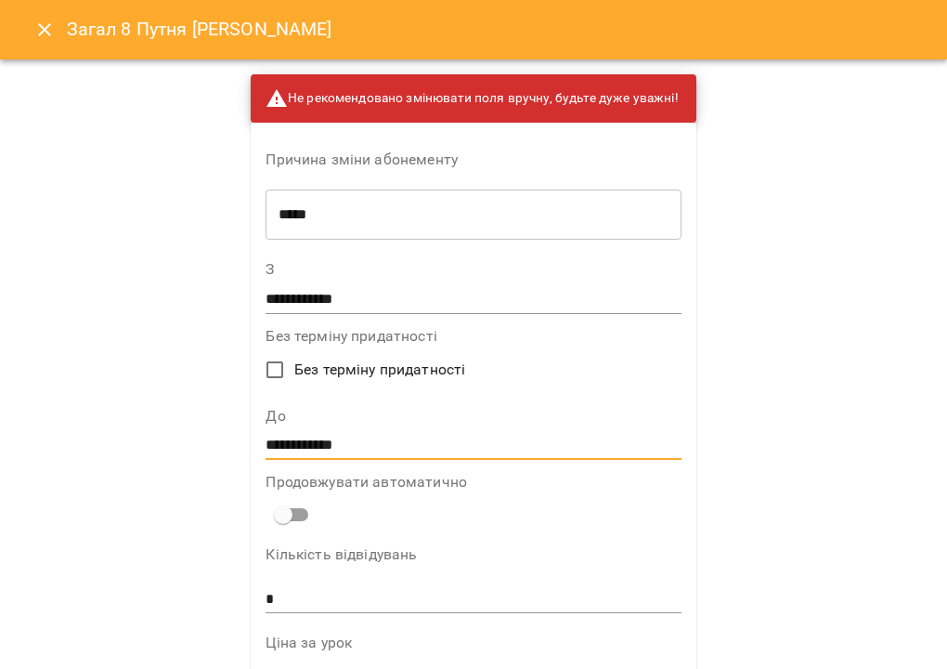
scroll to position [1196, 0]
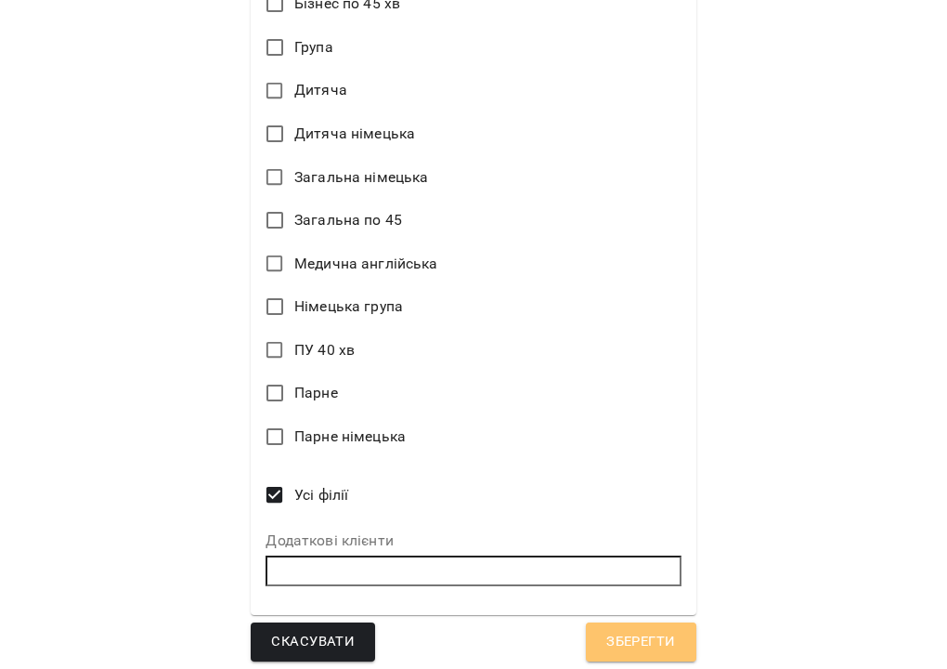
click at [606, 635] on span "Зберегти" at bounding box center [640, 642] width 69 height 24
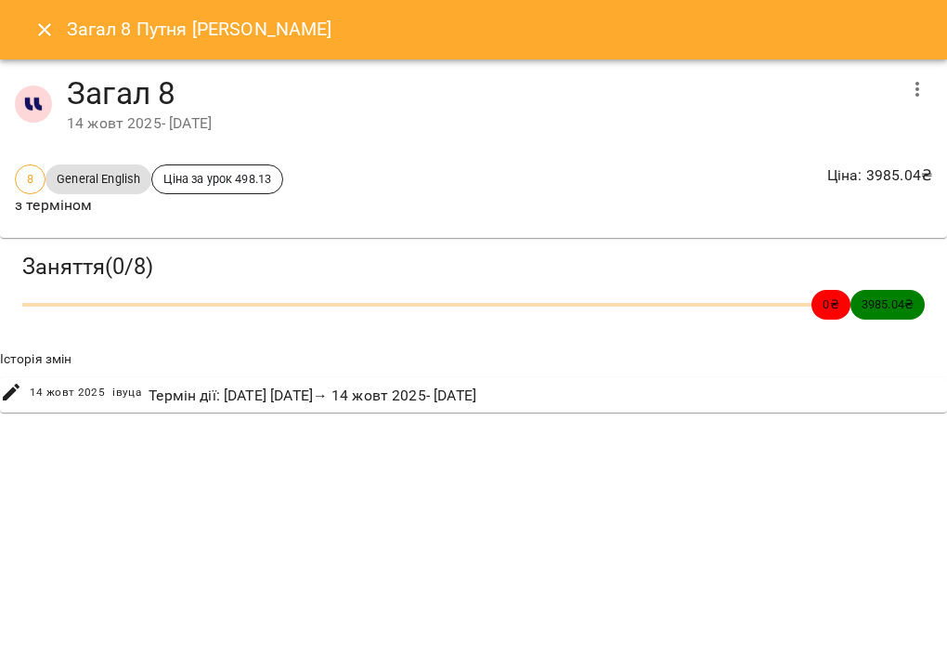
click at [39, 25] on icon "Close" at bounding box center [44, 29] width 13 height 13
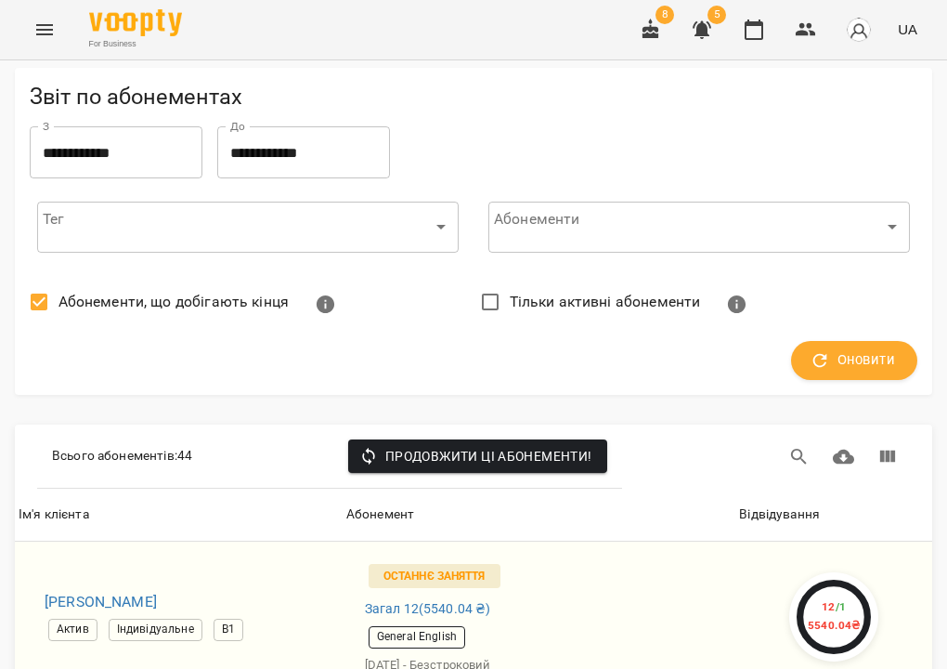
scroll to position [4792, 0]
click at [697, 36] on icon "button" at bounding box center [702, 30] width 22 height 22
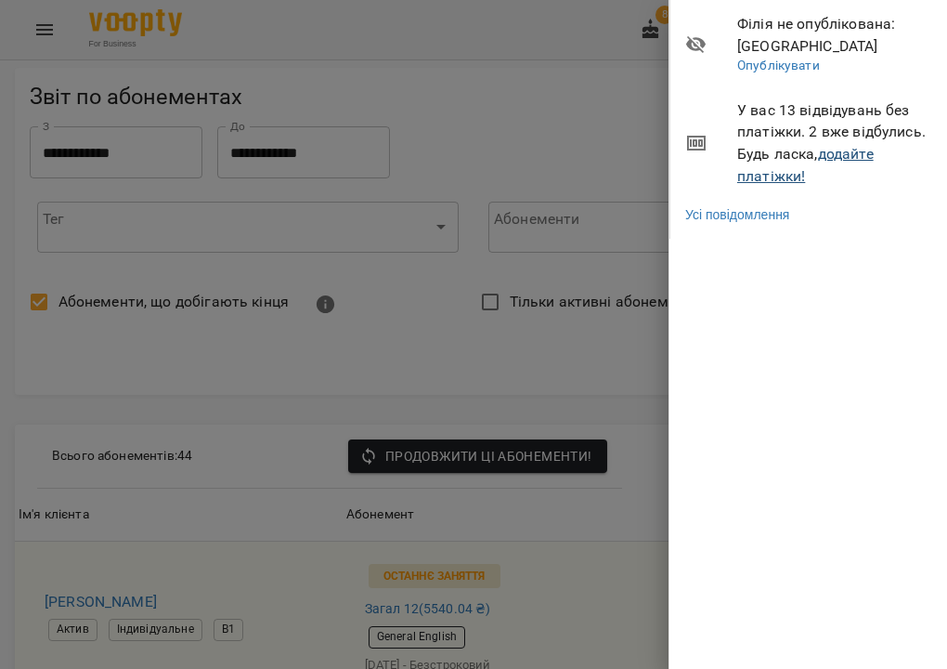
click at [861, 149] on link "додайте платіжки!" at bounding box center [805, 165] width 136 height 40
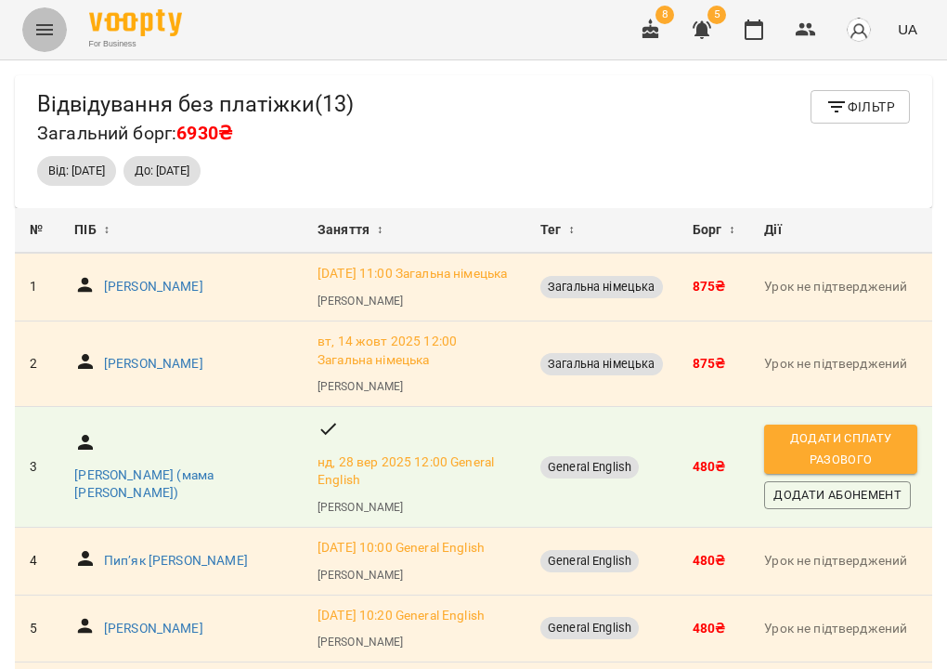
click at [40, 24] on icon "Menu" at bounding box center [44, 30] width 22 height 22
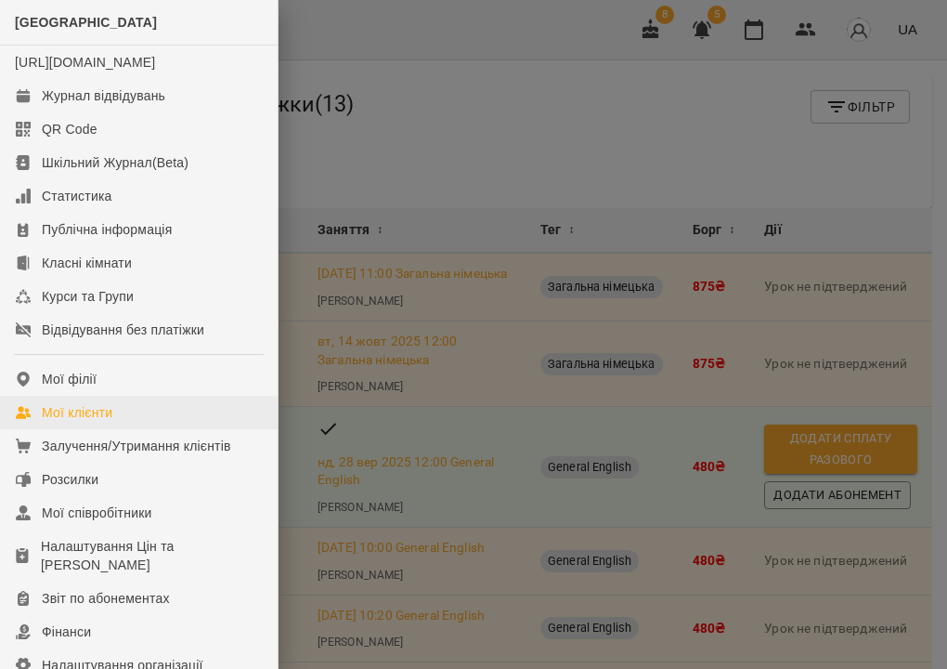
click at [34, 429] on link "Мої клієнти" at bounding box center [139, 412] width 278 height 33
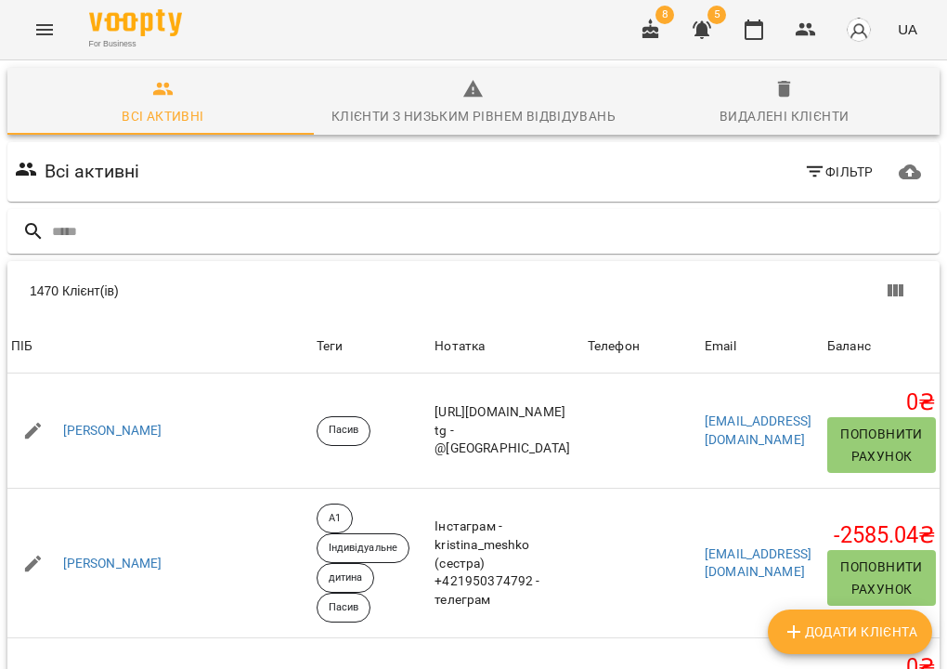
scroll to position [0, 161]
click at [823, 169] on span "Фільтр" at bounding box center [839, 172] width 70 height 22
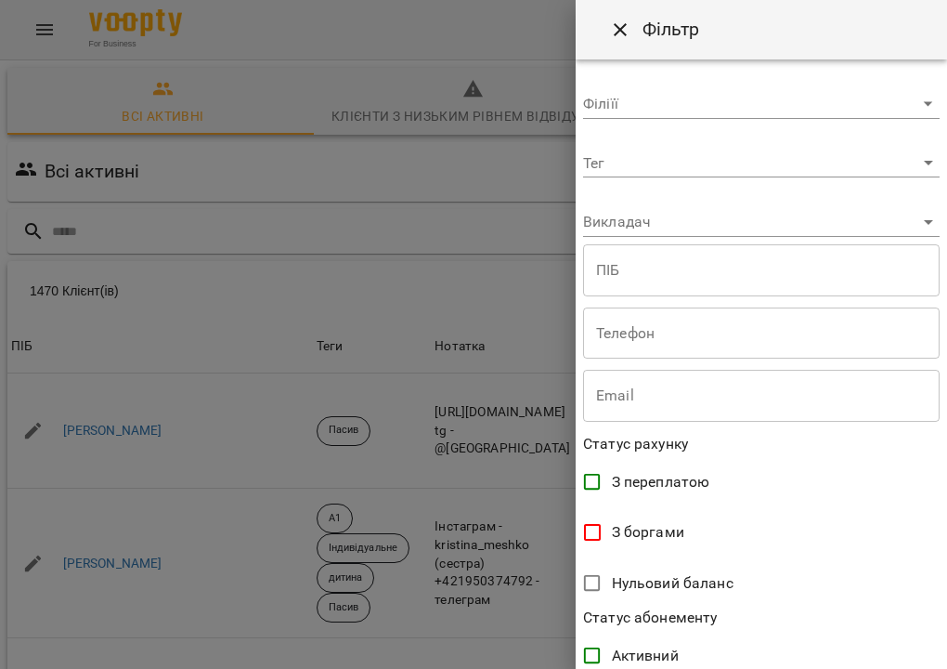
click at [789, 167] on body "For Business 8 5 UA Всі активні Клієнти з низьким рівнем відвідувань Видалені к…" at bounding box center [473, 483] width 947 height 967
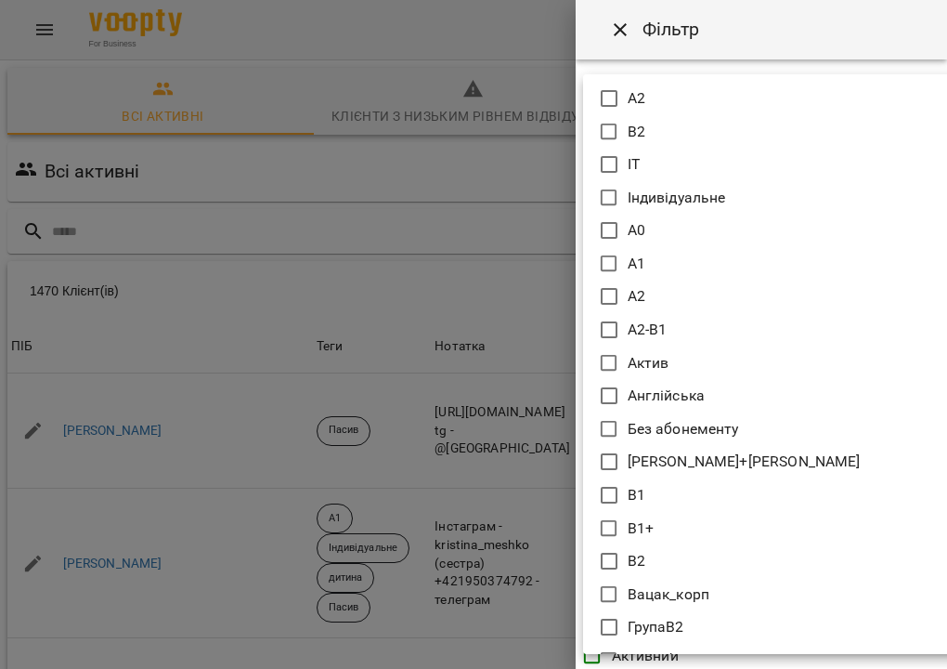
click at [604, 359] on icon at bounding box center [609, 363] width 22 height 22
type input "*****"
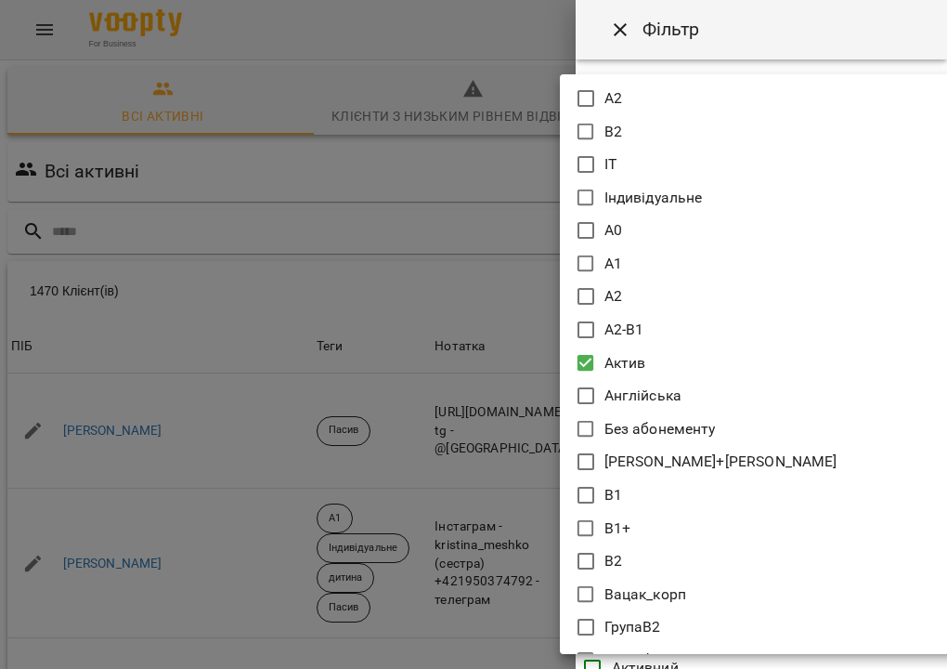
click at [742, 32] on div at bounding box center [473, 334] width 947 height 669
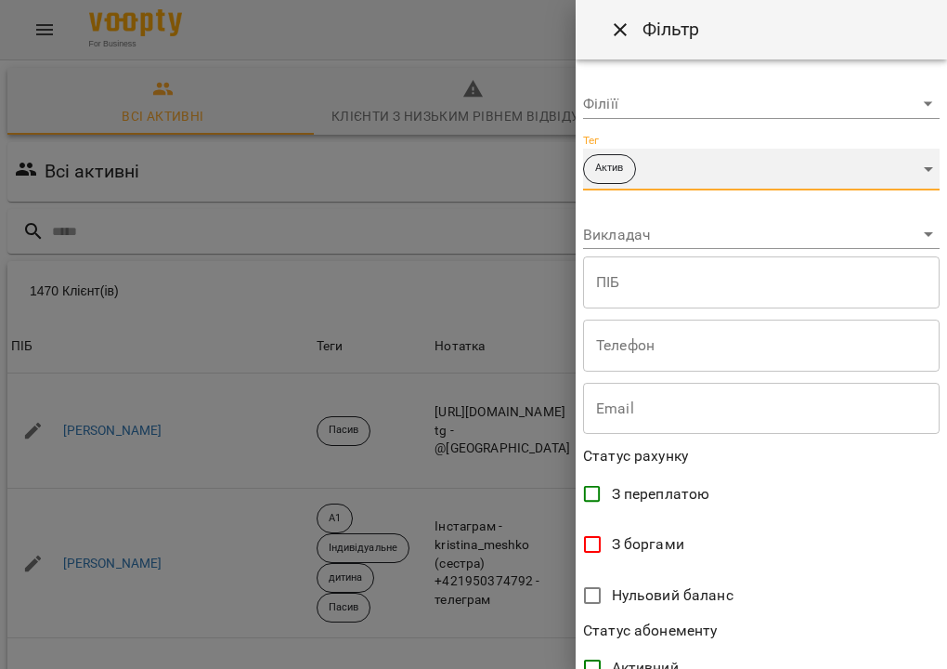
scroll to position [376, 0]
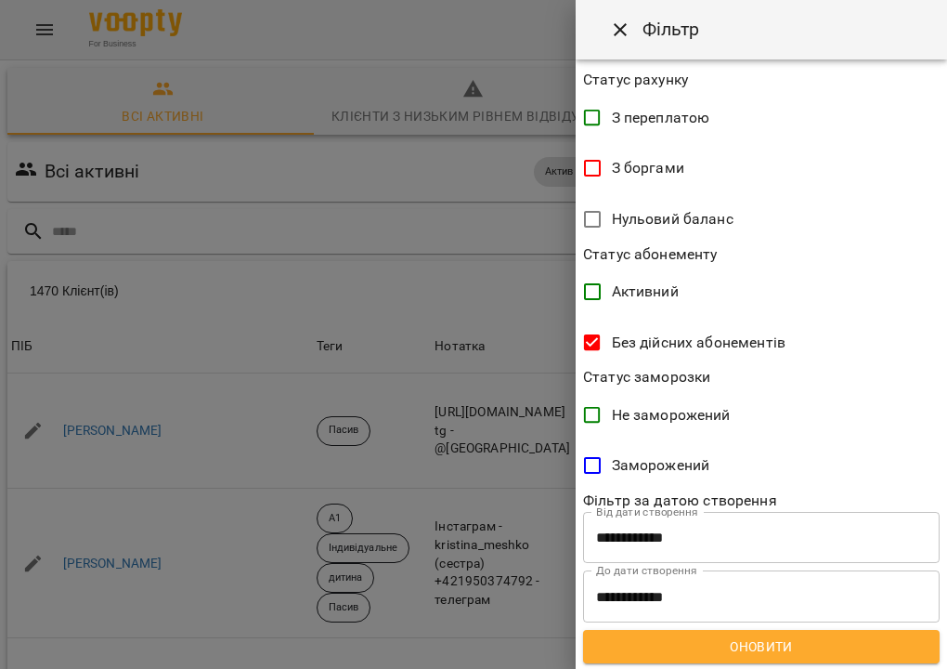
click at [737, 642] on span "Оновити" at bounding box center [761, 646] width 327 height 22
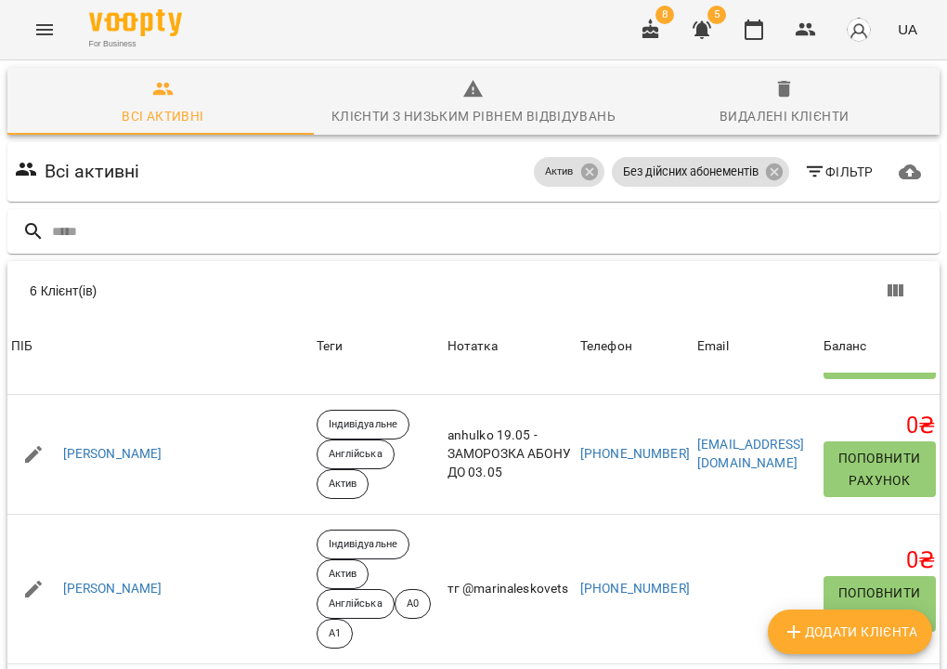
scroll to position [0, 0]
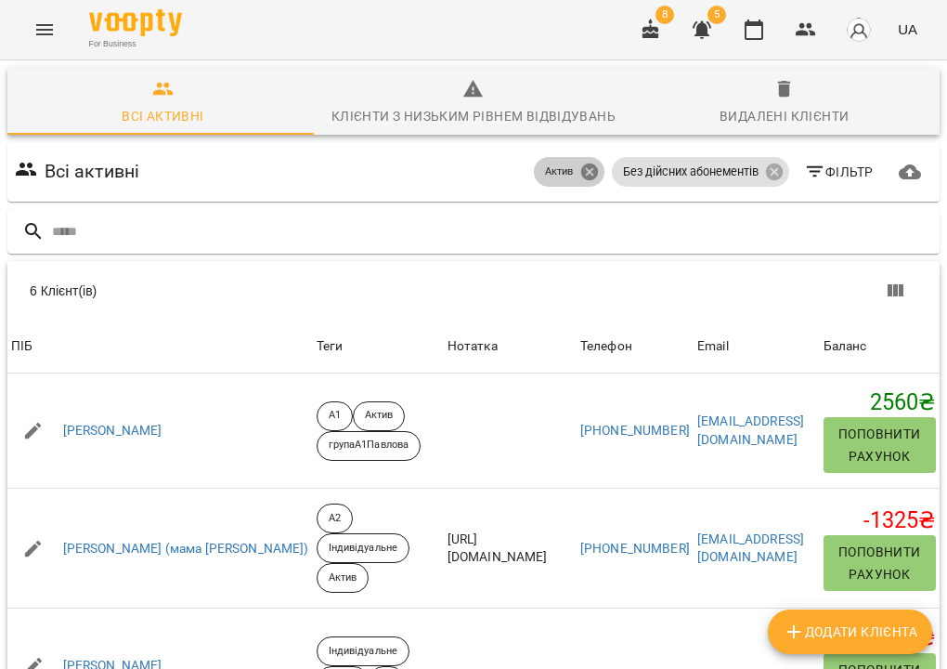
click at [600, 174] on icon at bounding box center [589, 172] width 20 height 20
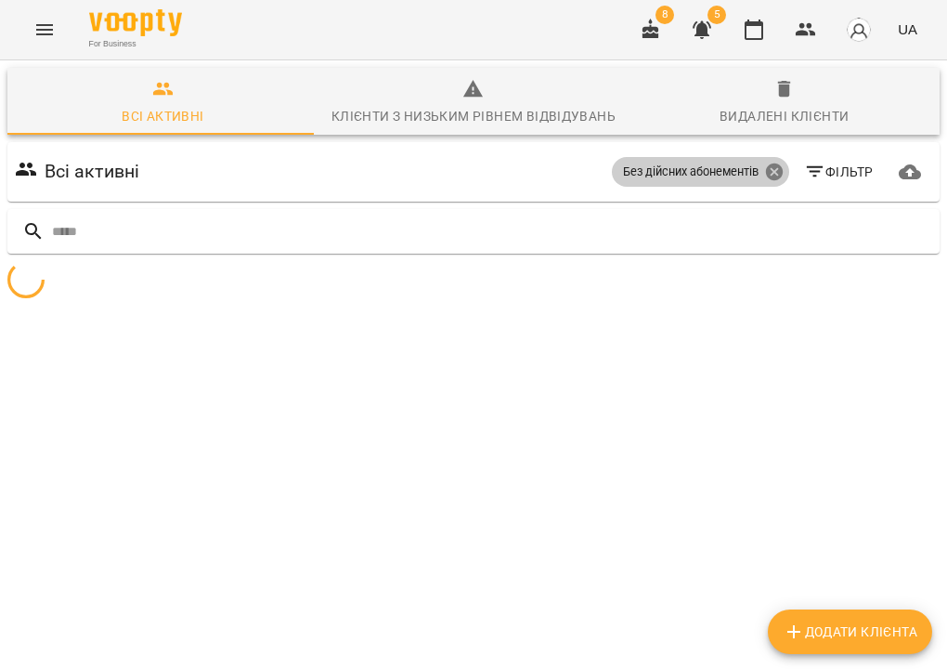
click at [765, 174] on icon at bounding box center [773, 171] width 17 height 17
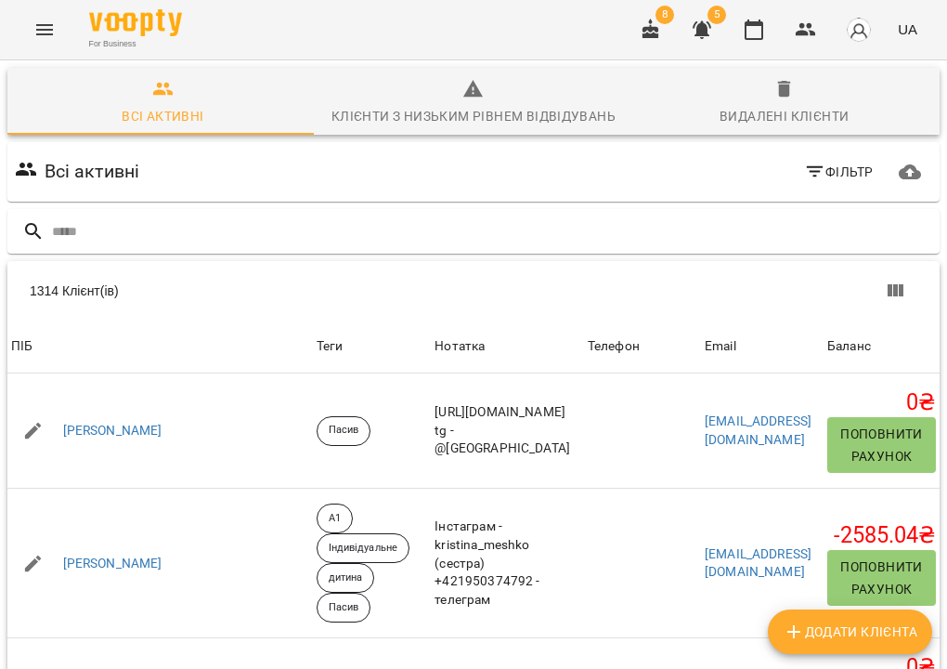
click at [759, 172] on div "Всі активні Фільтр" at bounding box center [473, 172] width 925 height 52
click at [48, 31] on icon "Menu" at bounding box center [44, 30] width 22 height 22
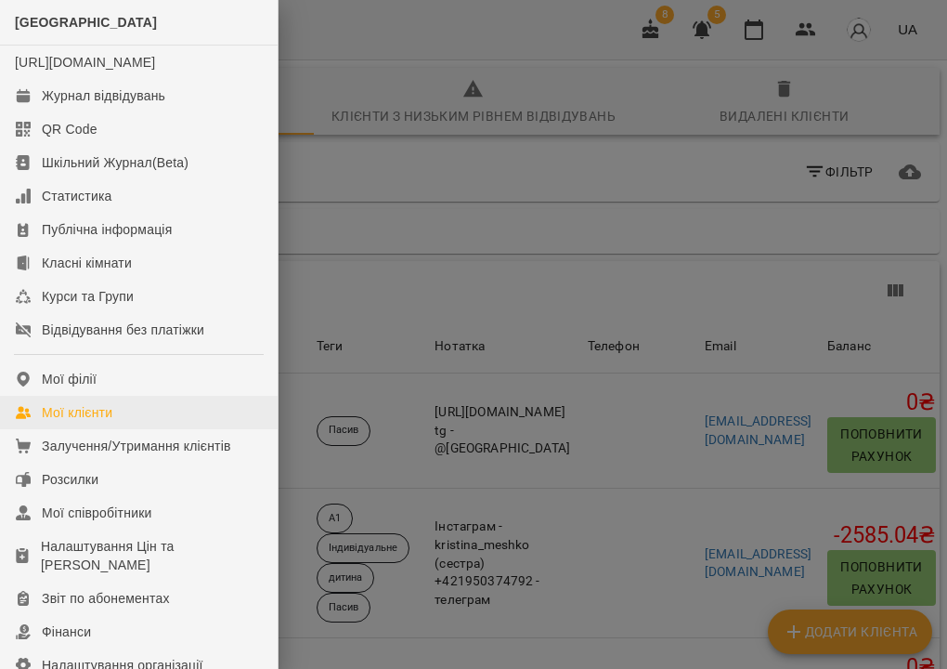
click at [107, 422] on div "Мої клієнти" at bounding box center [77, 412] width 71 height 19
